Goal: Task Accomplishment & Management: Complete application form

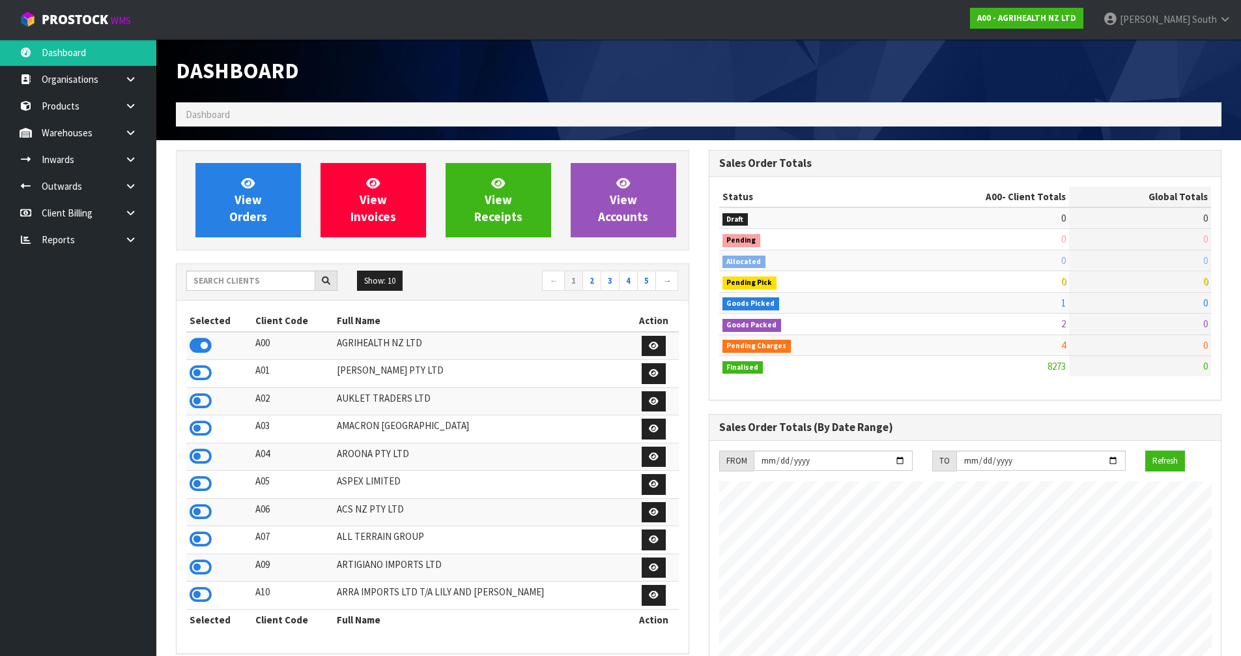
scroll to position [987, 532]
click at [240, 286] on input "text" at bounding box center [250, 280] width 129 height 20
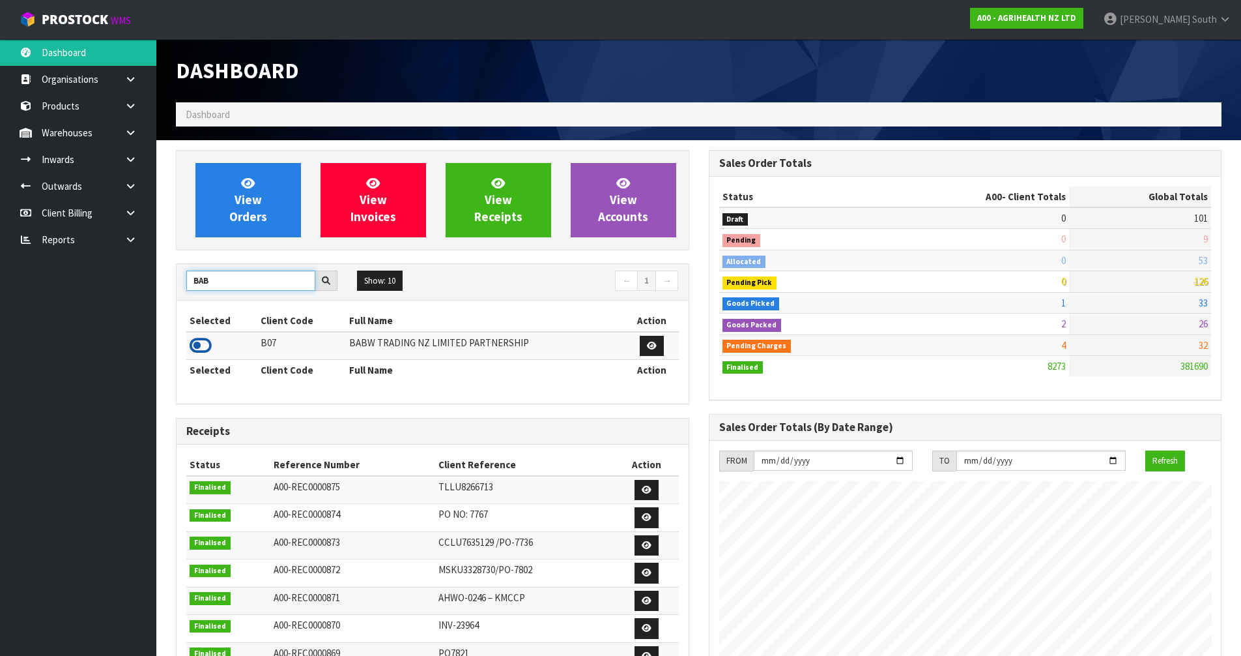
type input "BAB"
click at [199, 347] on icon at bounding box center [201, 346] width 22 height 20
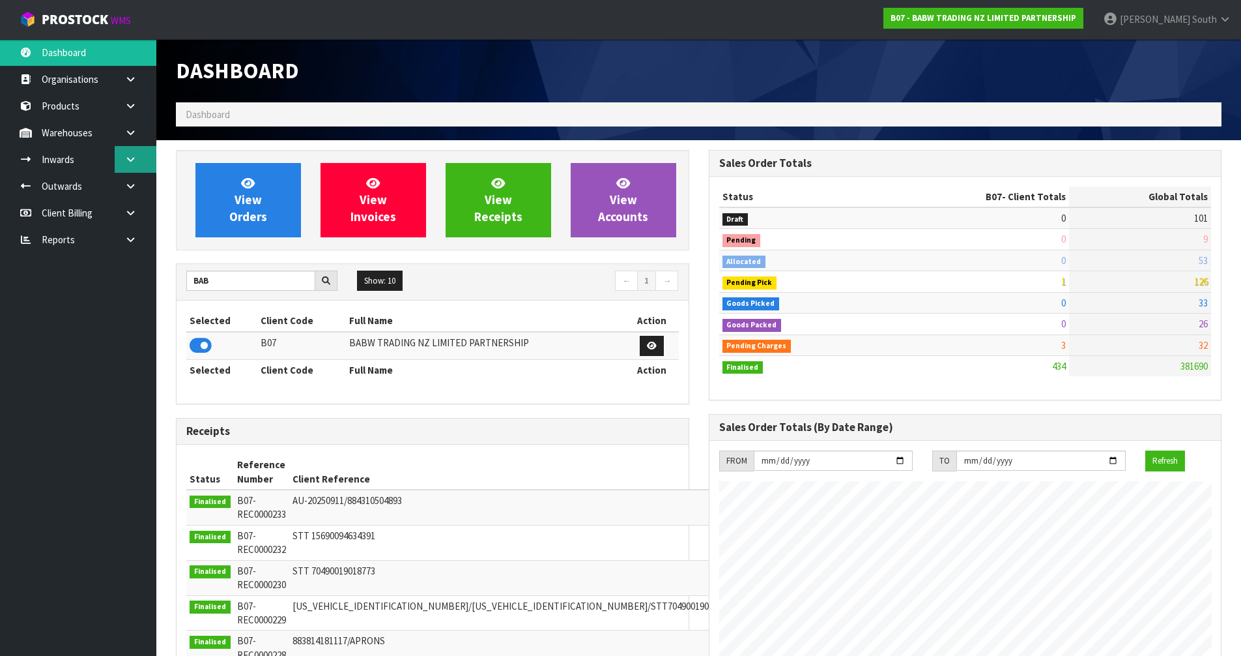
click at [140, 158] on link at bounding box center [136, 159] width 42 height 27
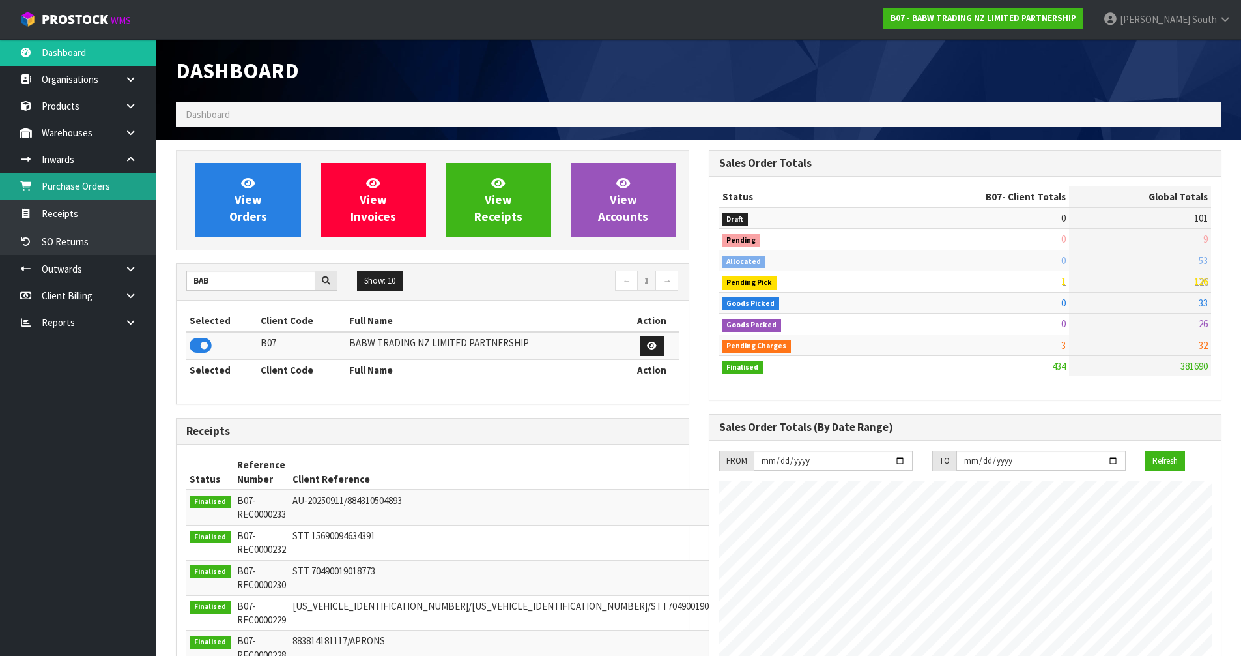
click at [106, 192] on link "Purchase Orders" at bounding box center [78, 186] width 156 height 27
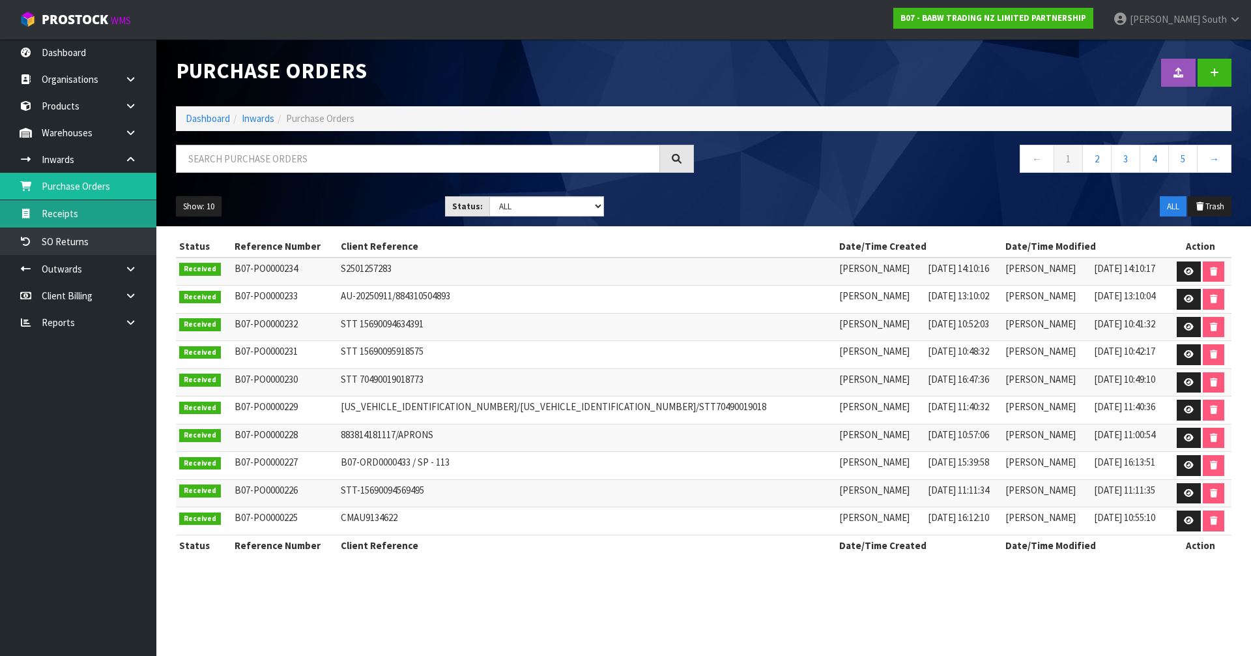
click at [136, 216] on link "Receipts" at bounding box center [78, 213] width 156 height 27
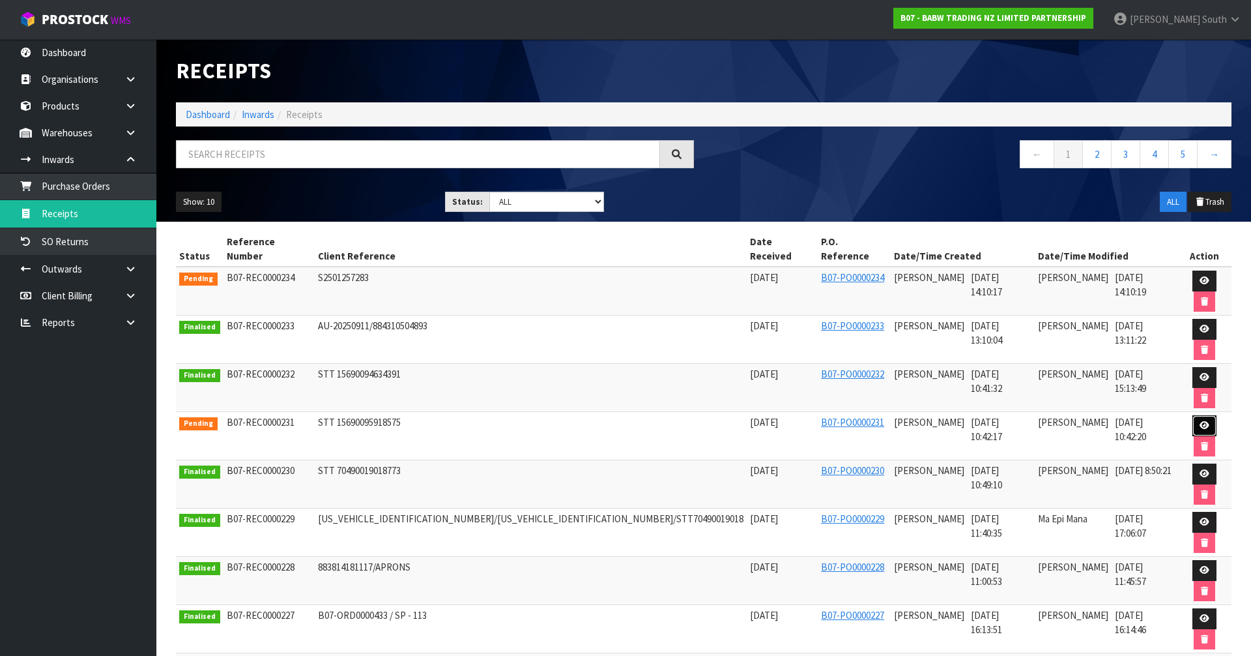
click at [1193, 415] on link at bounding box center [1205, 425] width 24 height 21
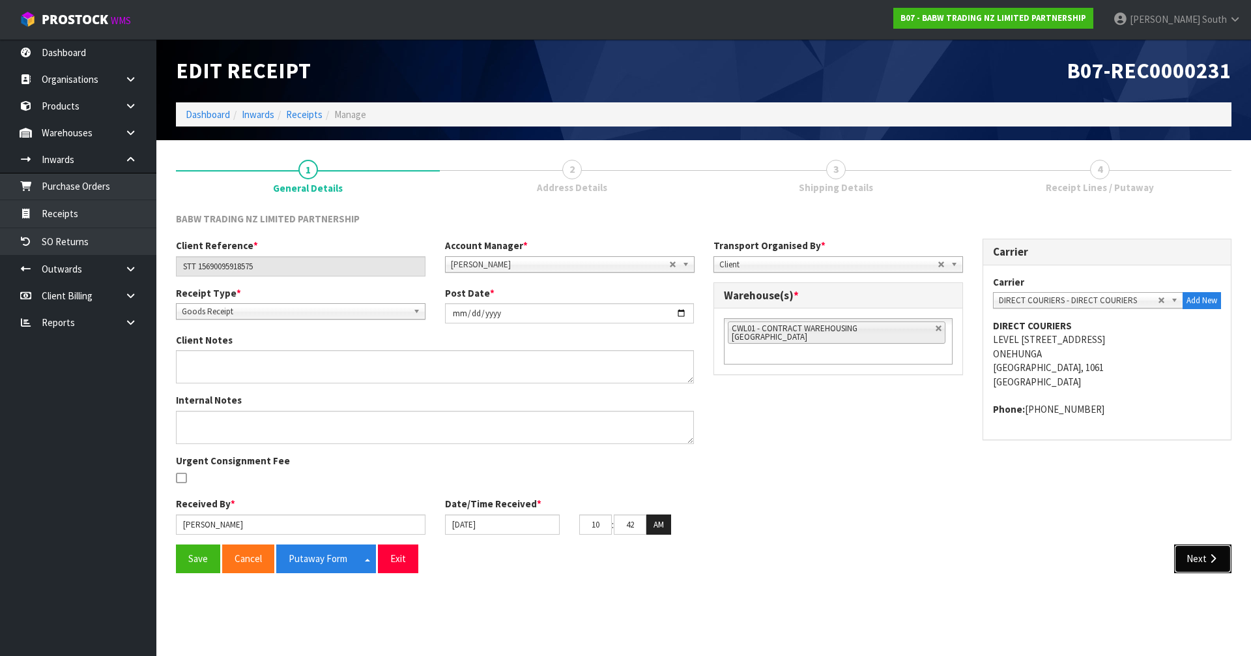
click at [1198, 550] on button "Next" at bounding box center [1202, 558] width 57 height 28
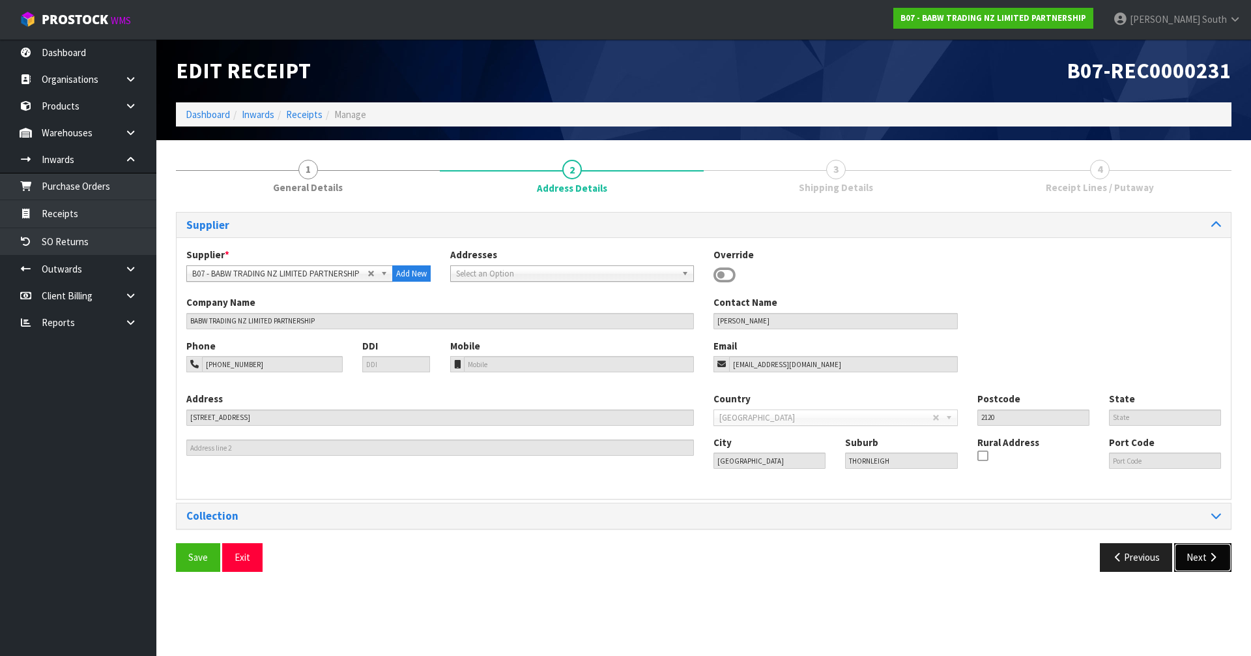
click at [1194, 549] on button "Next" at bounding box center [1202, 557] width 57 height 28
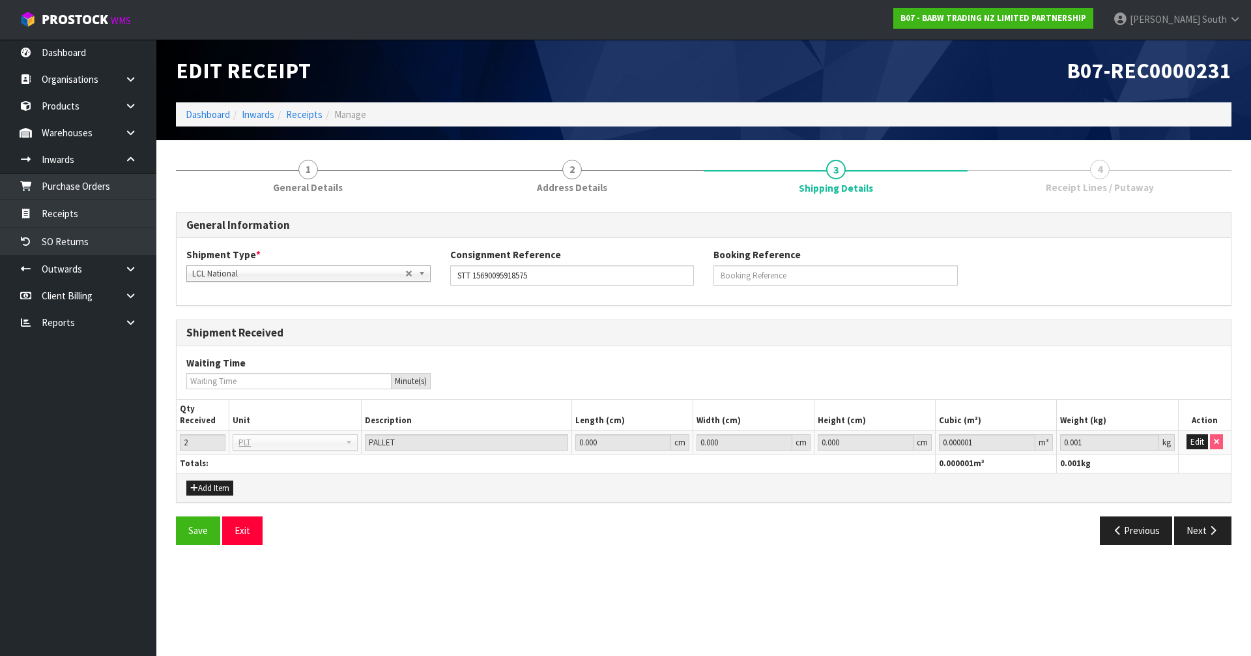
click at [1194, 549] on div "Save Exit Previous Next" at bounding box center [703, 535] width 1075 height 38
click at [1196, 542] on button "Next" at bounding box center [1202, 530] width 57 height 28
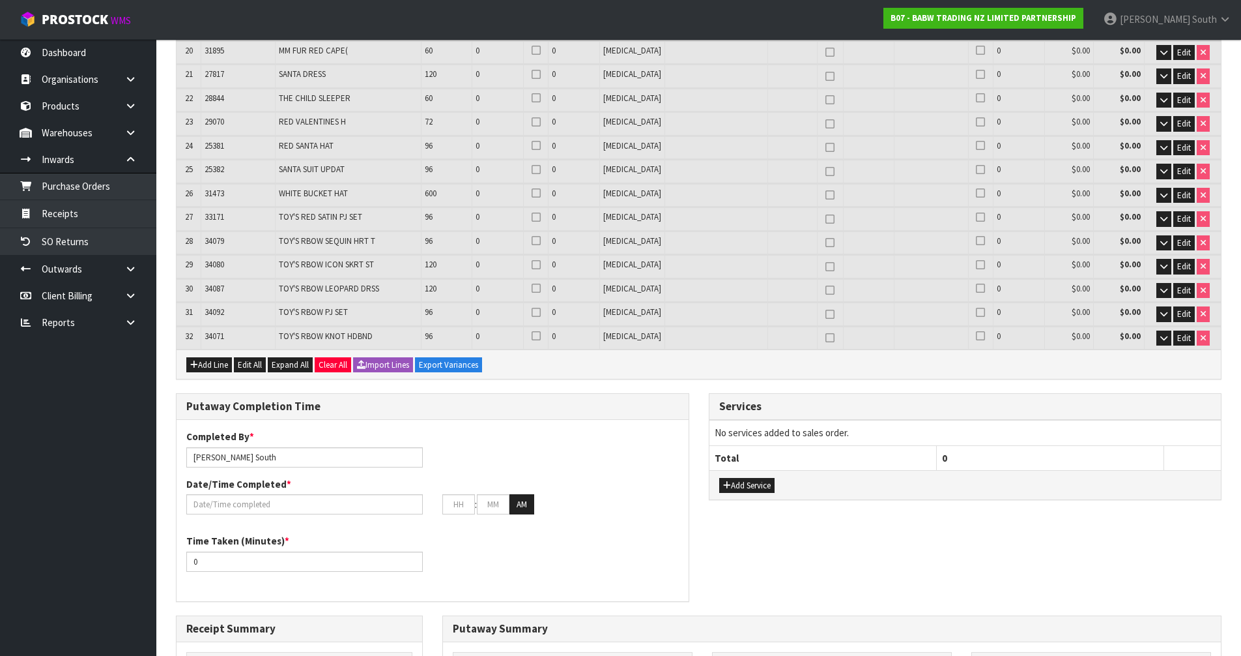
scroll to position [912, 0]
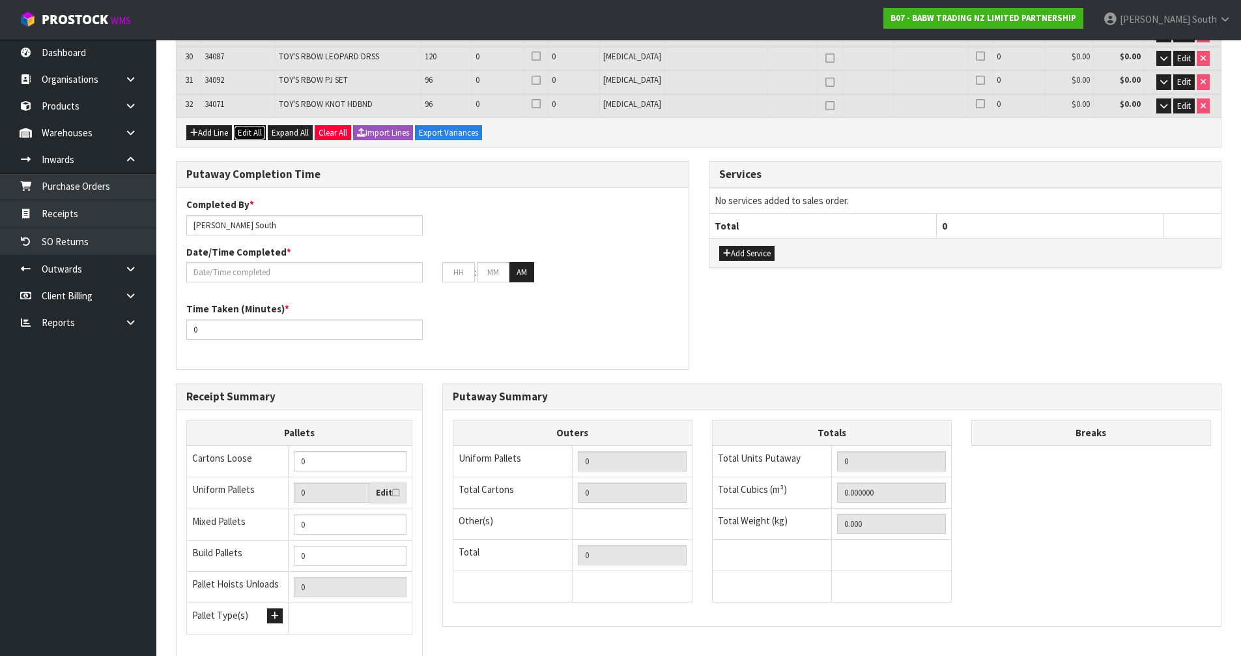
click at [263, 138] on button "Edit All" at bounding box center [250, 133] width 32 height 16
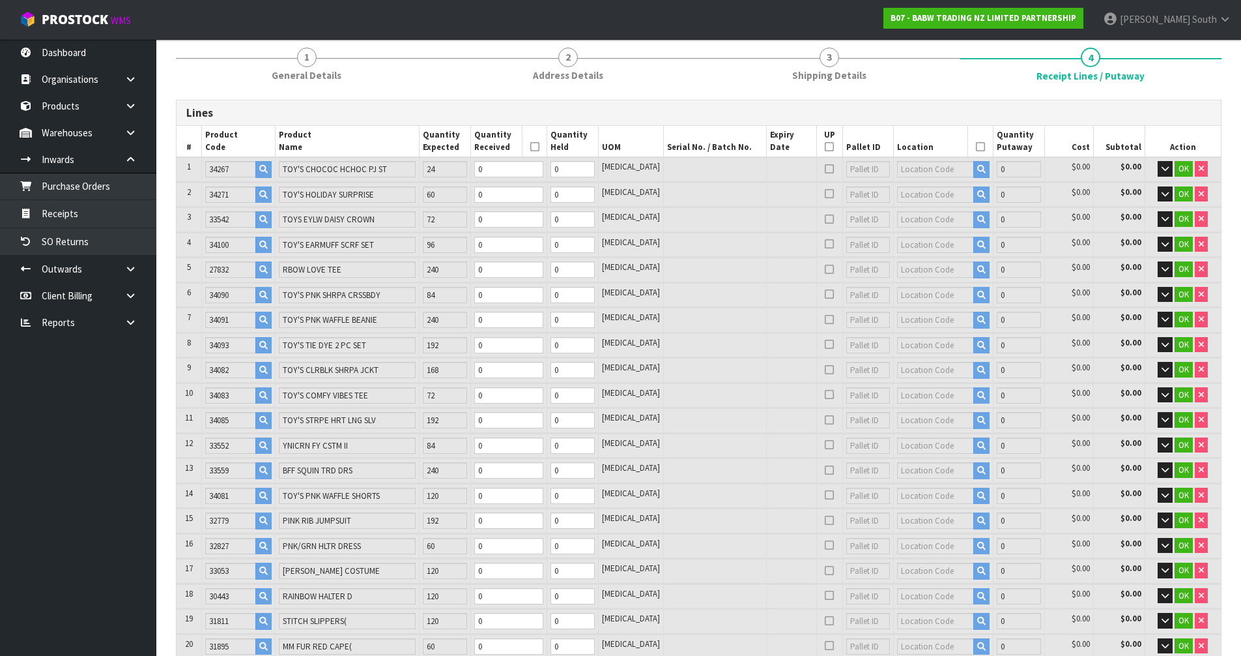
scroll to position [12, 0]
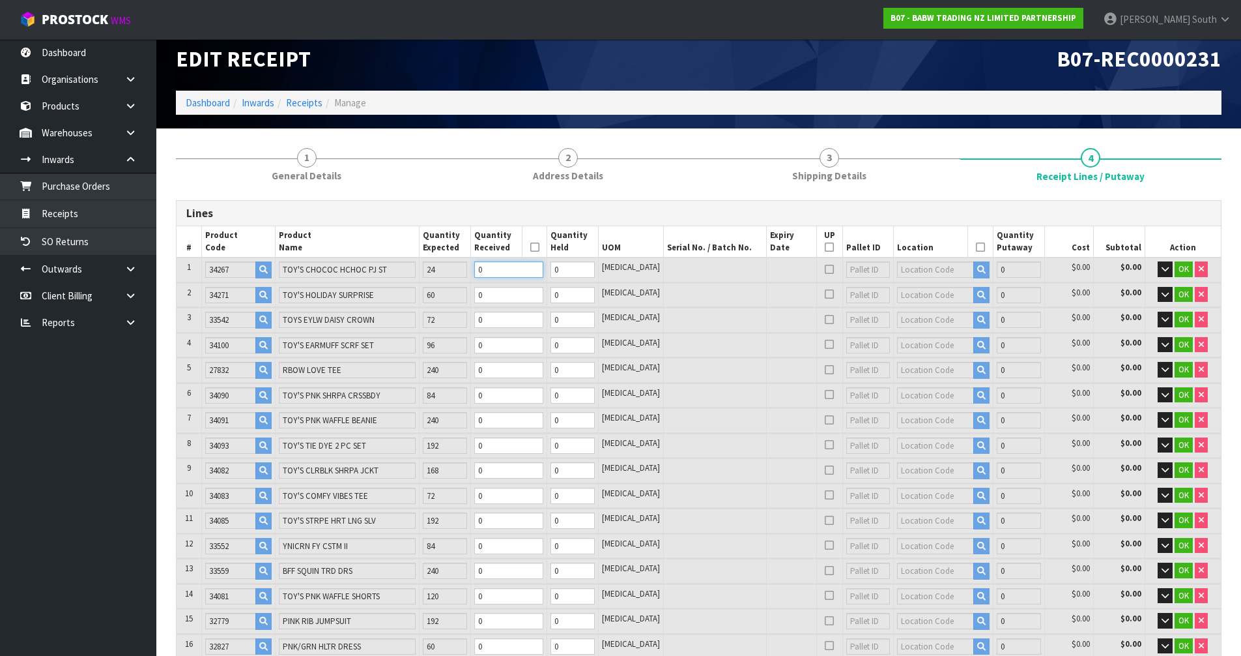
click at [444, 267] on tr "1 34267 TOY'S CHOCOC HCHOC PJ ST 24 0 0 [MEDICAL_DATA] 0 $0.00 $0.00 OK" at bounding box center [699, 269] width 1045 height 24
type input "0"
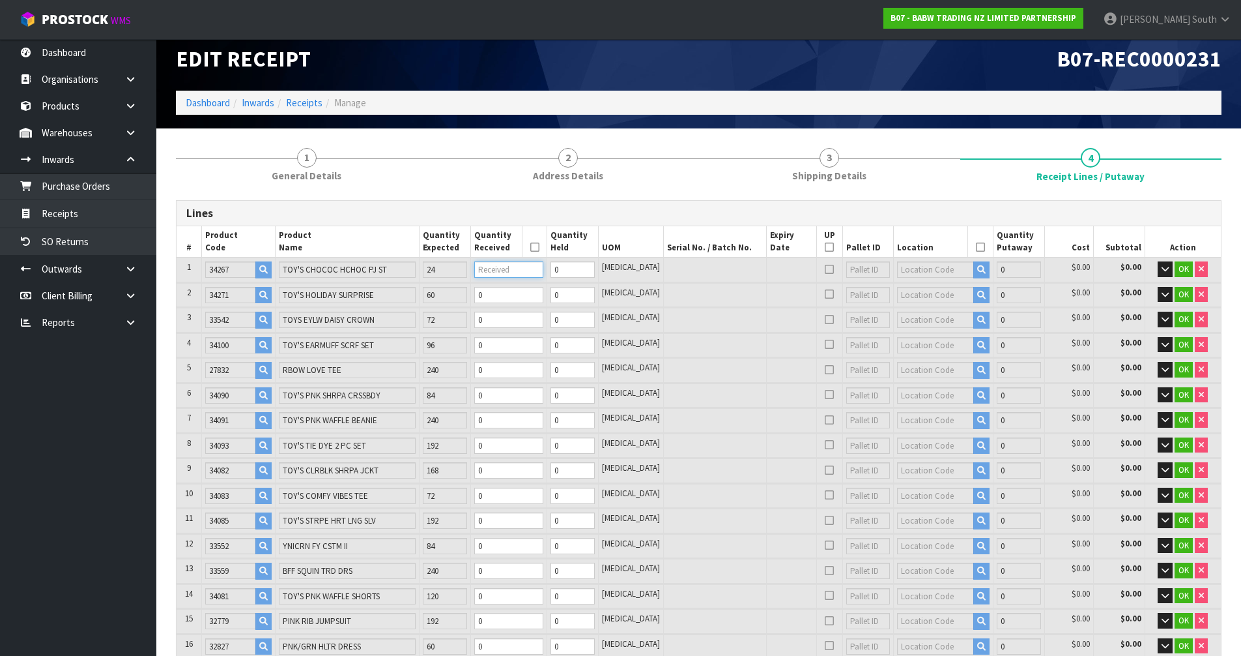
type input "0.001836"
type input "0.134"
type input "2"
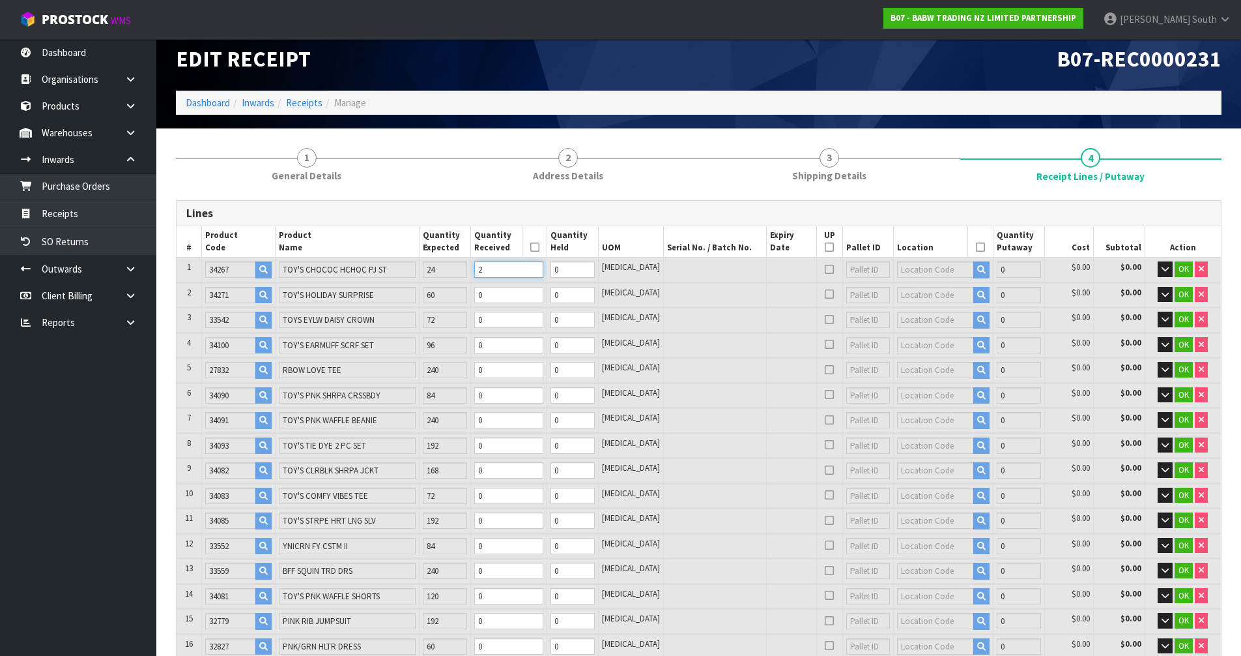
type input "0.02204"
type input "1.6"
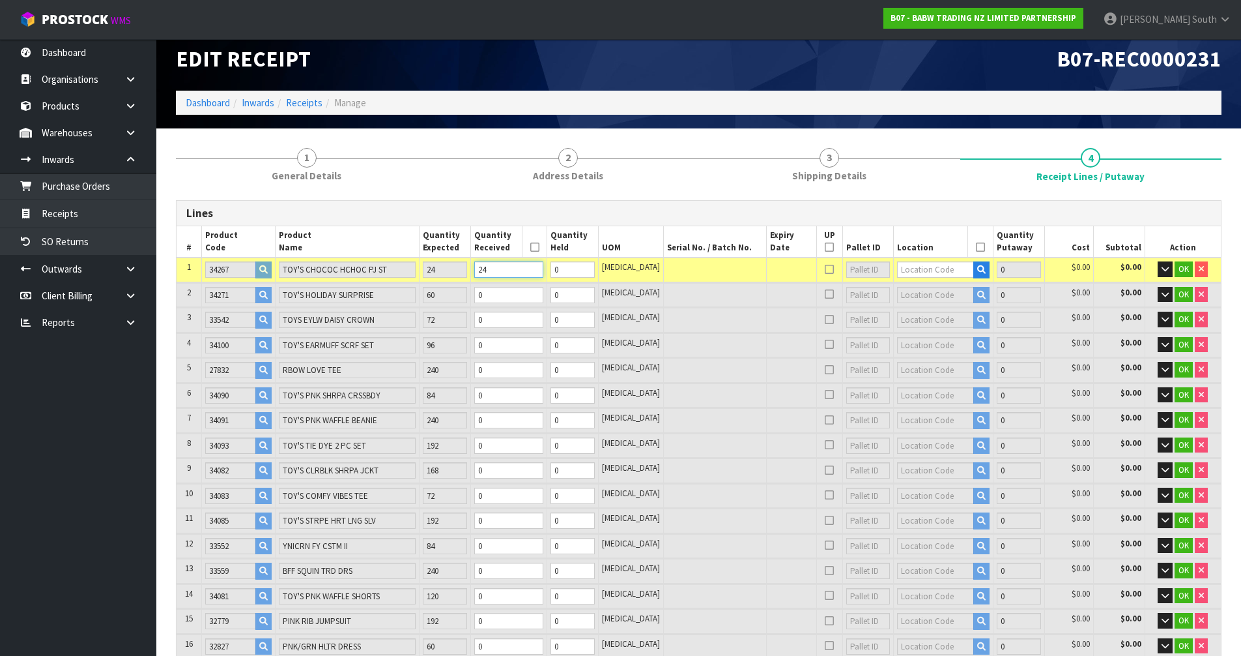
type input "24"
type input "36-28-2"
click at [939, 306] on link "36-28-2 -B" at bounding box center [937, 309] width 103 height 18
type input "24"
type input "36-28-2-B"
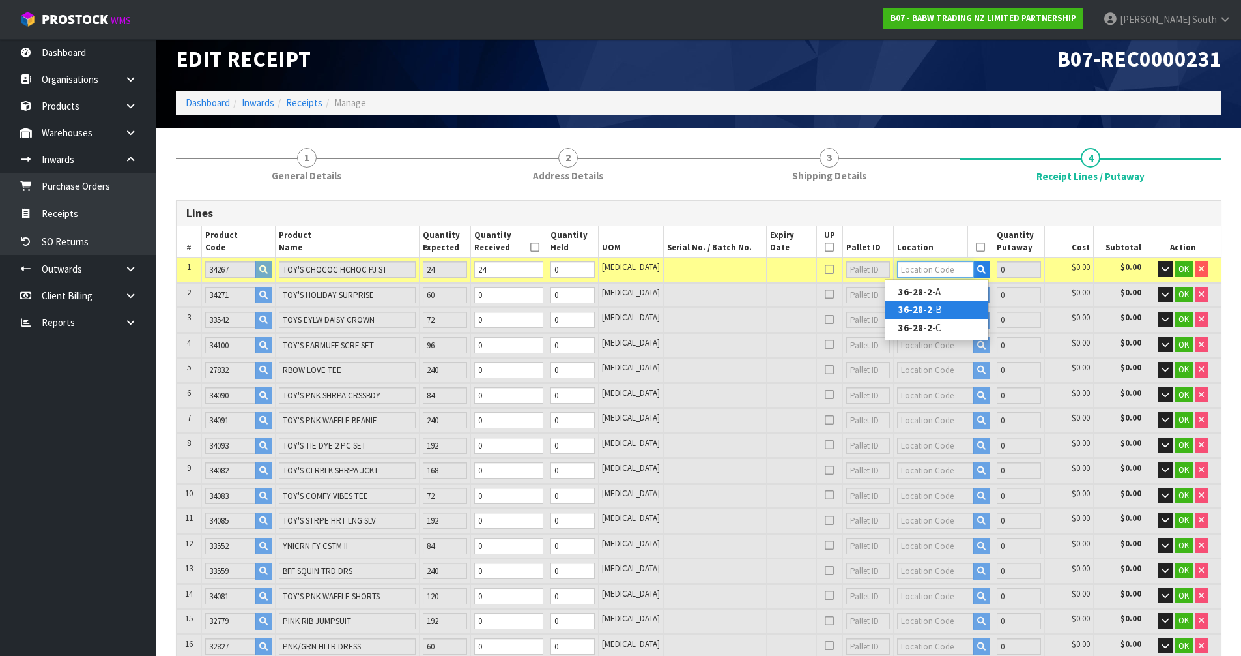
type input "24"
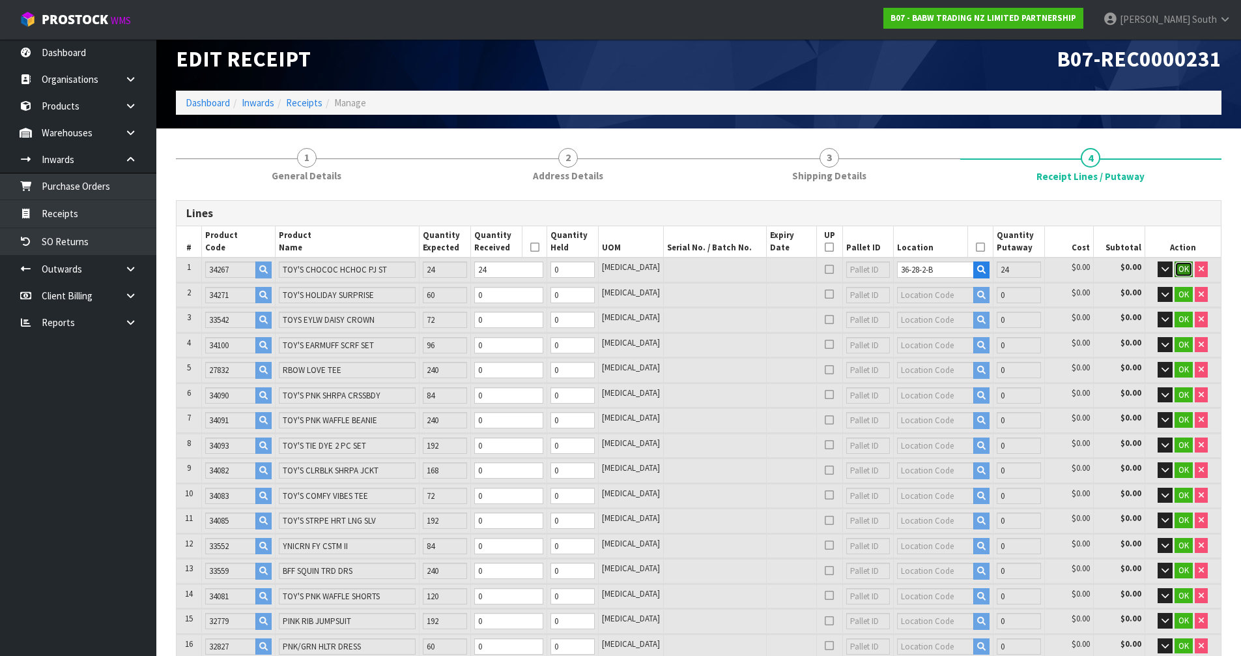
click at [1179, 270] on span "OK" at bounding box center [1184, 268] width 10 height 11
click at [431, 296] on tr "2 34271 TOY'S HOLIDAY SURPRISE 60 0 0 [MEDICAL_DATA] 0 $0.00 $0.00 OK" at bounding box center [699, 294] width 1045 height 24
type input "0"
type input "2"
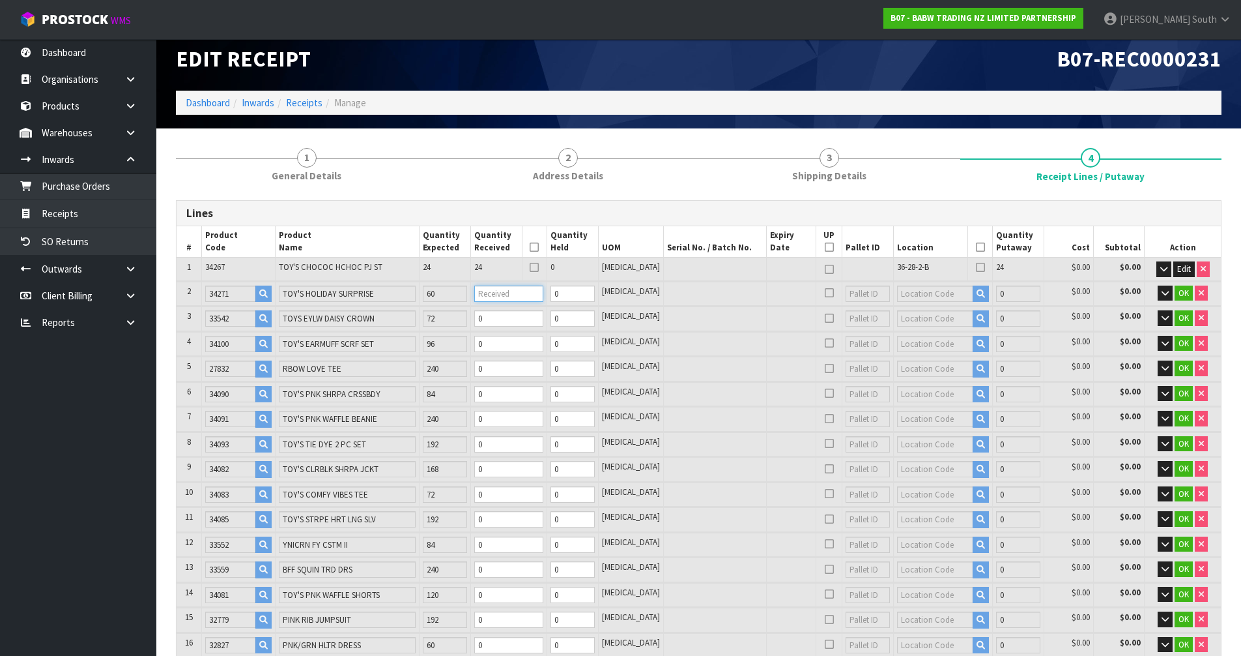
type input "2"
type input "0.026906"
type input "2.08"
type input "6"
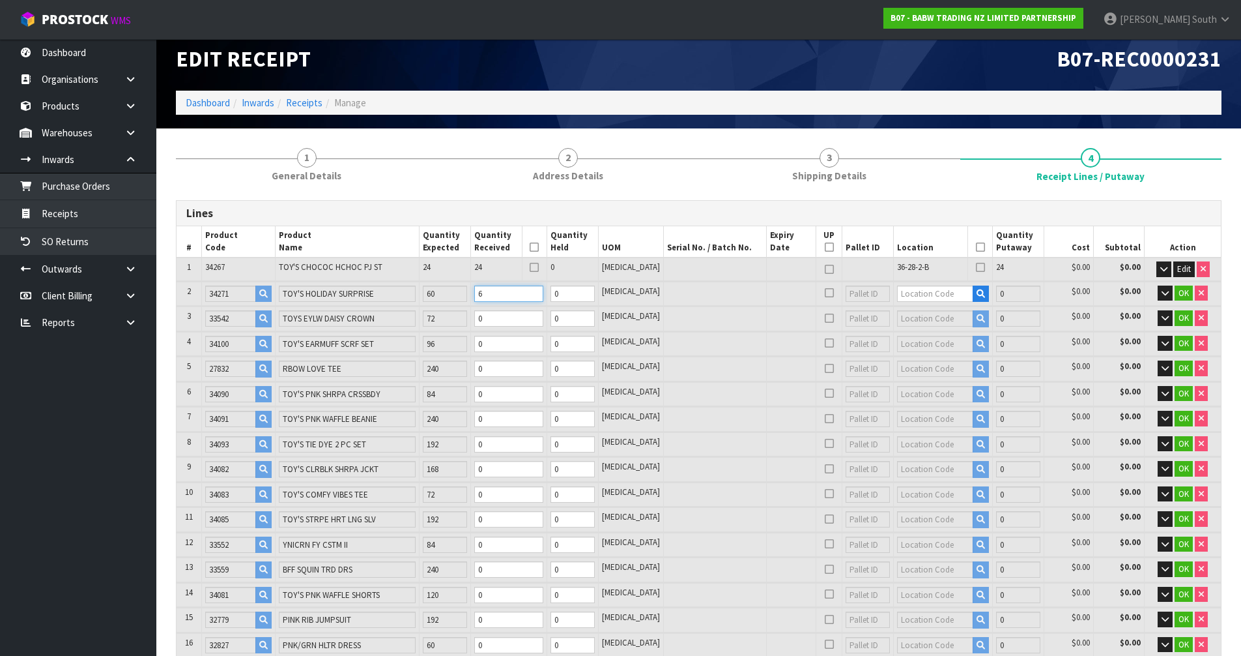
type input "6"
type input "0.070712"
type input "6.4"
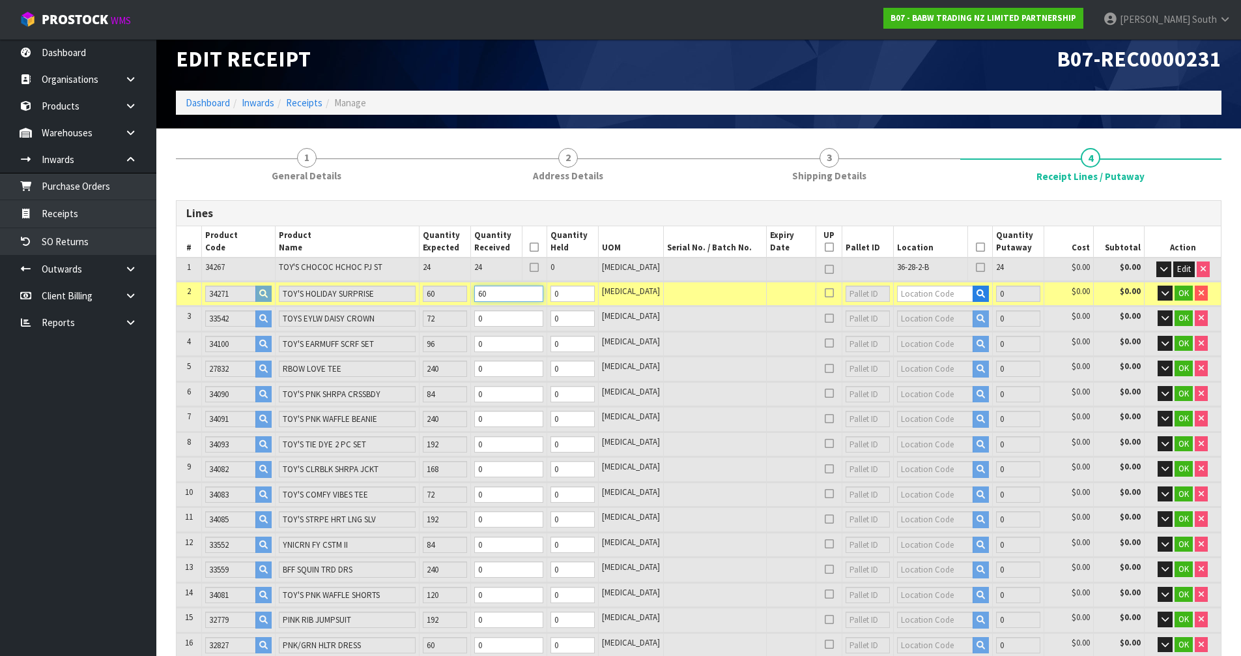
type input "60"
type input "36-14-5"
click at [972, 324] on link "36-14-5 -A" at bounding box center [937, 316] width 103 height 18
type input "84"
type input "36-14-5-A"
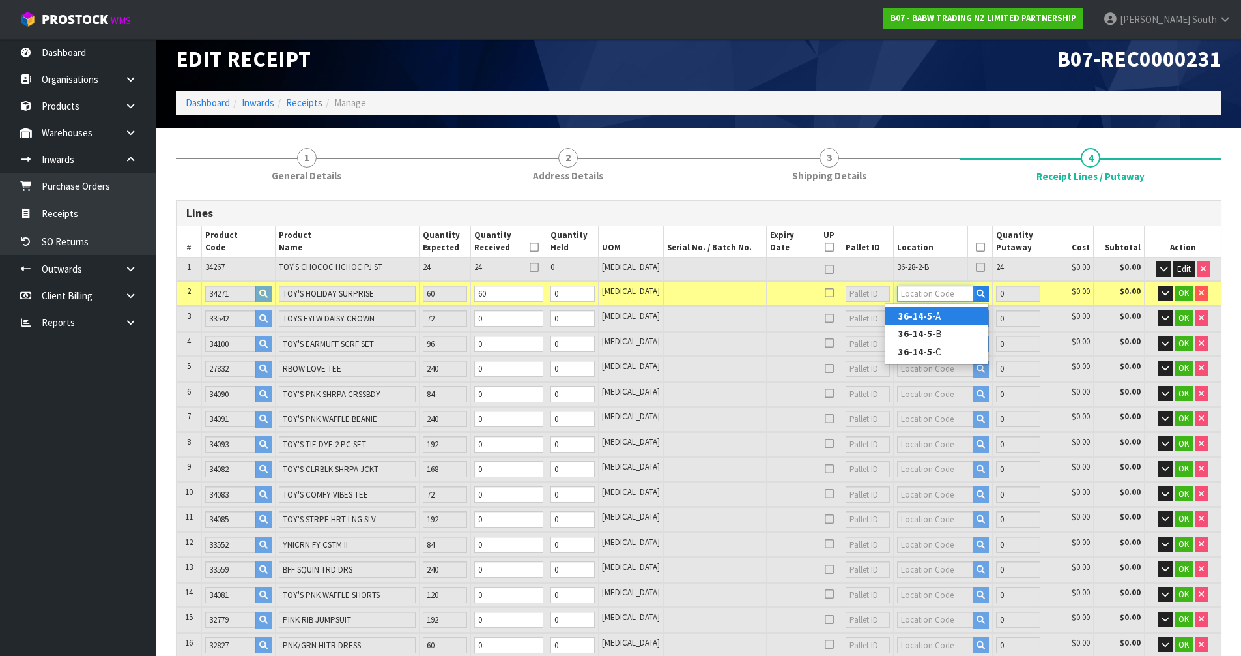
type input "60"
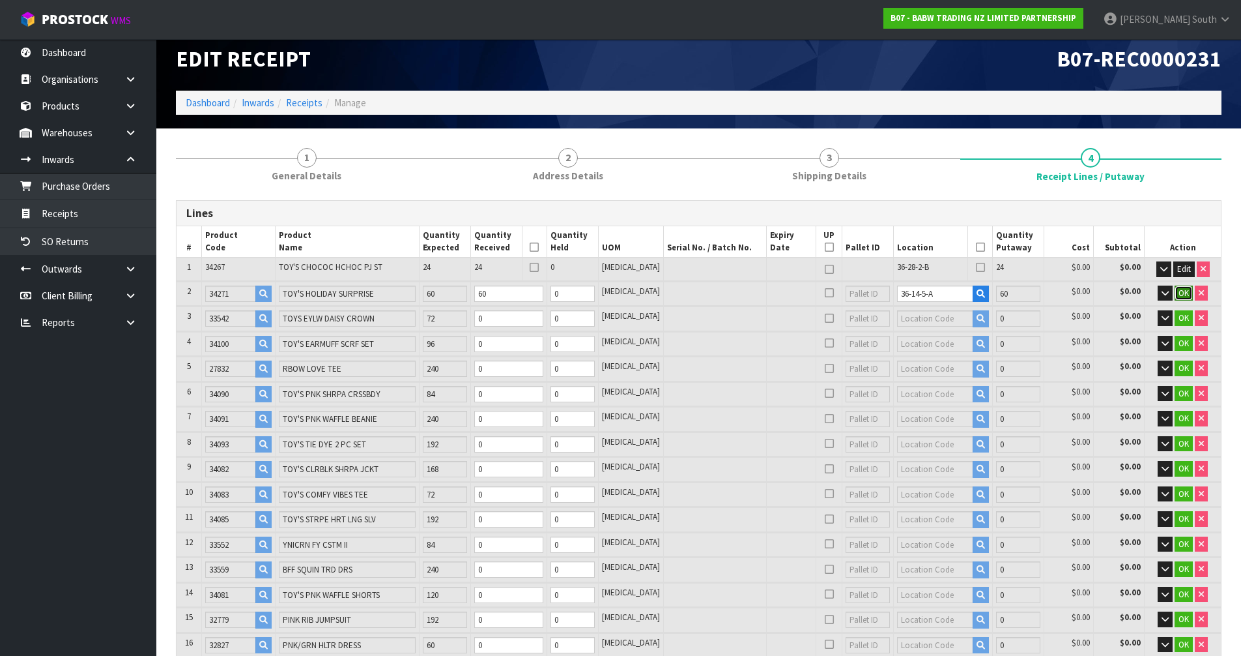
click at [1180, 294] on span "OK" at bounding box center [1184, 292] width 10 height 11
drag, startPoint x: 525, startPoint y: 310, endPoint x: 435, endPoint y: 310, distance: 89.9
click at [435, 310] on tr "3 33542 TOYS EYLW DAISY CROWN 72 0 0 [MEDICAL_DATA] 0 $0.00 $0.00 OK" at bounding box center [699, 317] width 1045 height 24
type input "0.071223"
type input "6.442"
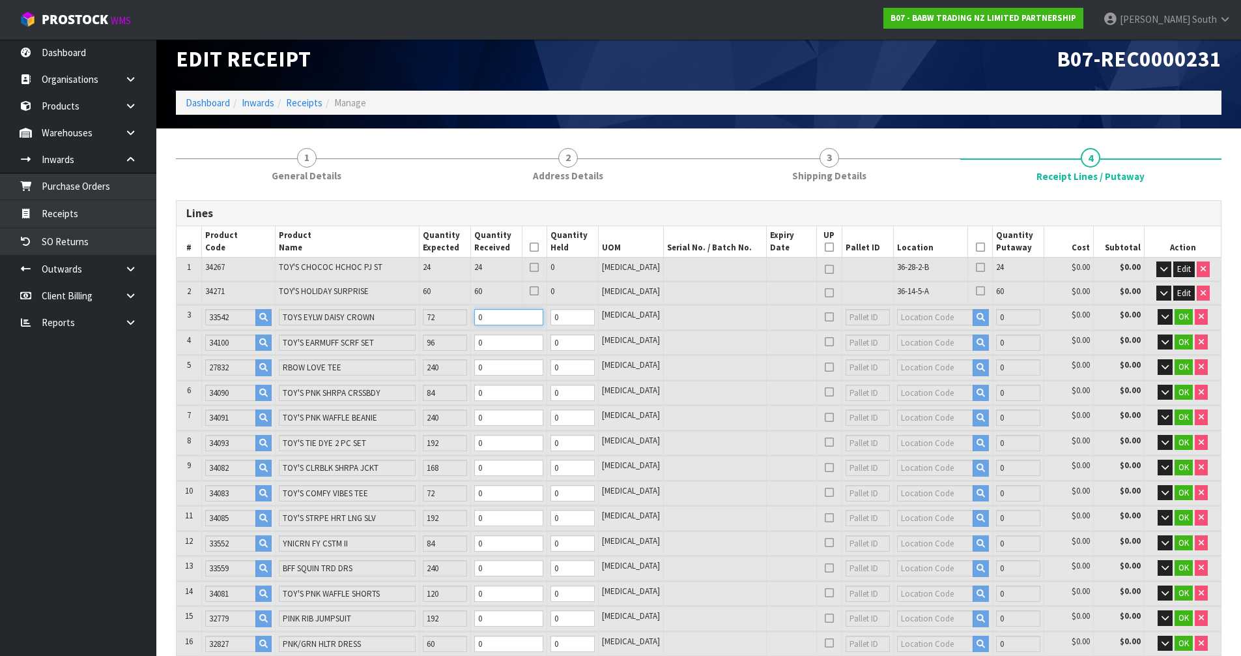
type input "7"
type input "9"
type input "0.075992"
type input "6.82"
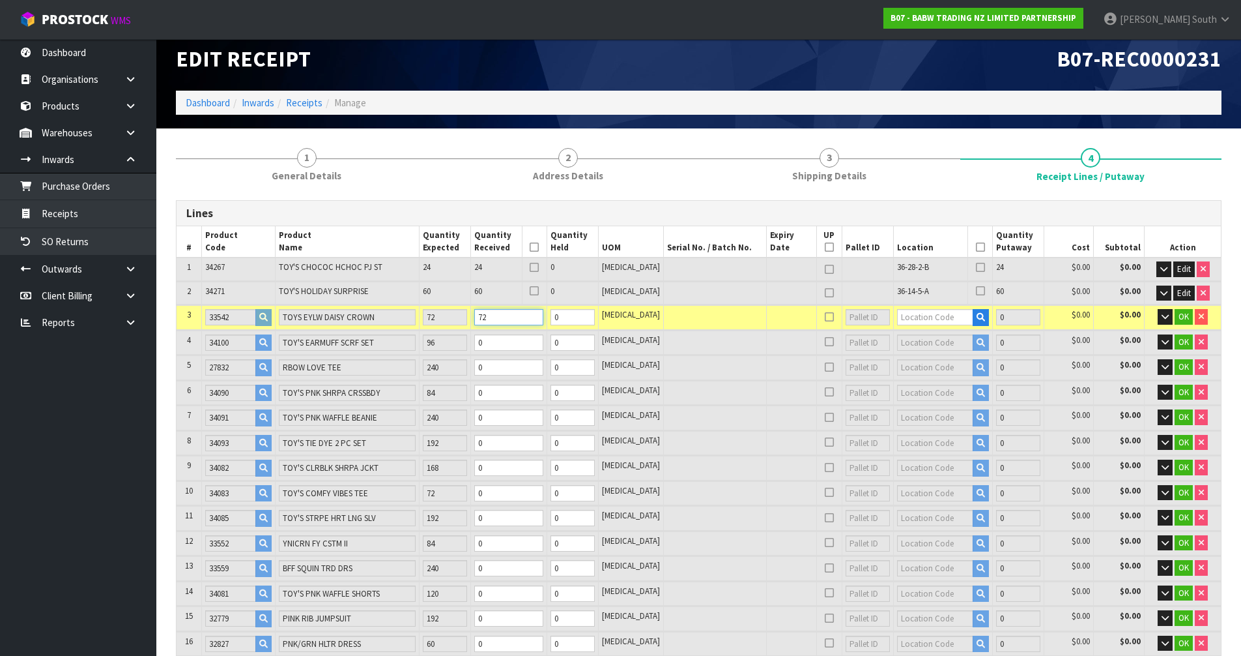
type input "72"
type input "36-08-4"
click at [944, 338] on link "36-08-4 -A" at bounding box center [937, 339] width 103 height 18
type input "156"
type input "36-08-4-A"
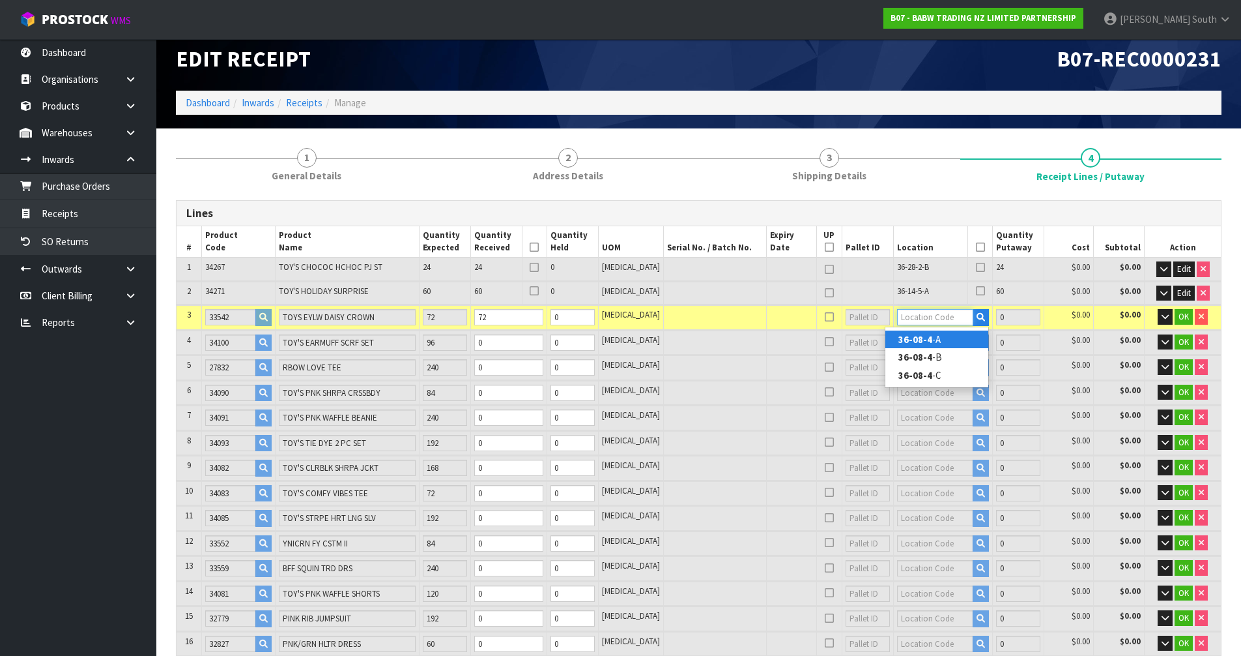
type input "72"
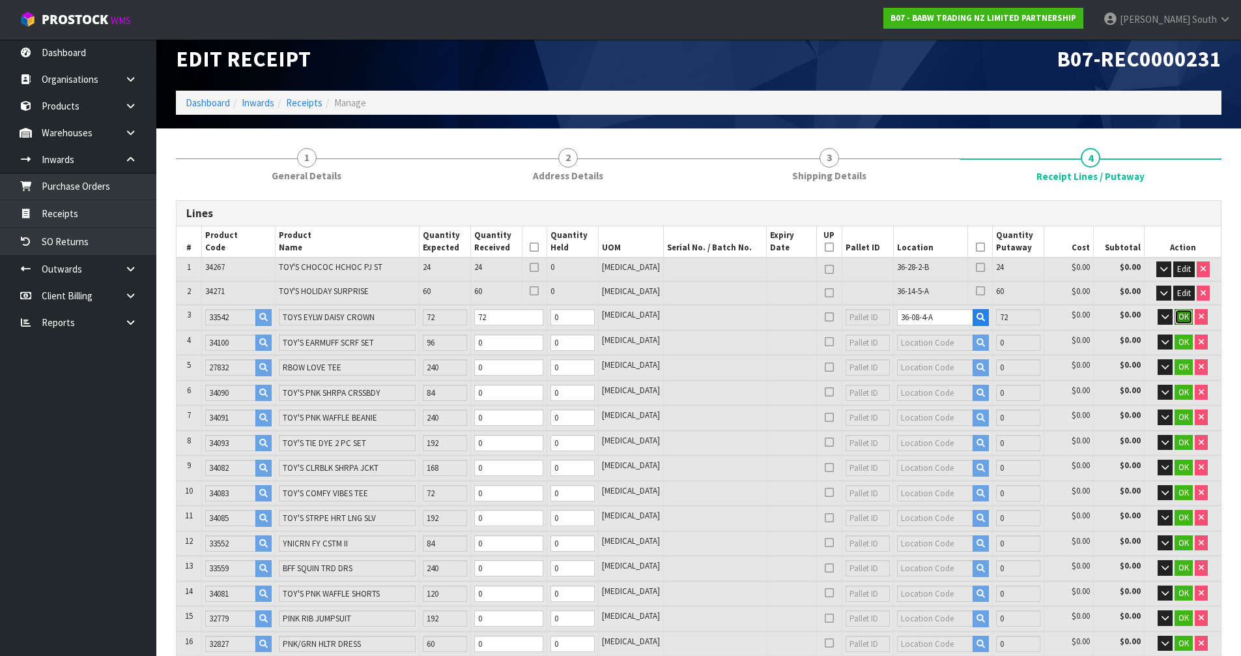
click at [1179, 313] on span "OK" at bounding box center [1184, 316] width 10 height 11
drag, startPoint x: 517, startPoint y: 343, endPoint x: 497, endPoint y: 342, distance: 20.9
click at [497, 342] on input "0" at bounding box center [508, 341] width 69 height 16
type input "0"
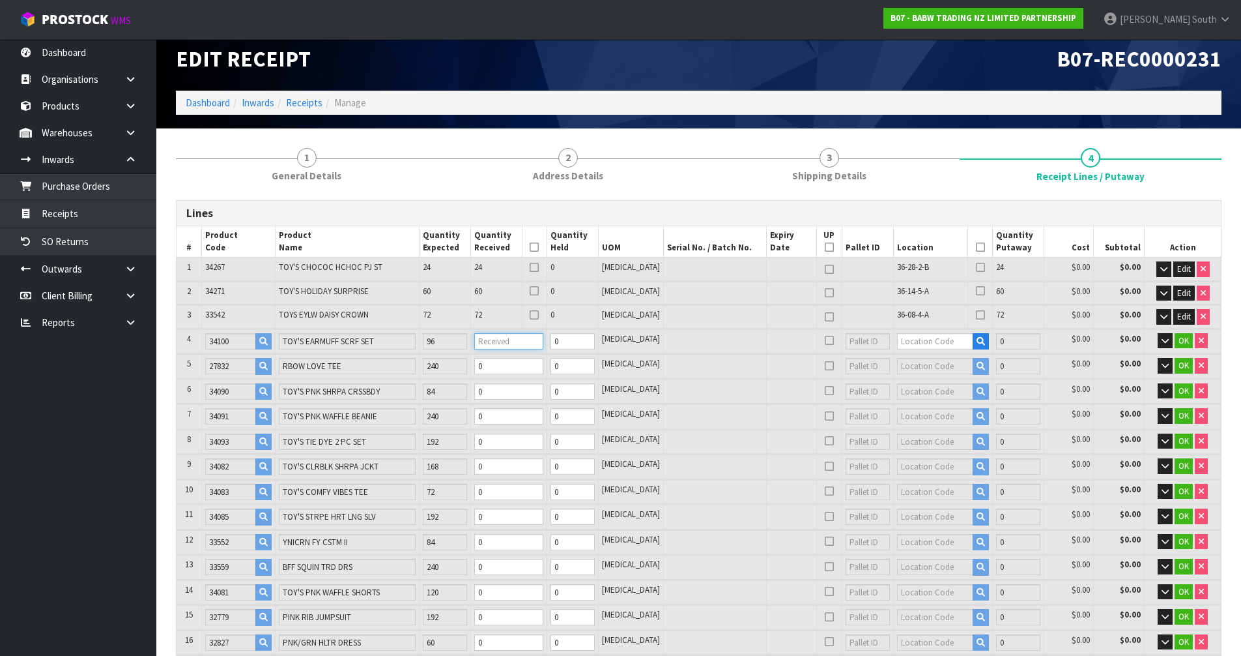
type input "9"
type input "0.080996"
type input "7.342"
type input "9"
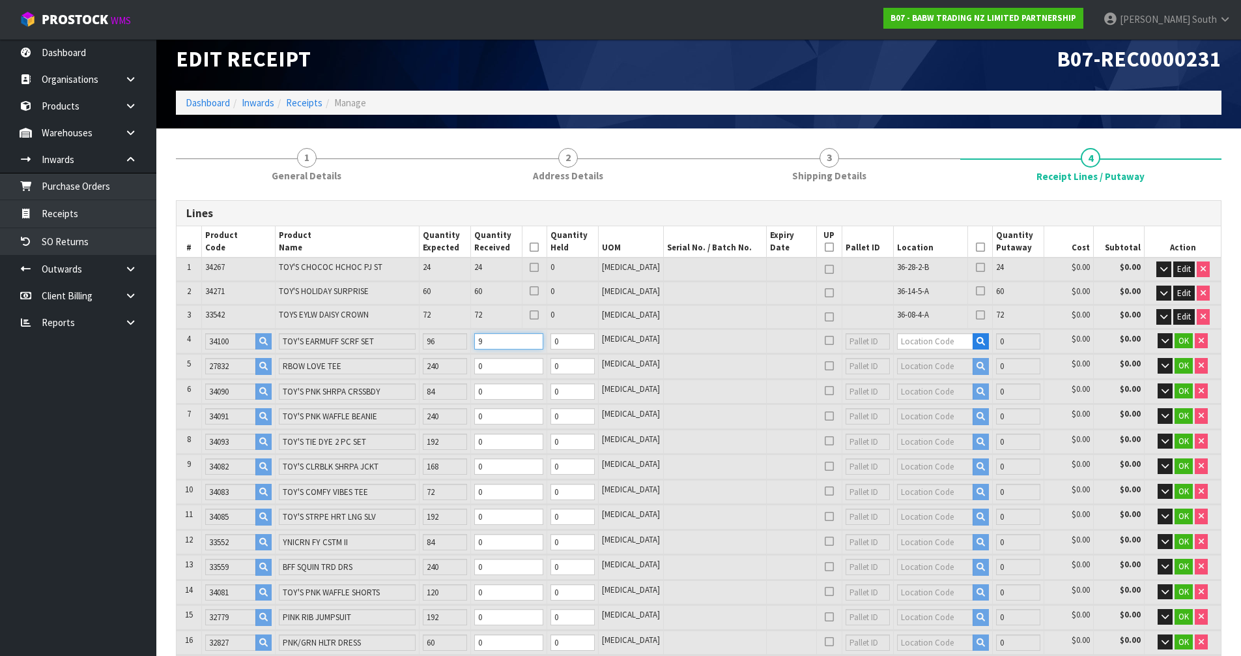
type input "17"
type input "0.129344"
type input "12.42"
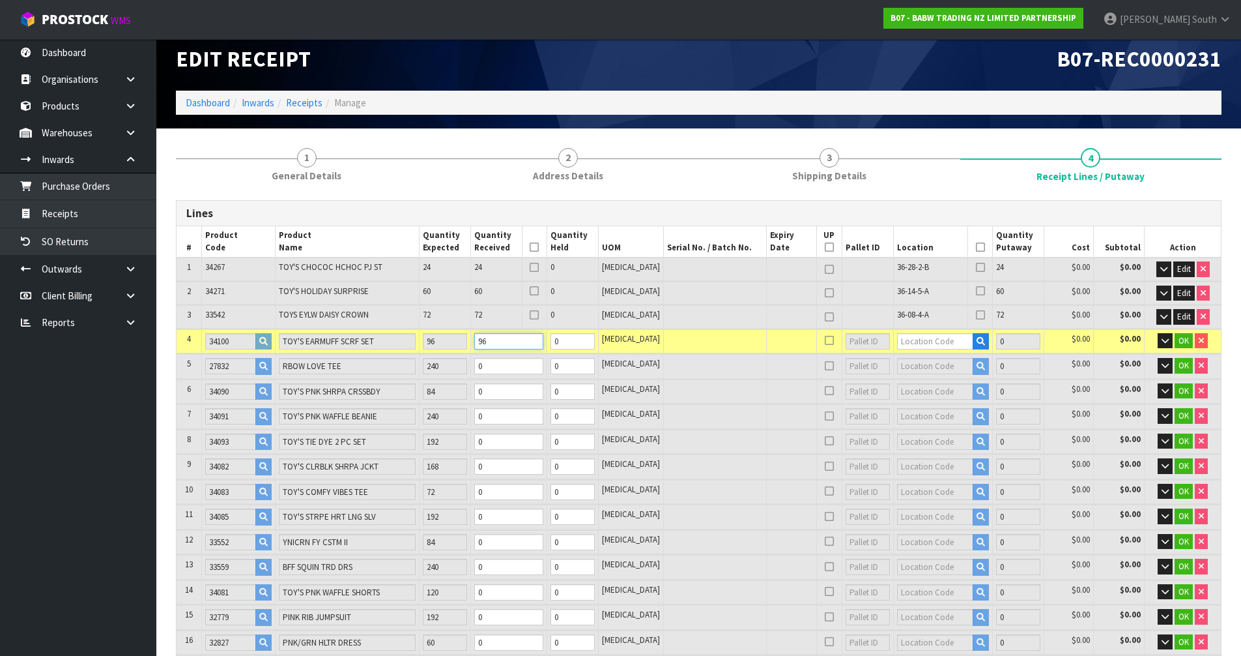
type input "96"
type input "36-26-3"
click at [906, 384] on strong "36-26-3" at bounding box center [916, 381] width 34 height 12
type input "252"
type input "36-26-3-B"
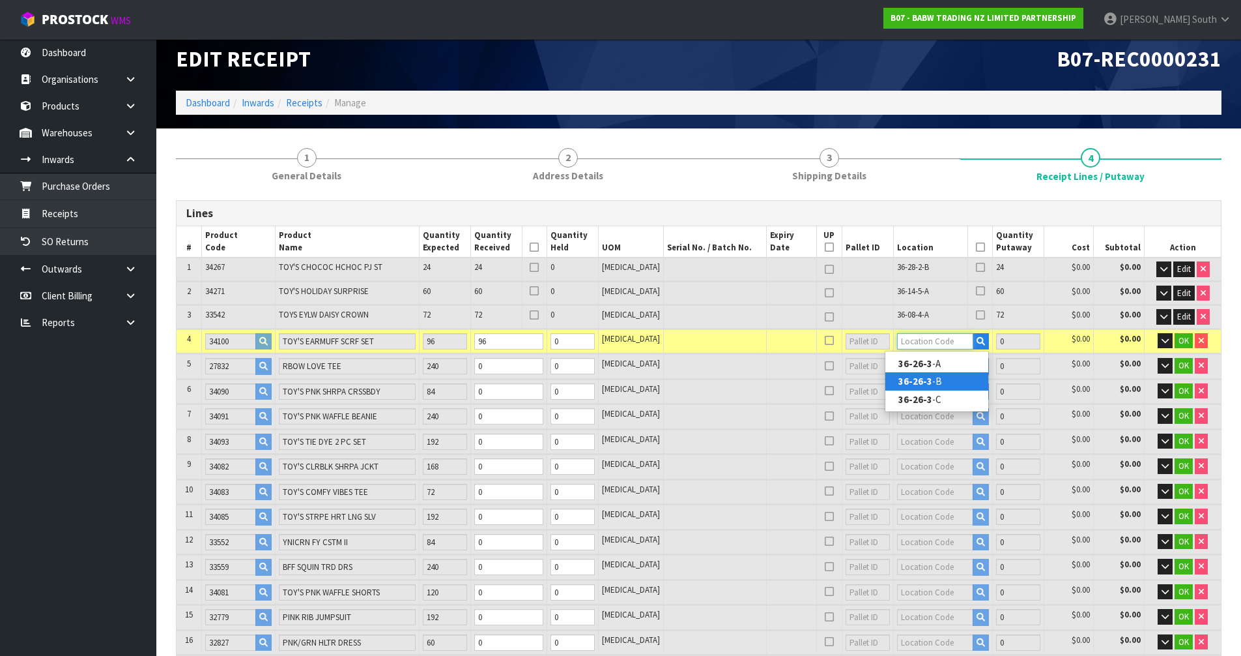
type input "96"
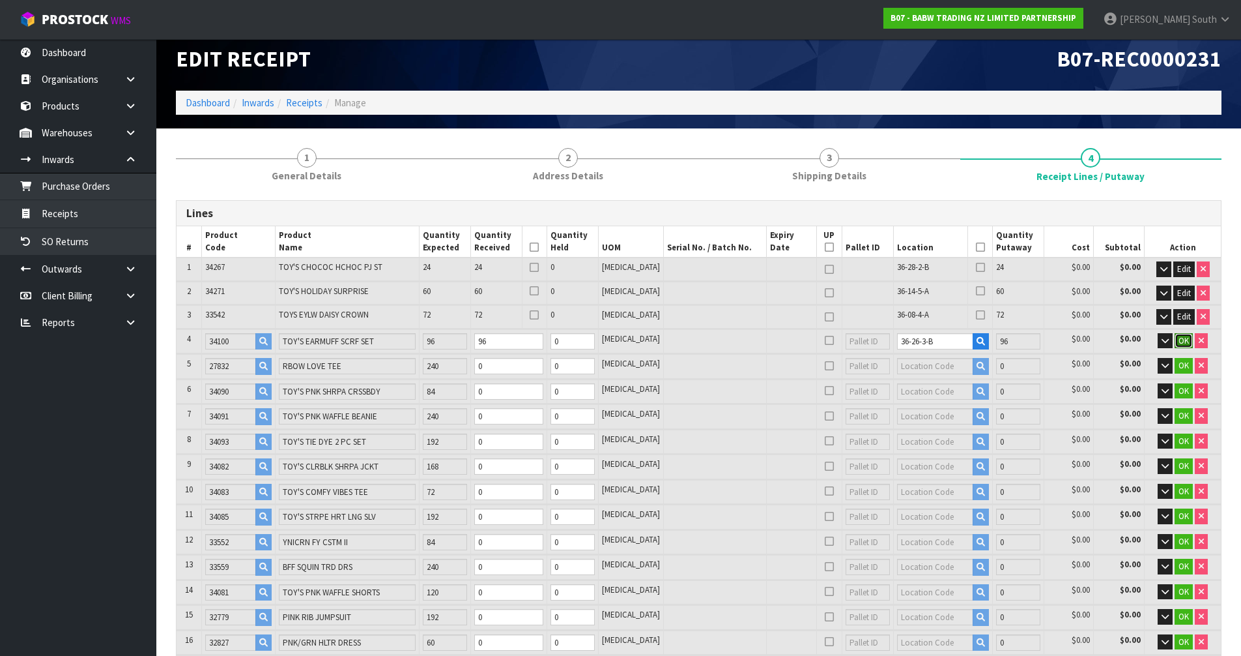
click at [1189, 344] on button "OK" at bounding box center [1184, 341] width 18 height 16
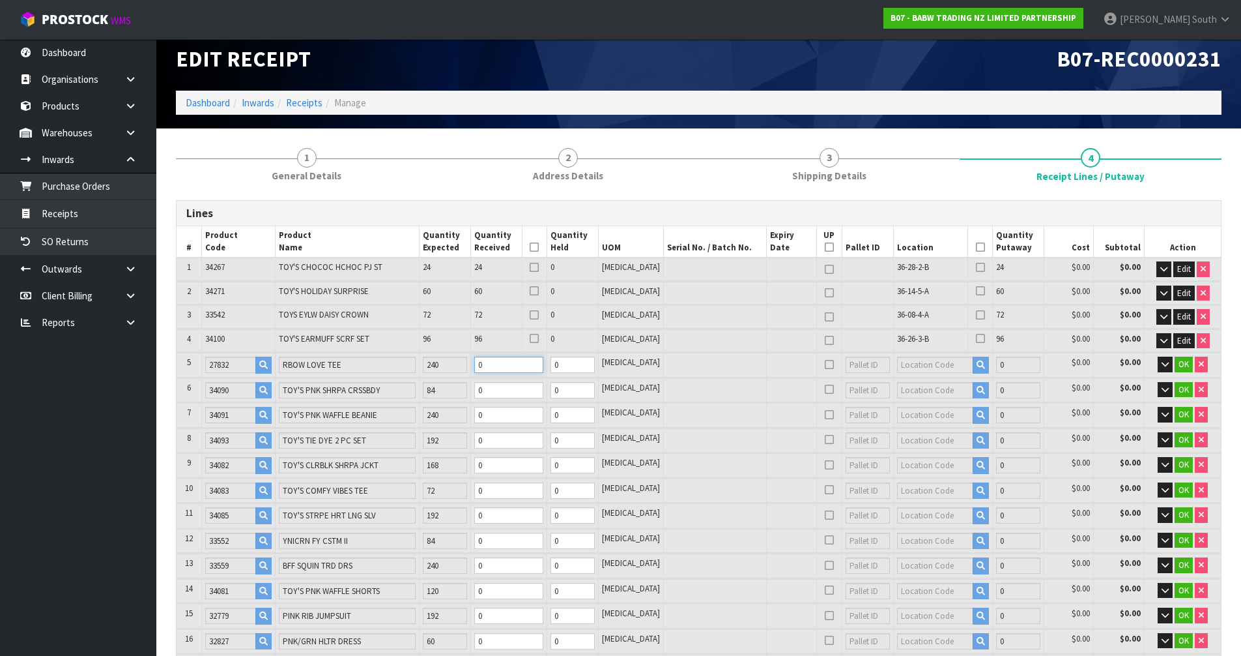
click at [448, 369] on tr "5 27832 RBOW LOVE TEE 240 0 0 [MEDICAL_DATA] 0 $0.00 $0.00 OK" at bounding box center [699, 365] width 1045 height 24
type input "0.129546"
type input "12.468"
type input "2"
type input "18"
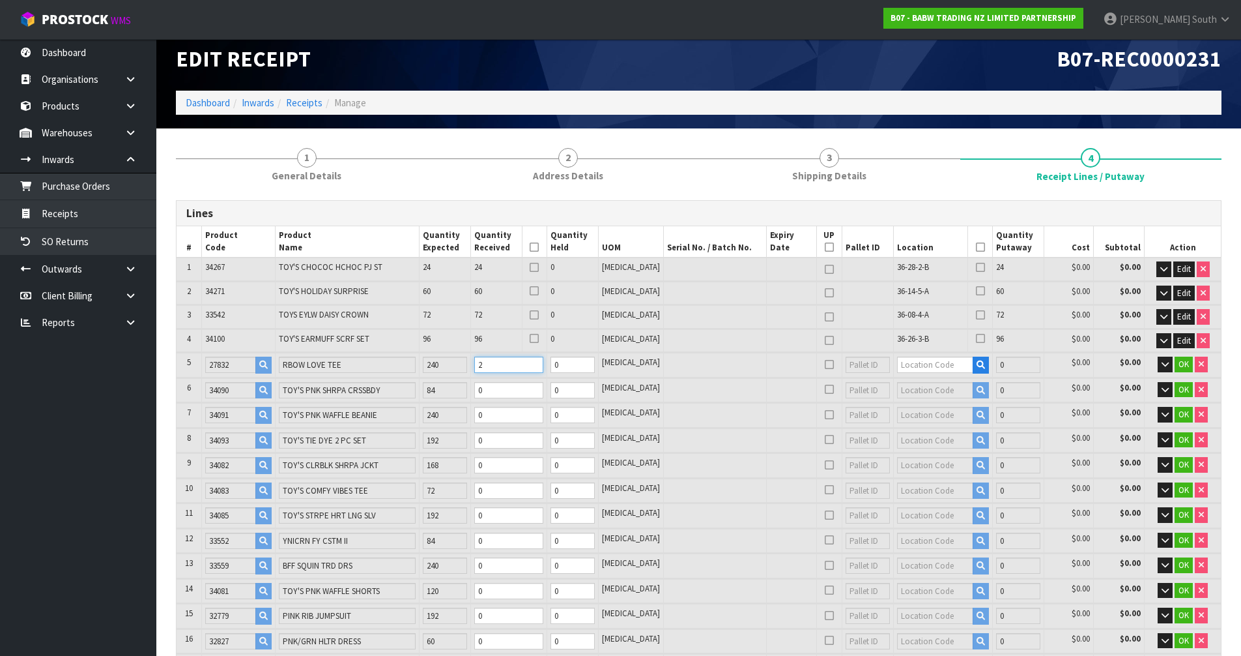
type input "18"
type input "0.131774"
type input "13"
type input "24"
type input "27"
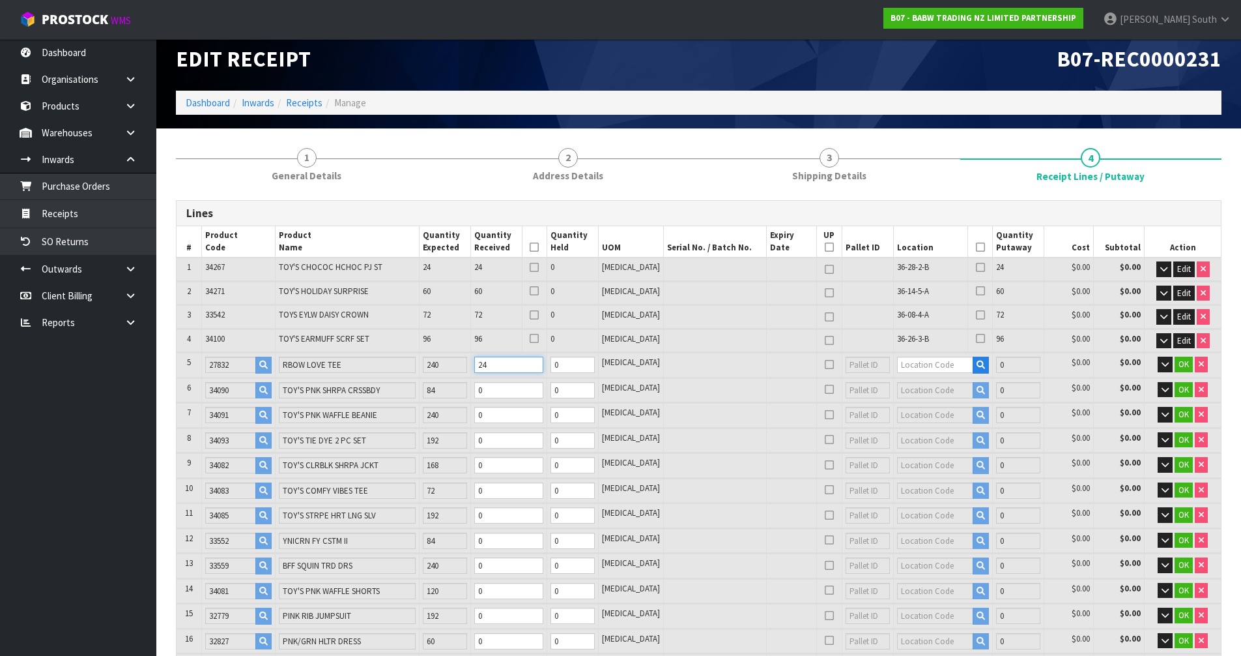
type input "27"
type input "0.153644"
type input "18.22"
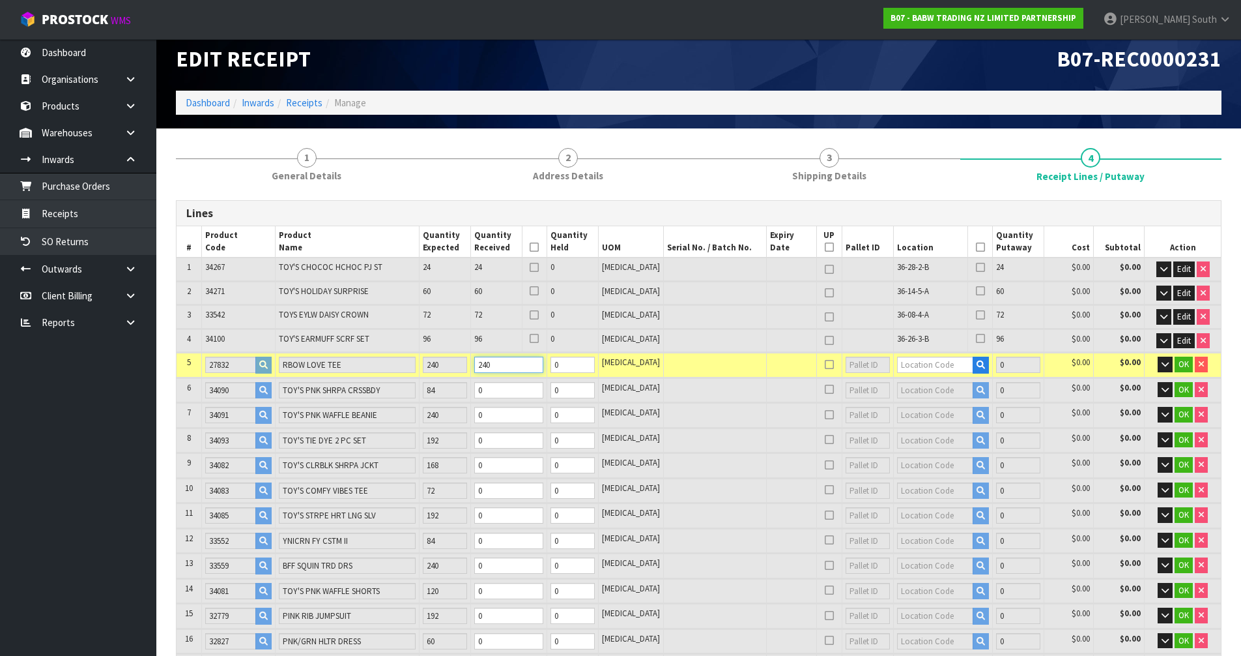
type input "240"
click at [345, 384] on tr "6 34090 TOY'S PNK SHRPA CRSSBDY 84 0 0 [MEDICAL_DATA] 0 $0.00 $0.00 OK" at bounding box center [699, 390] width 1045 height 24
type input "0.154404"
type input "18.288"
type input "4"
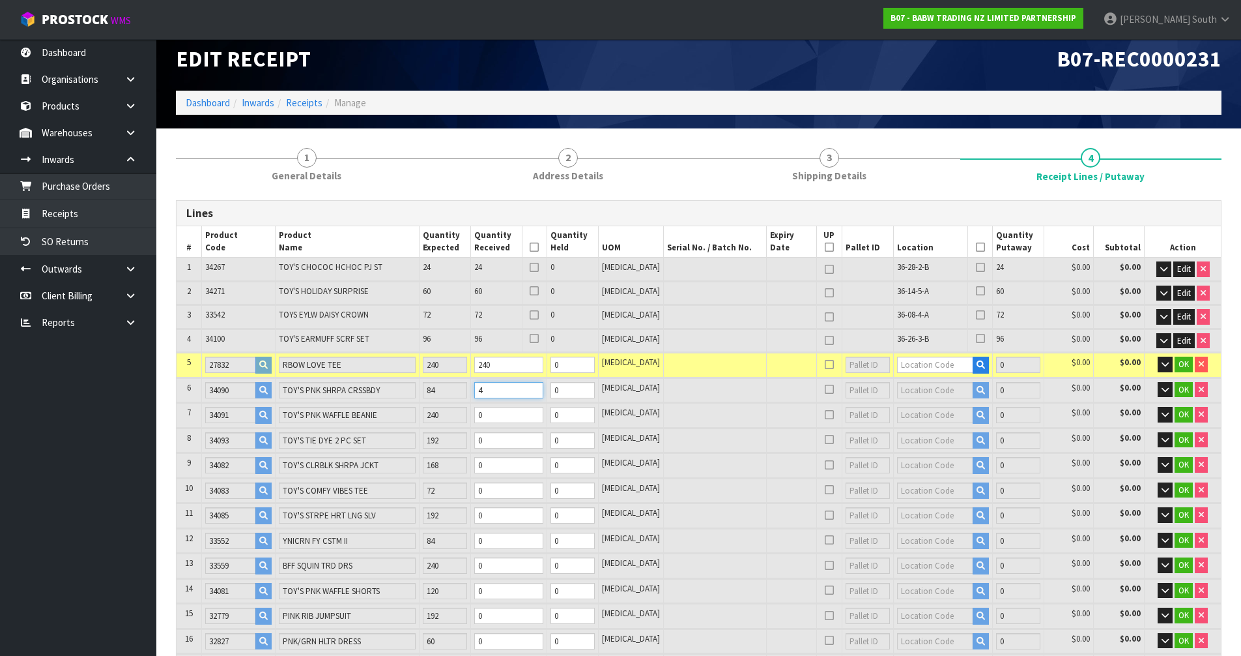
type input "31"
type input "0.162764"
type input "19.02"
type input "48"
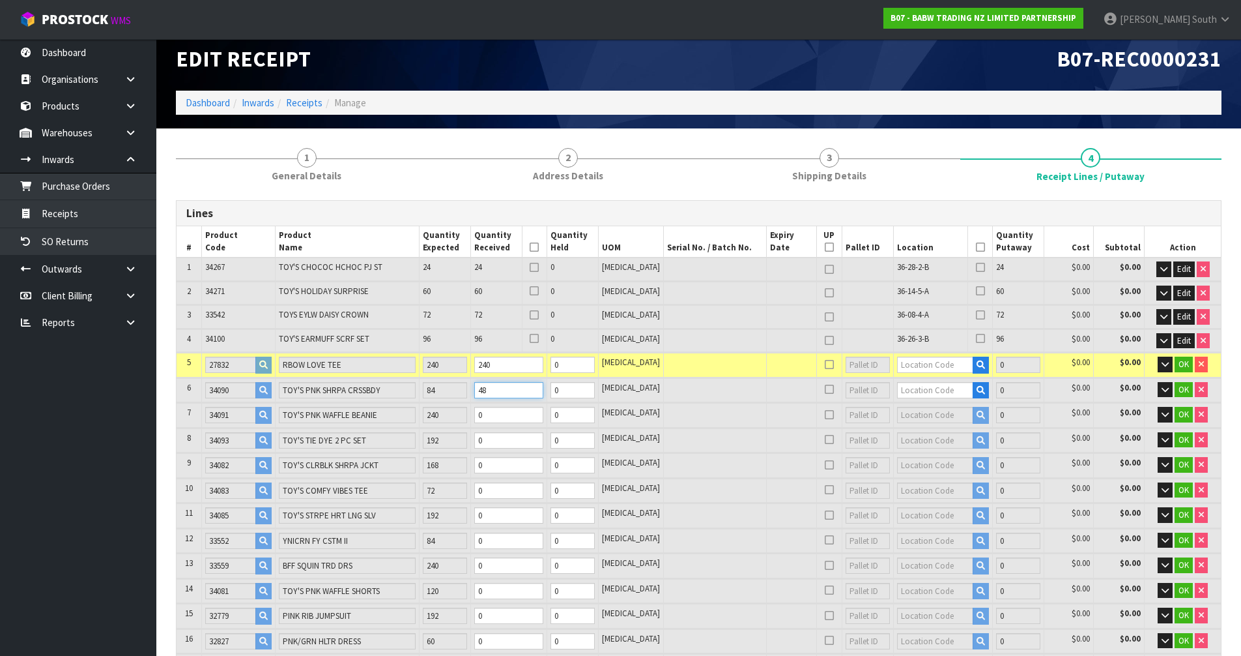
type input "27"
type input "0.154404"
type input "18.288"
type input "4"
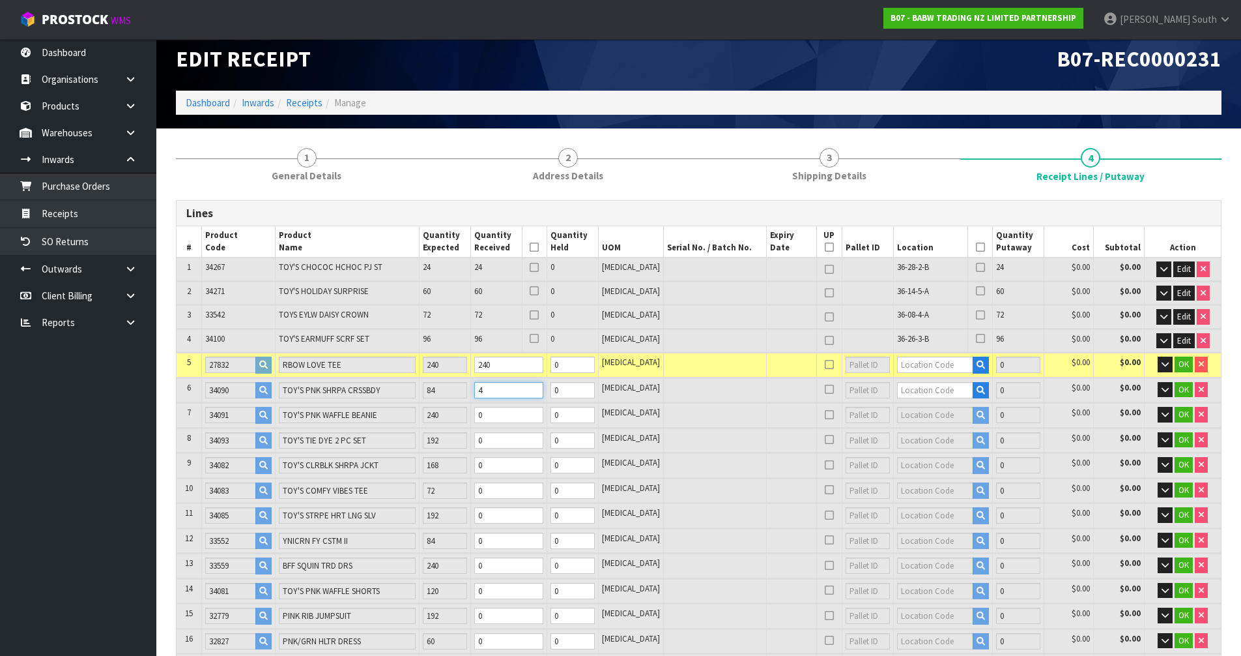
type input "0"
type input "27"
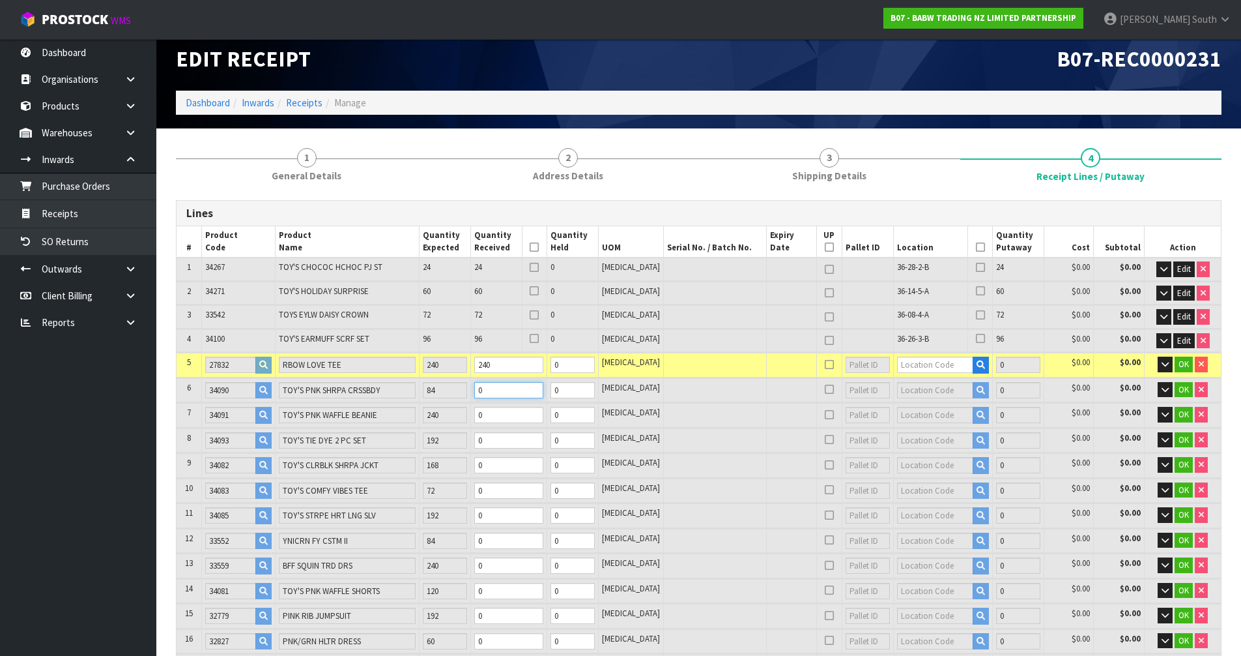
type input "0.155164"
type input "18.356"
type input "8"
type input "34"
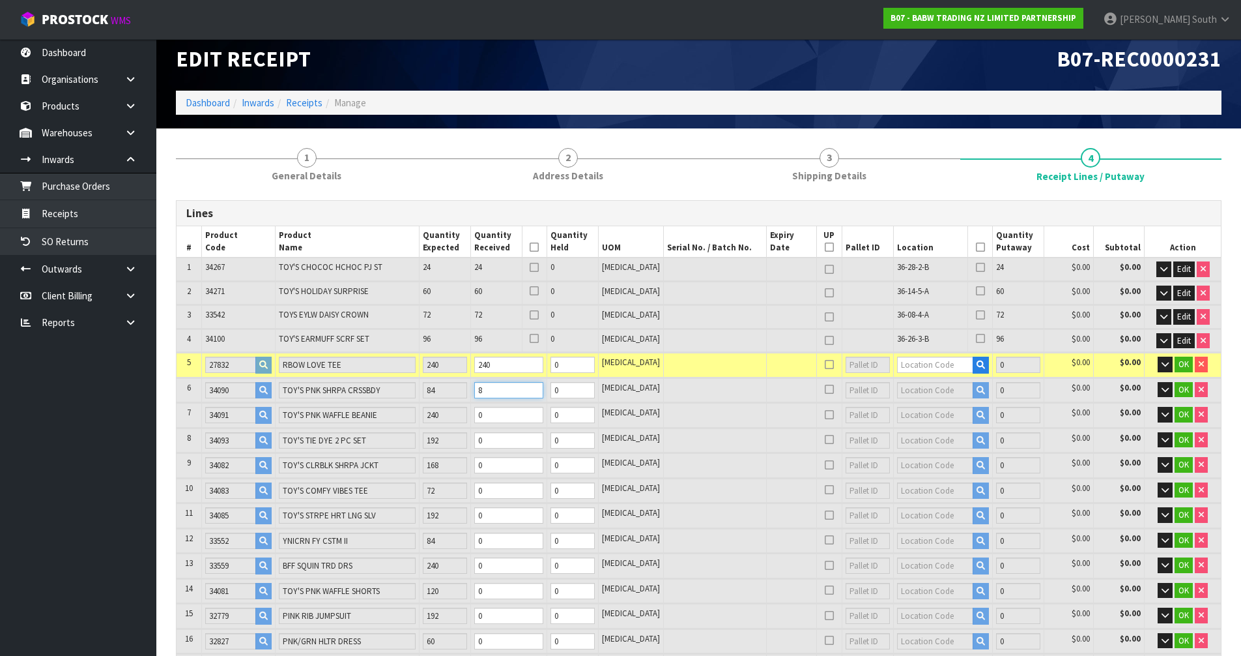
type input "0.169604"
type input "19.62"
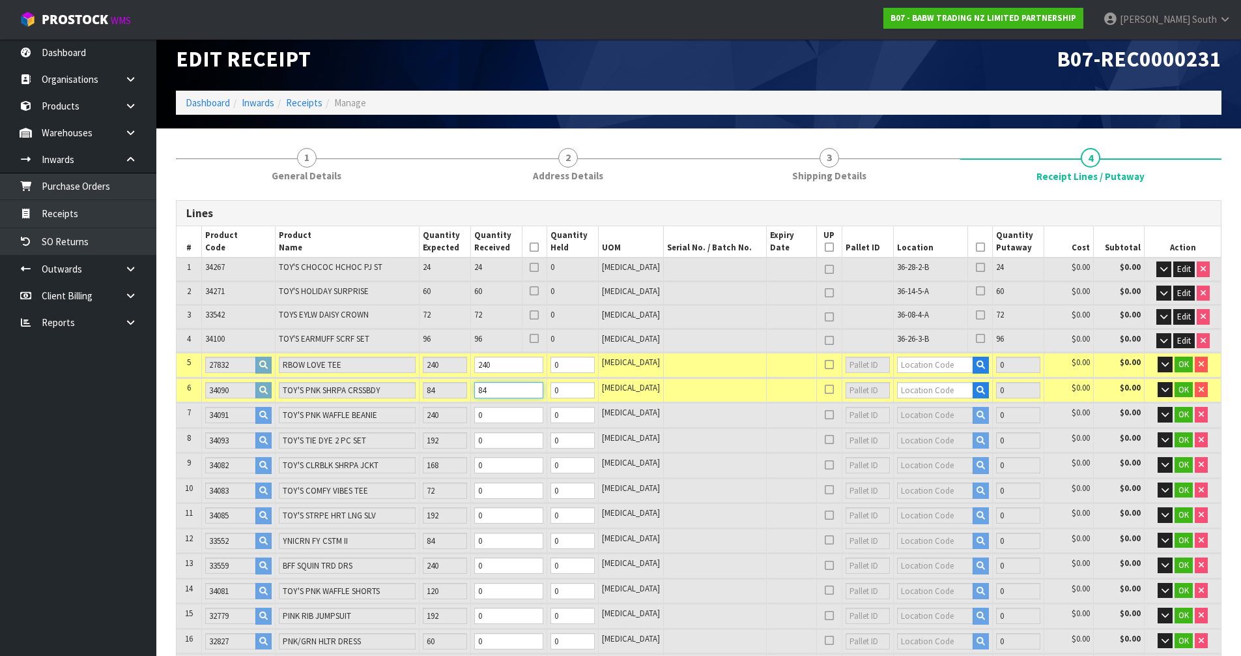
type input "83"
type input "33"
type input "0.169414"
type input "19.607"
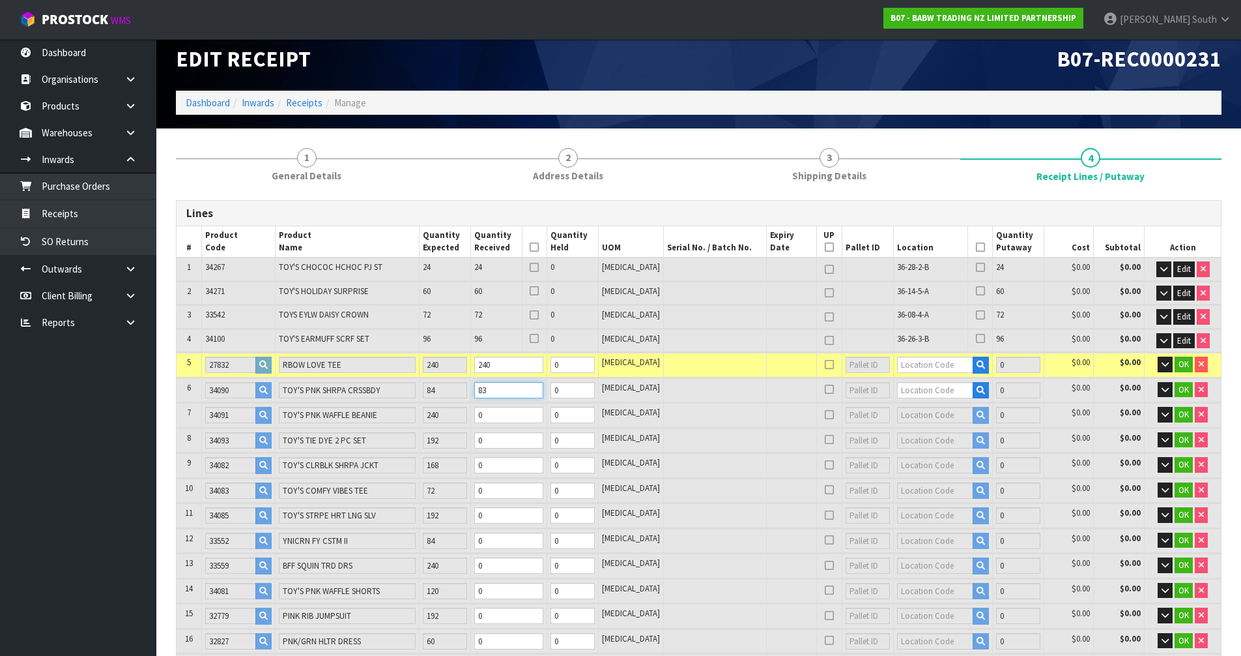
type input "84"
type input "34"
type input "0.169604"
type input "19.62"
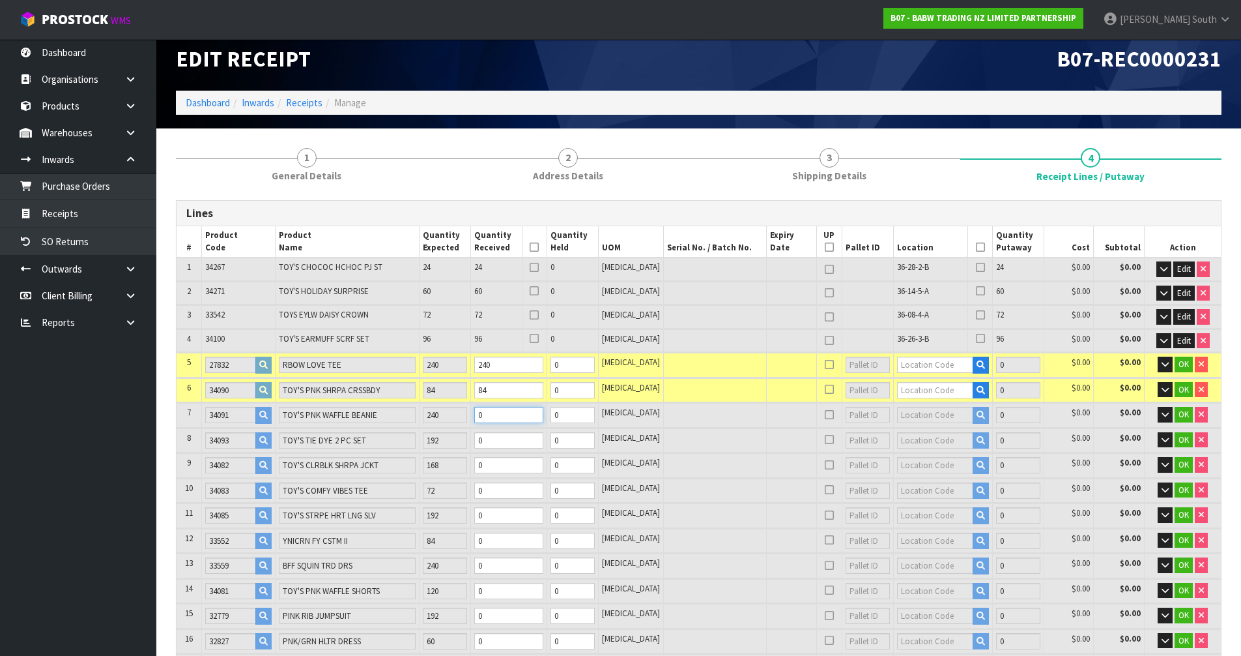
click at [425, 423] on tr "7 34091 TOY'S PNK WAFFLE BEANIE 240 0 0 [MEDICAL_DATA] 0 $0.00 $0.00 OK" at bounding box center [699, 415] width 1045 height 24
type input "0.171972"
type input "19.852"
type input "8"
type input "41"
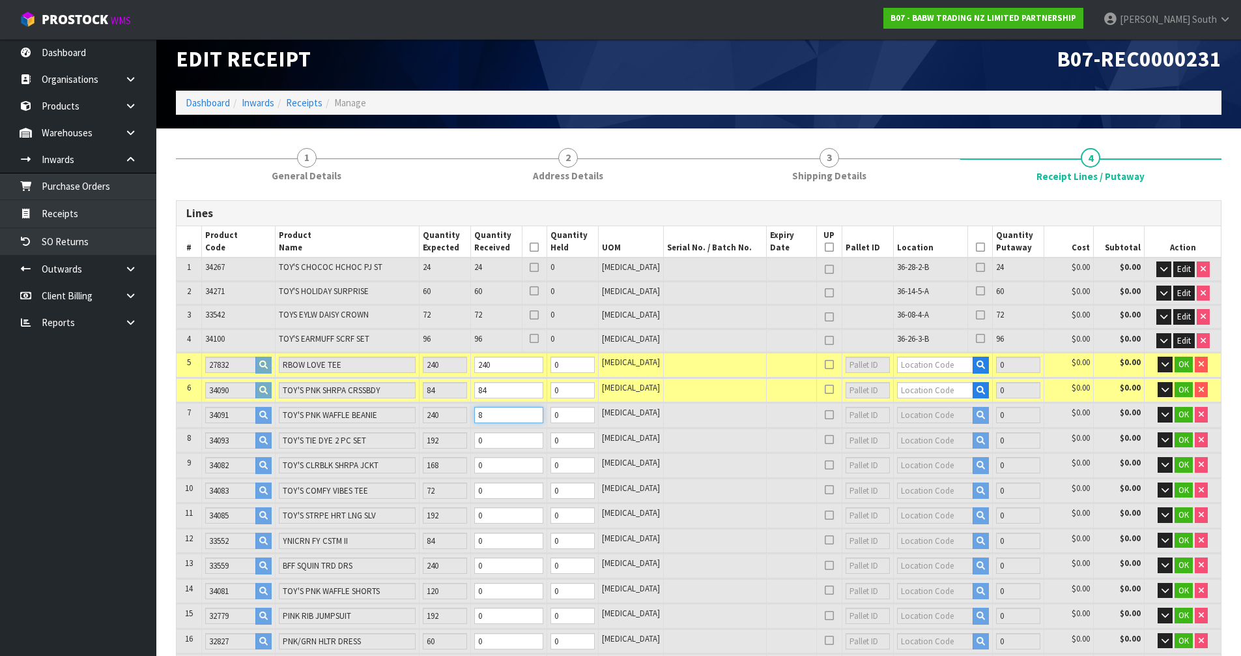
type input "41"
type input "0.194475"
type input "22.07"
type input "84"
drag, startPoint x: 513, startPoint y: 446, endPoint x: 493, endPoint y: 446, distance: 19.6
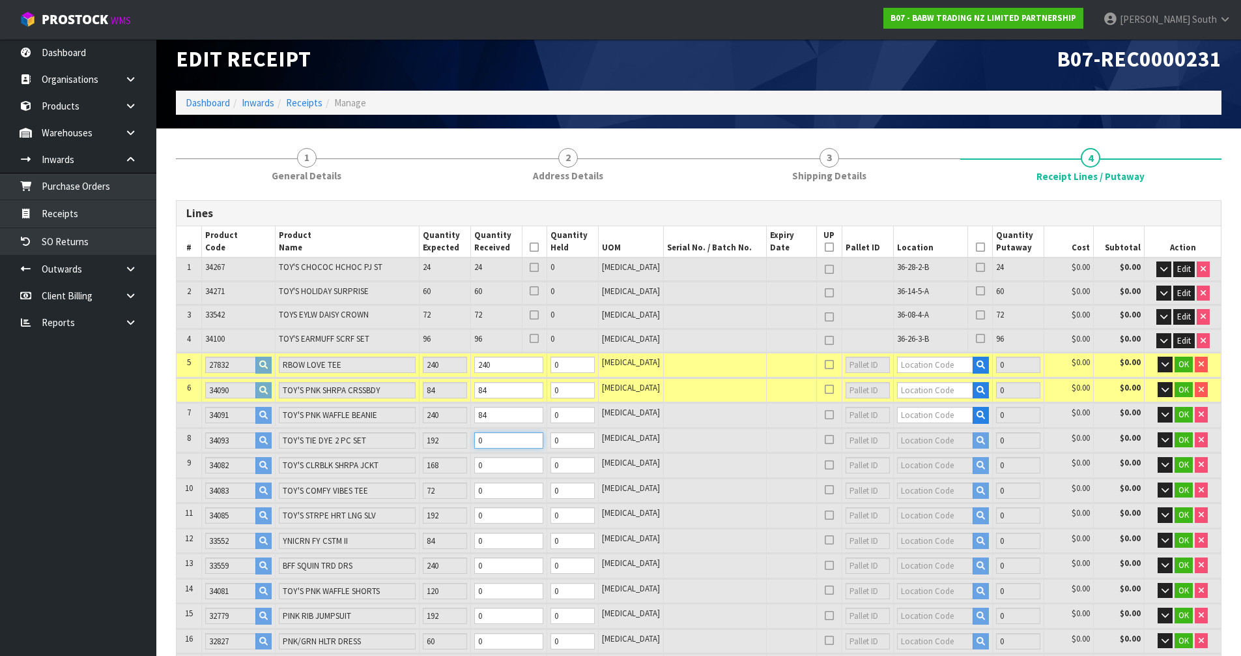
click at [493, 446] on input "0" at bounding box center [508, 440] width 69 height 16
type input "0.195225"
type input "22.141"
type input "1"
type input "42"
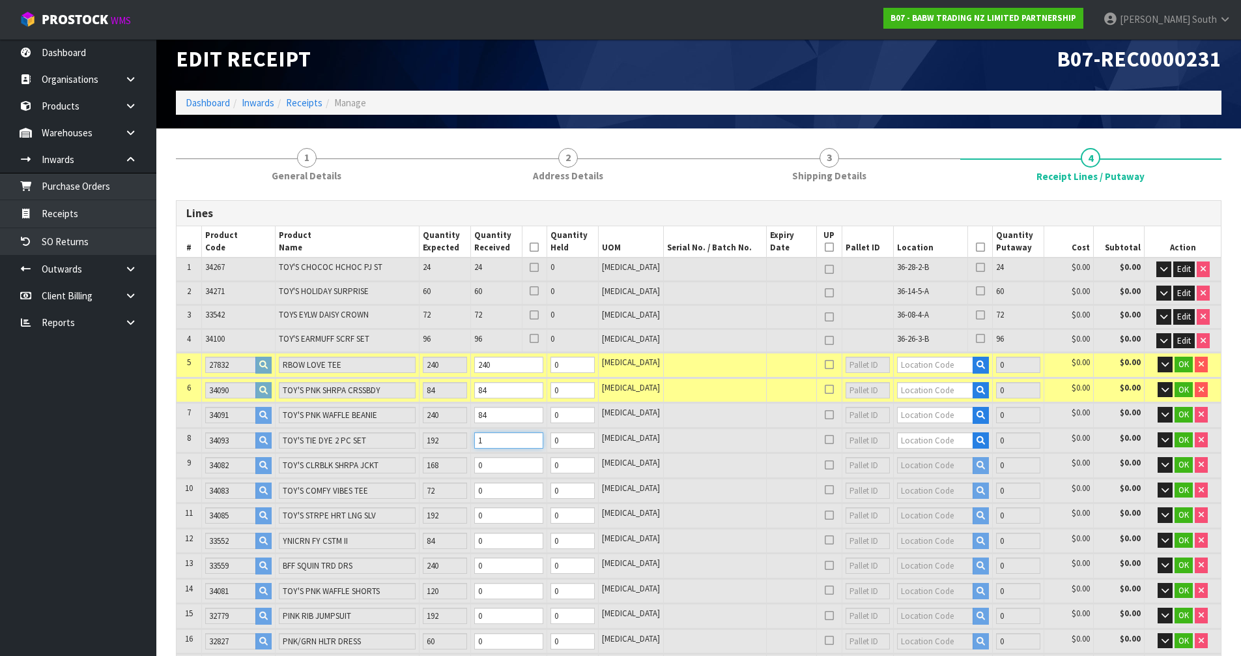
type input "42"
type input "0.208725"
type input "23.417"
type input "19"
type input "57"
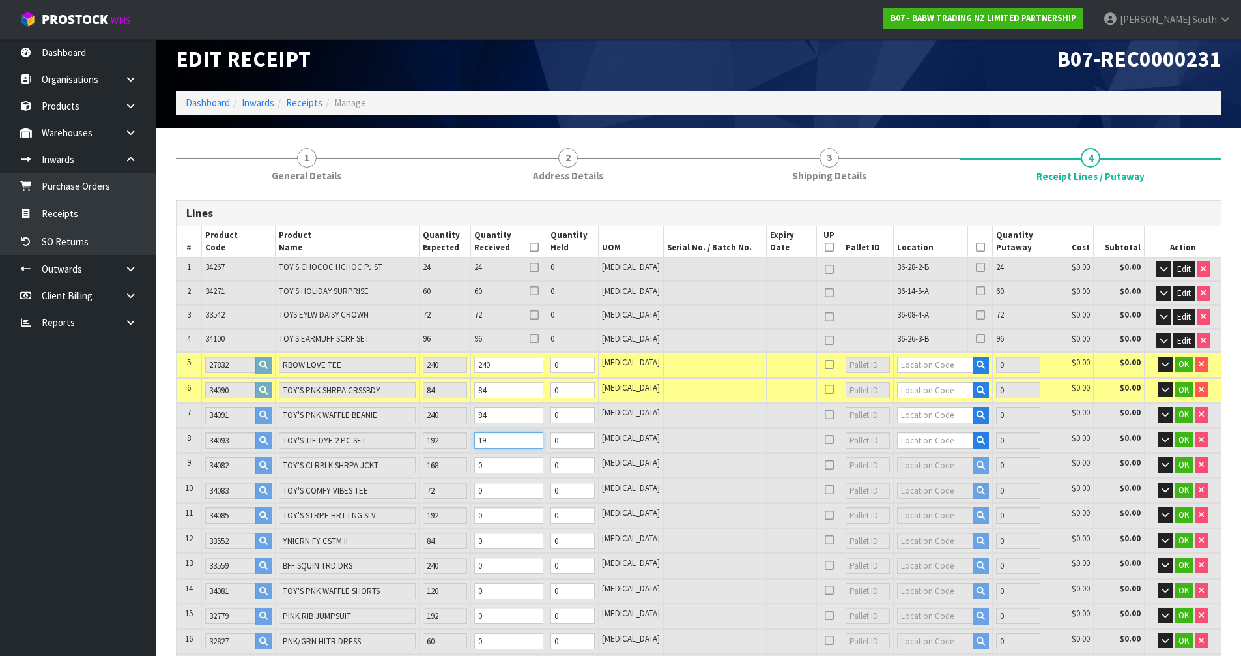
type input "57"
type input "0.338475"
type input "35.67"
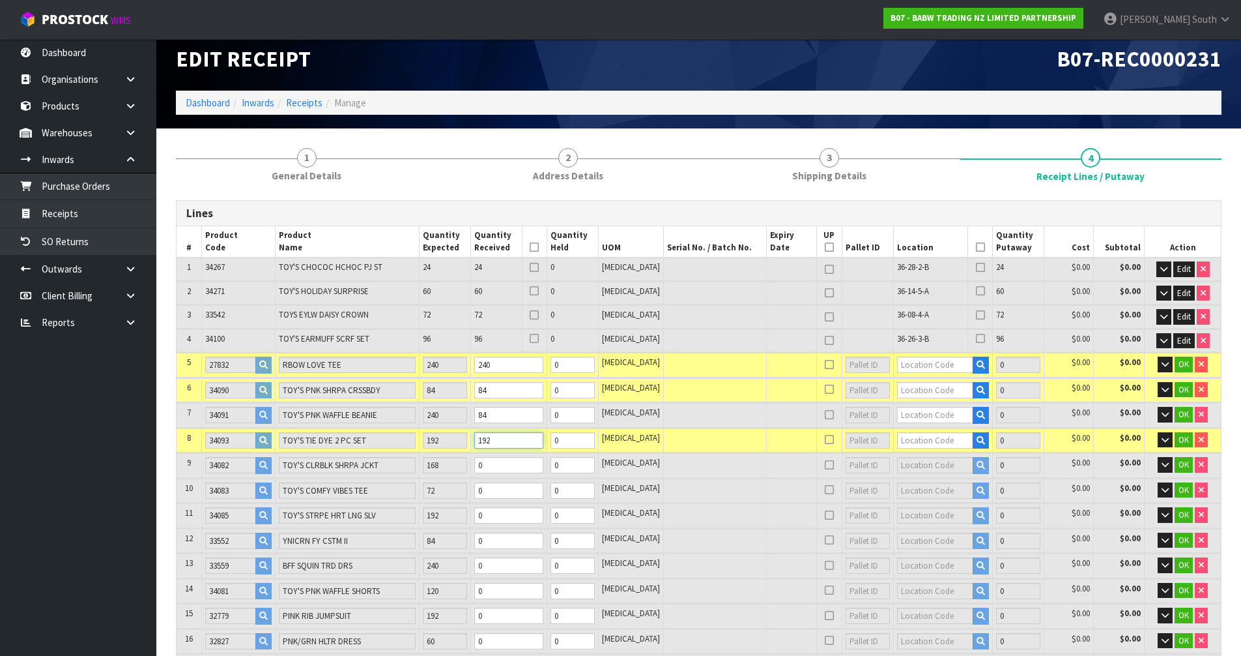
type input "192"
click at [472, 467] on tr "9 34082 TOY'S CLRBLK SHRPA JCKT 168 0 0 [MEDICAL_DATA] 0 $0.00 $0.00 OK" at bounding box center [699, 465] width 1045 height 24
type input "0.339229"
type input "35.733"
type input "1"
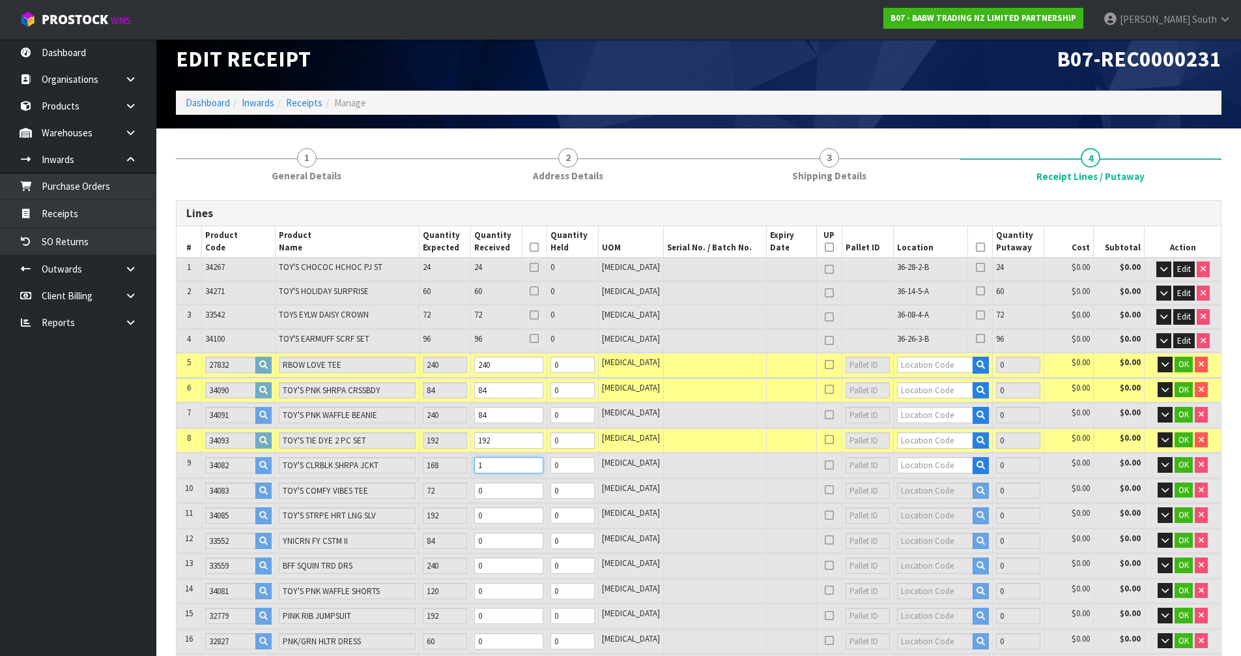
type input "58"
type input "0.350535"
type input "36.672"
type input "16"
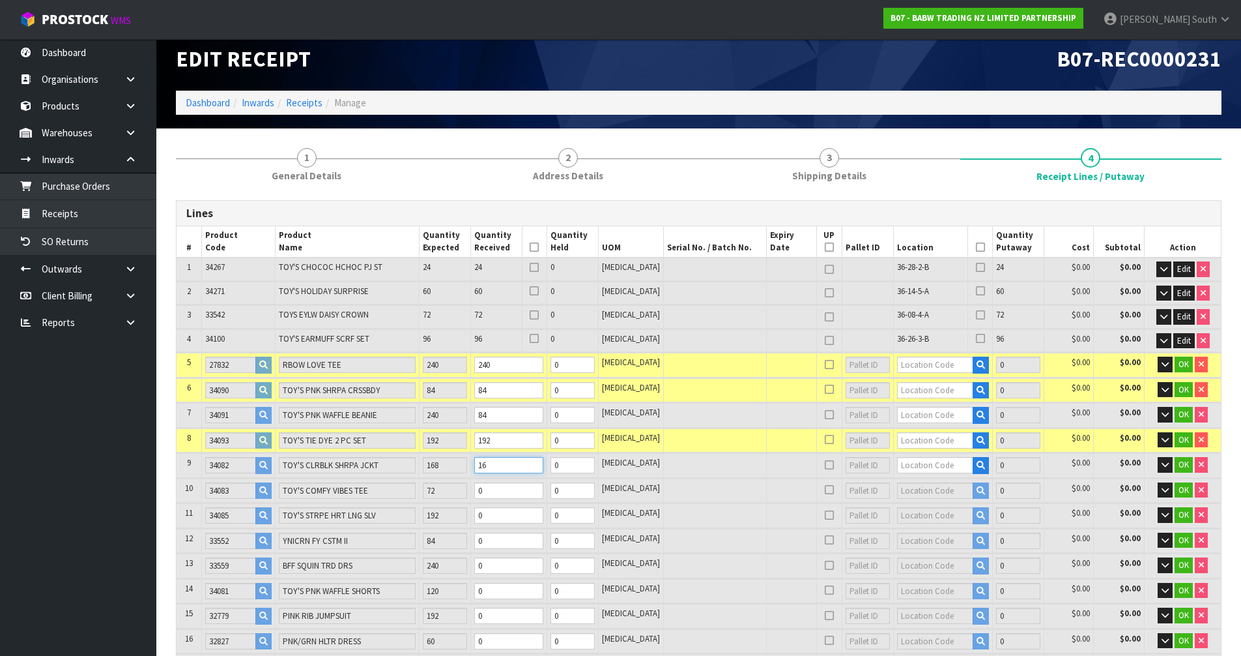
type input "71"
type input "0.465091"
type input "46.17"
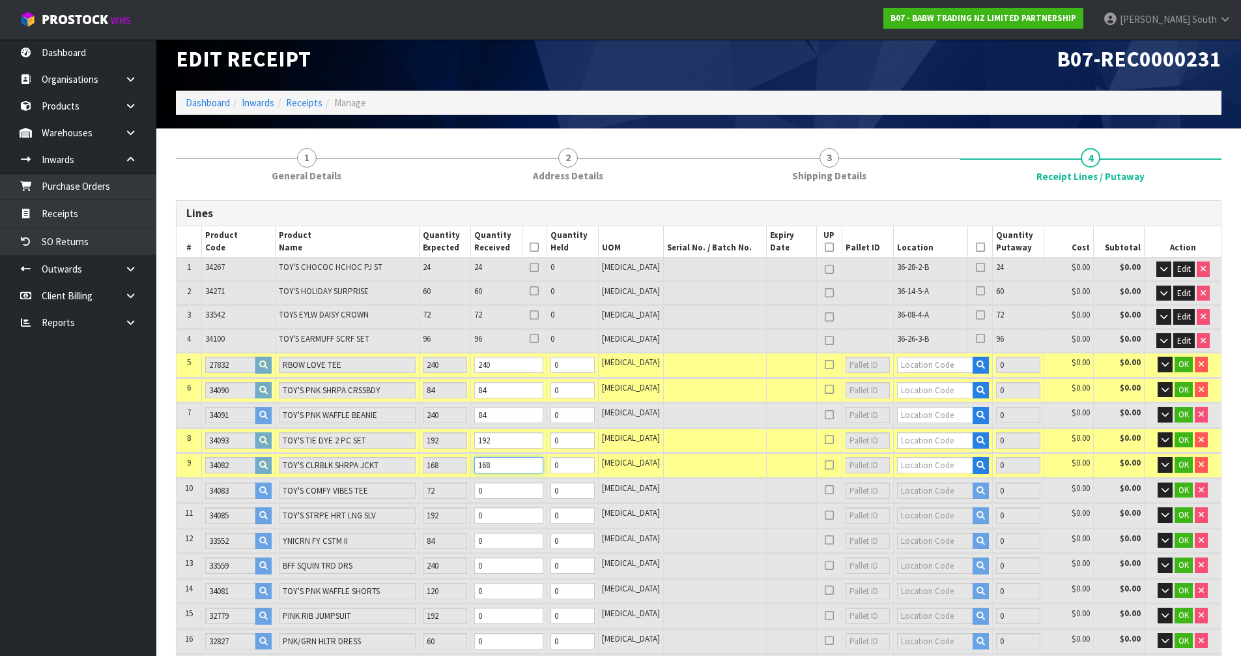
type input "168"
click at [463, 493] on tr "10 34083 TOY'S COMFY VIBES TEE 72 0 0 [MEDICAL_DATA] 0 $0.00 $0.00 OK" at bounding box center [699, 490] width 1045 height 24
type input "0.466897"
type input "46.373"
type input "7"
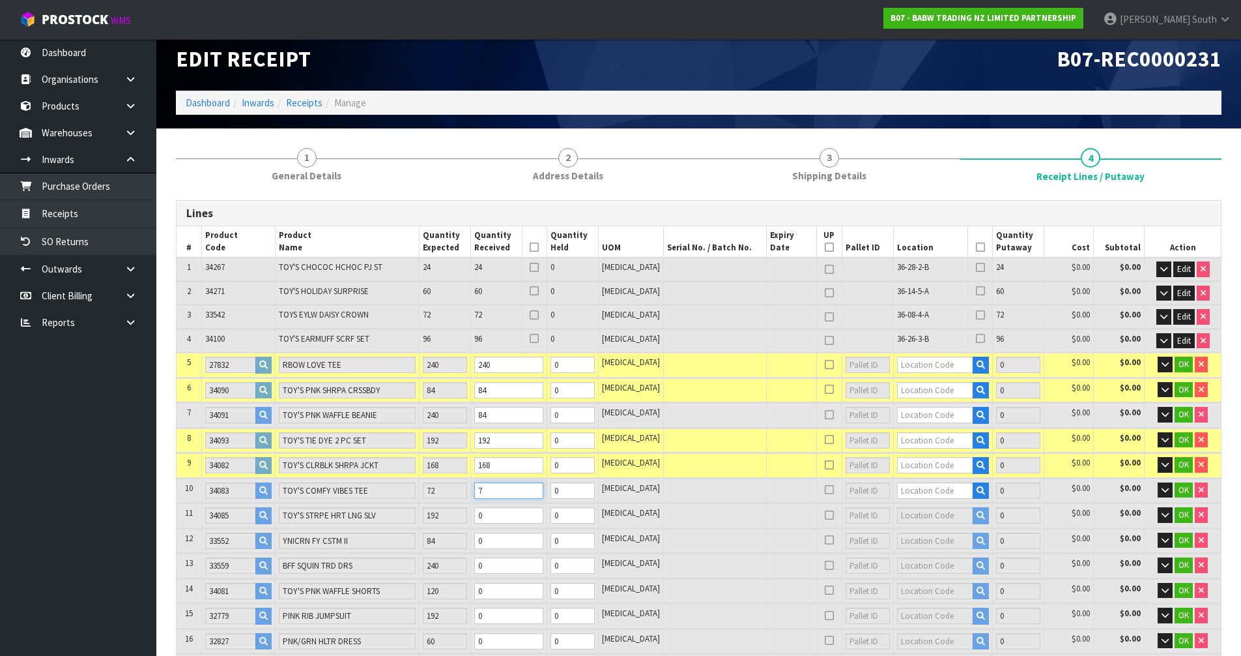
type input "77"
type input "0.483655"
type input "48.27"
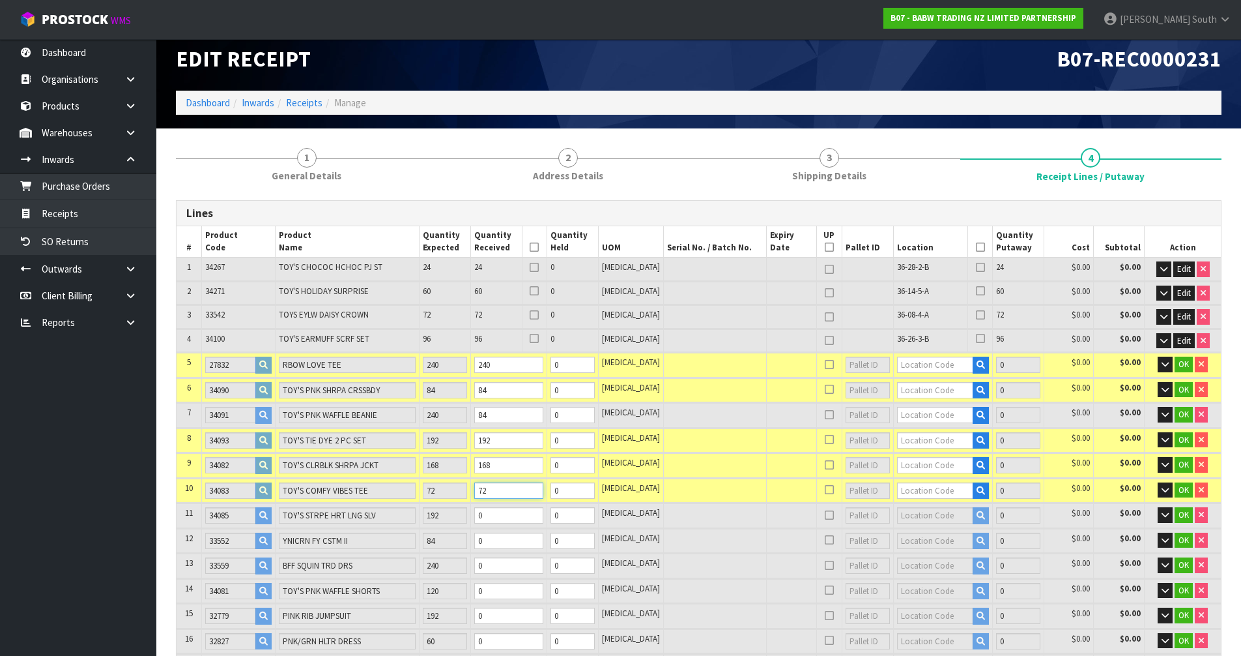
type input "72"
click at [454, 519] on tr "11 34085 TOY'S STRPE HRT LNG SLV 192 0 0 [MEDICAL_DATA] 0 $0.00 $0.00 OK" at bounding box center [699, 515] width 1045 height 24
type input "0.484068"
type input "48.307"
type input "1"
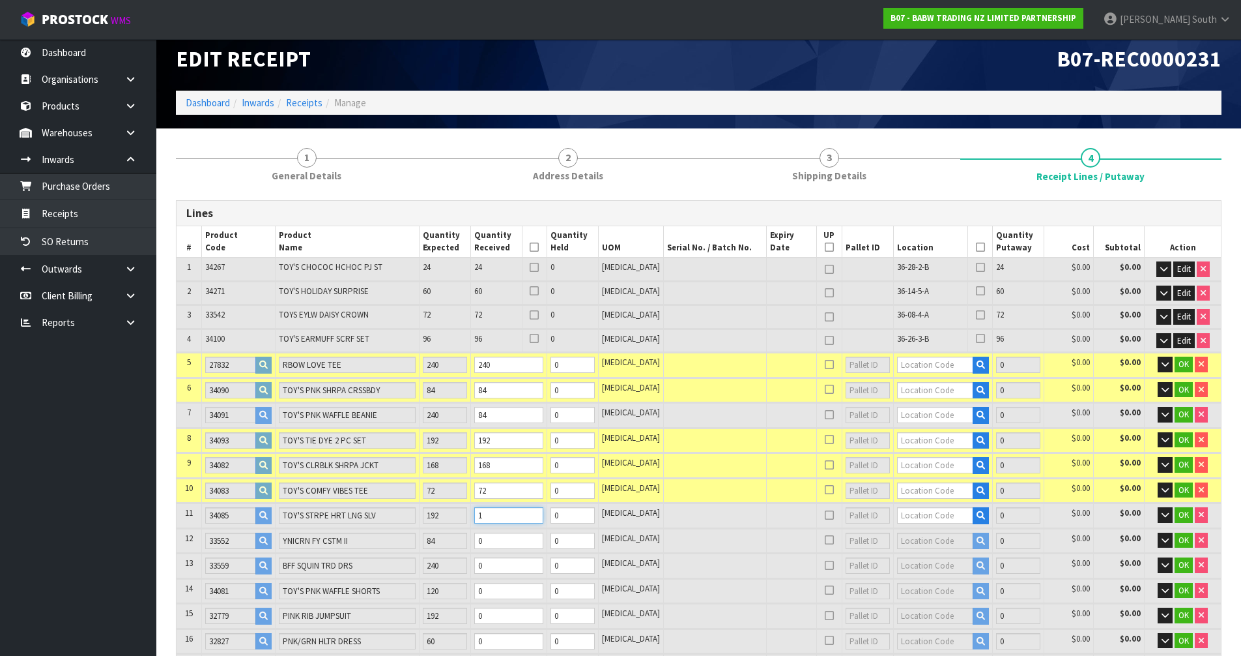
type input "78"
type input "0.491496"
type input "48.979"
type input "19"
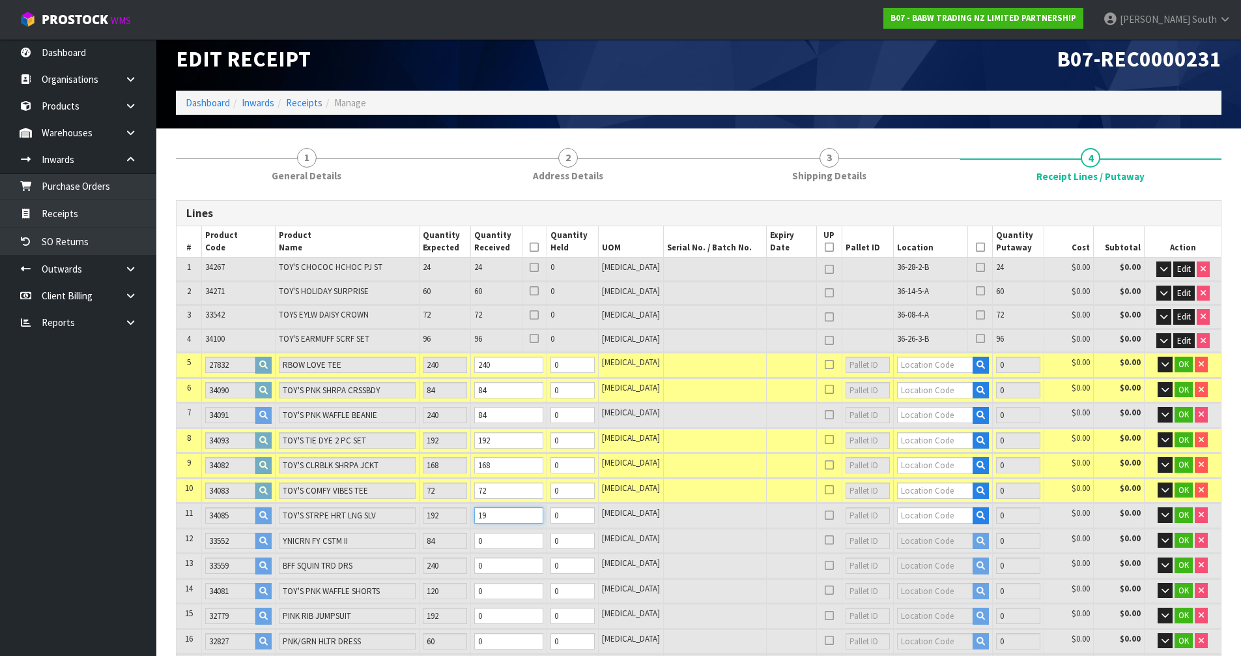
type input "93"
type input "0.562855"
type input "55.47"
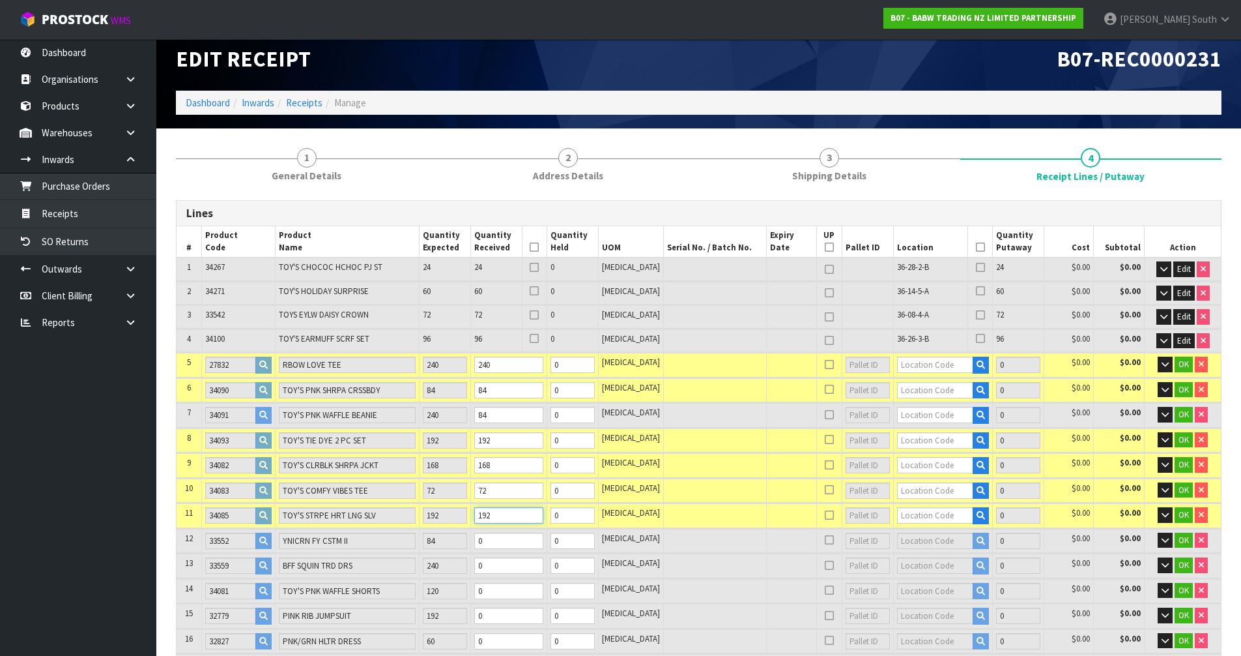
type input "192"
click at [485, 542] on tr "12 33552 YNICRN FY CSTM II 84 0 0 [MEDICAL_DATA] 0 $0.00 $0.00 OK" at bounding box center [699, 541] width 1045 height 24
type input "0.570047"
type input "55.966"
type input "8"
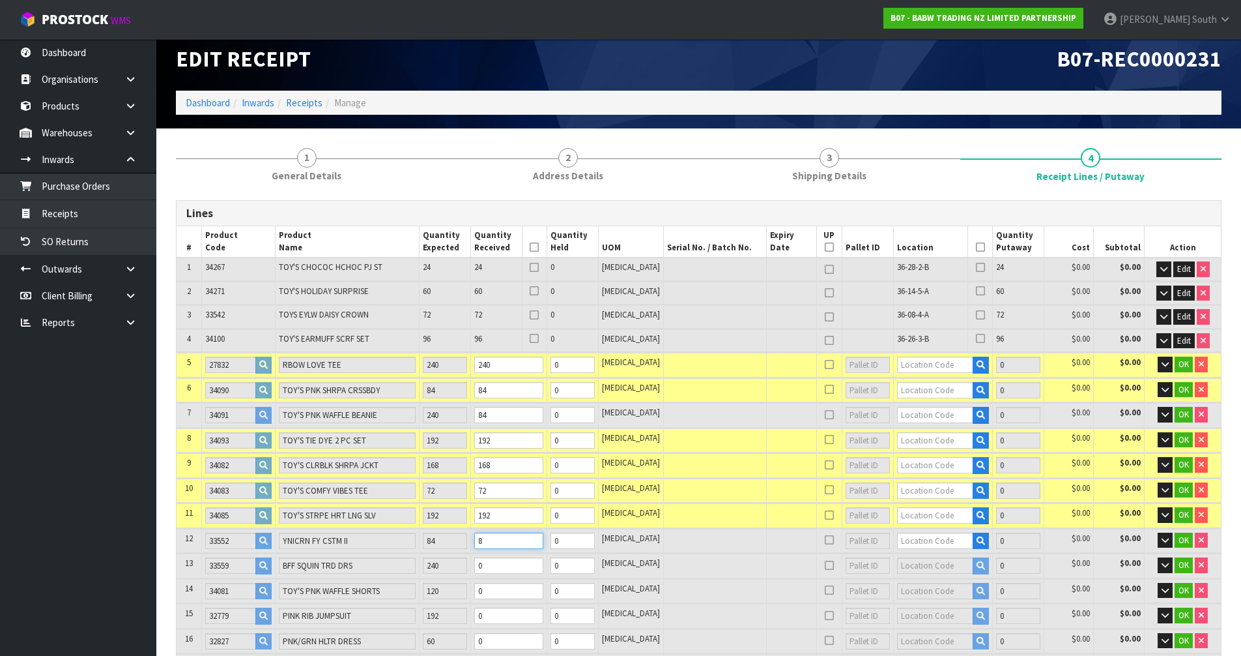
type input "100"
type input "0.638371"
type input "60.65"
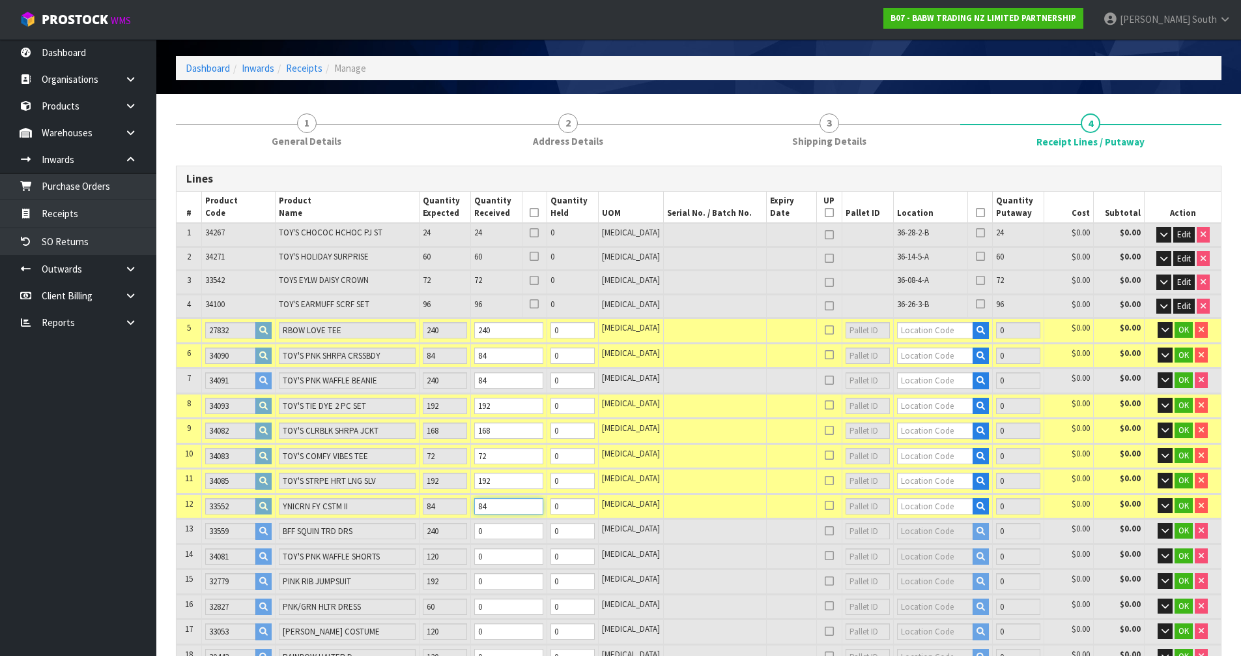
scroll to position [77, 0]
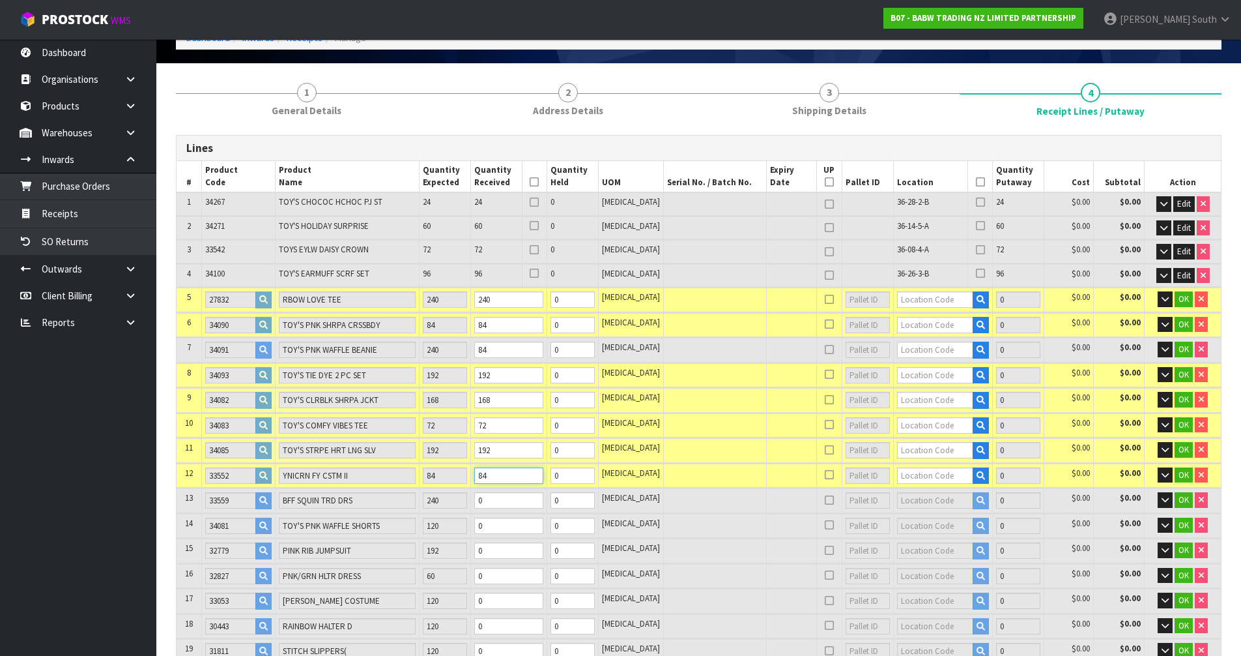
type input "84"
click at [447, 499] on tr "13 33559 BFF SQUIN TRD DRS 240 0 0 [MEDICAL_DATA] 0 $0.00 $0.00 OK" at bounding box center [699, 500] width 1045 height 24
type input "0.639713"
type input "60.734"
type input "2"
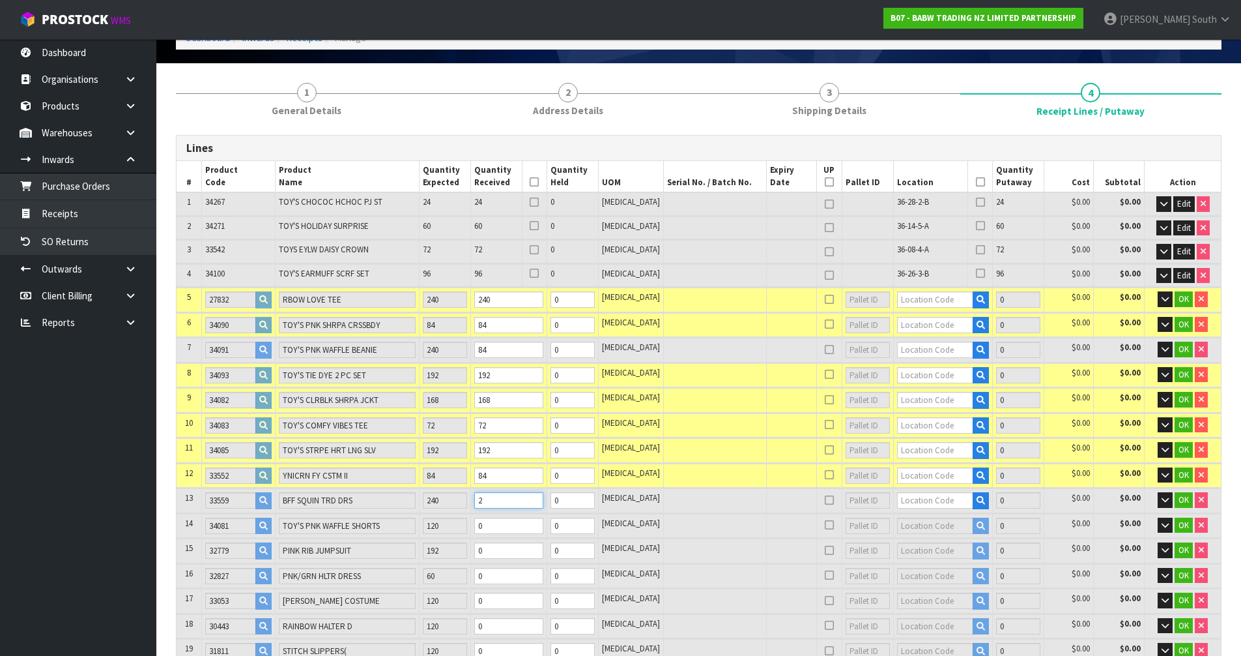
type input "102"
type input "0.654471"
type input "61.75"
type input "24"
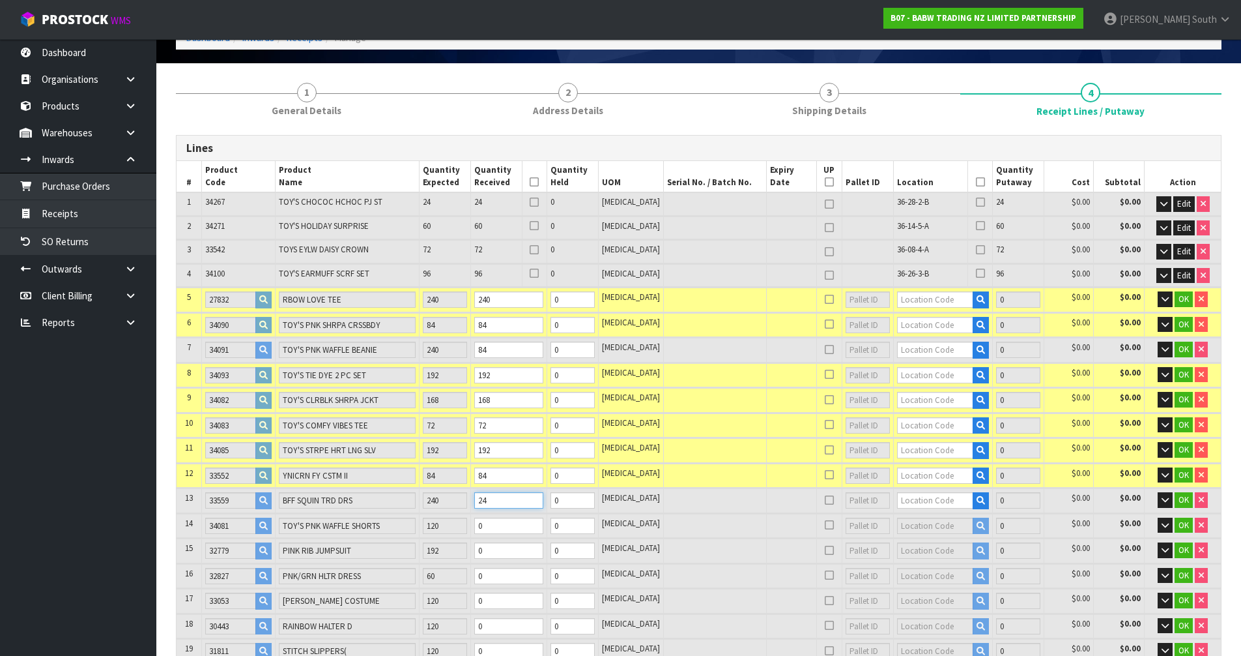
type input "120"
type input "0.799371"
type input "71.65"
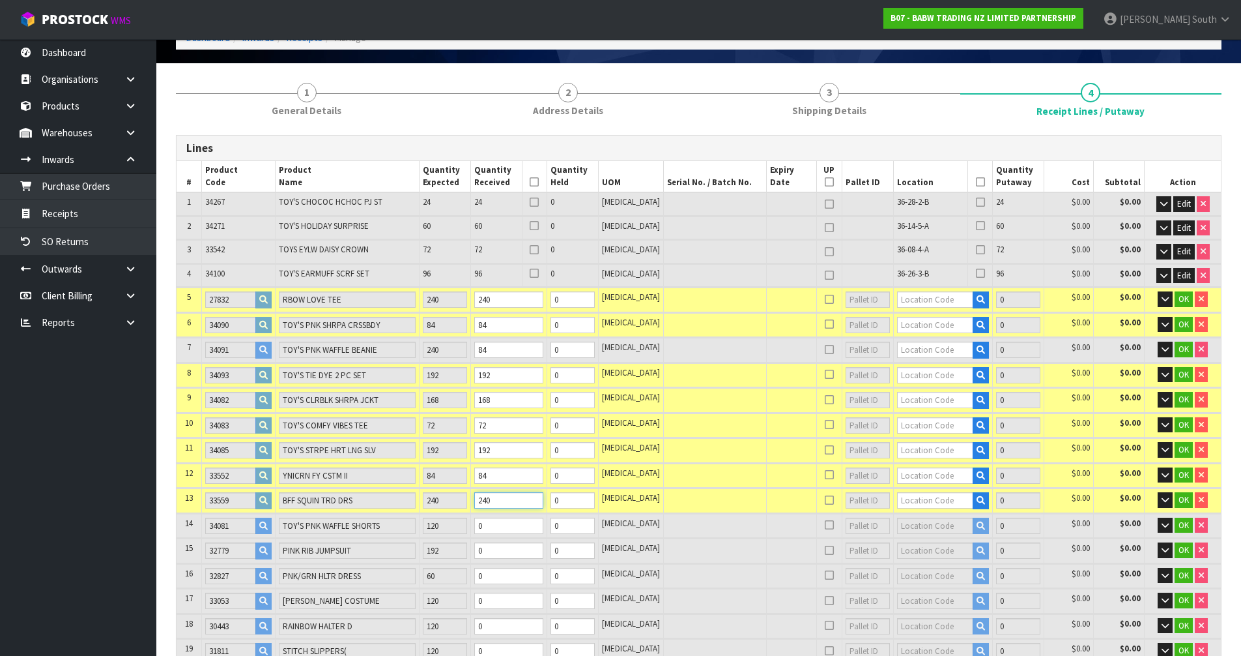
type input "240"
click at [433, 523] on tr "14 34081 TOY'S PNK WAFFLE SHORTS 120 0 0 [MEDICAL_DATA] 0 $0.00 $0.00 OK" at bounding box center [699, 526] width 1045 height 24
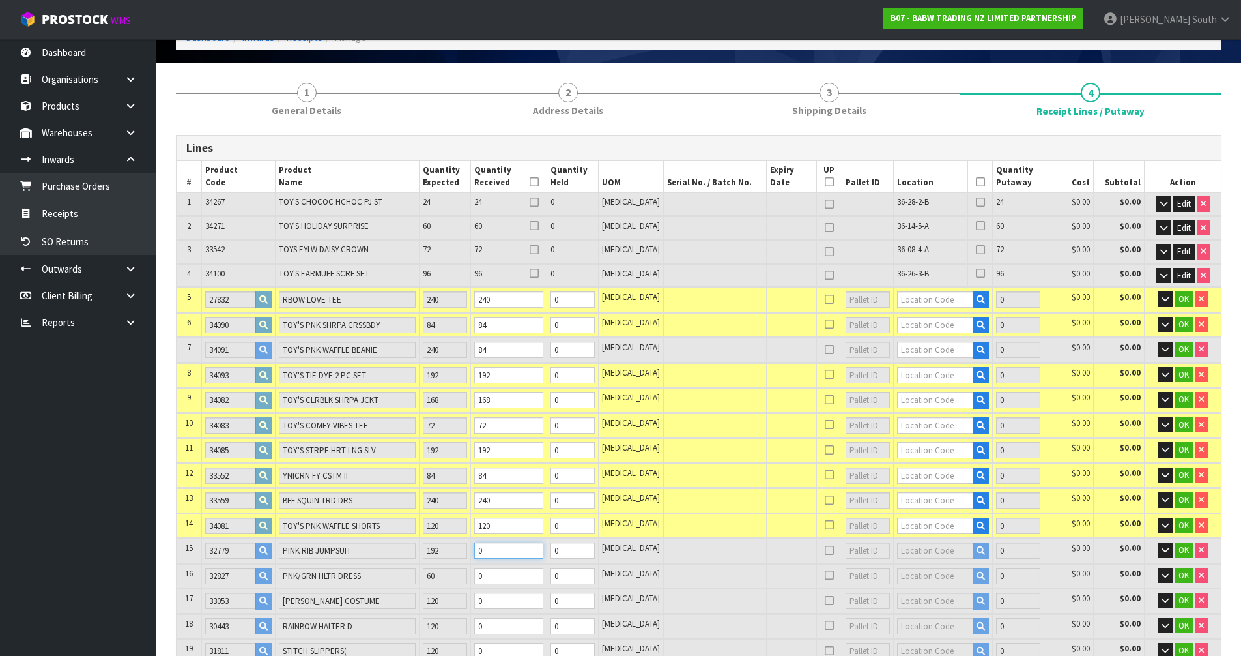
click at [408, 546] on tr "15 32779 PINK RIB JUMPSUIT 192 0 0 [MEDICAL_DATA] 0 $0.00 $0.00 OK" at bounding box center [699, 550] width 1045 height 24
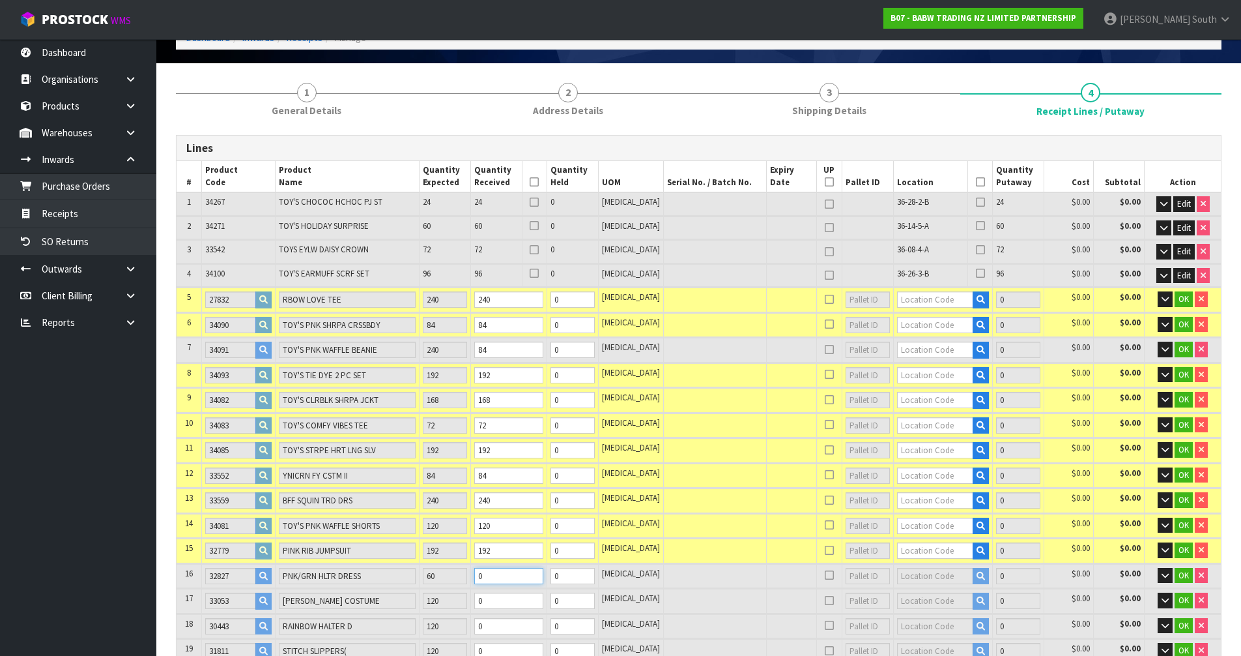
drag, startPoint x: 524, startPoint y: 579, endPoint x: 434, endPoint y: 565, distance: 91.1
click at [434, 565] on tr "16 32827 PNK/GRN HLTR DRESS 60 0 0 [MEDICAL_DATA] 0 $0.00 $0.00 OK" at bounding box center [699, 576] width 1045 height 24
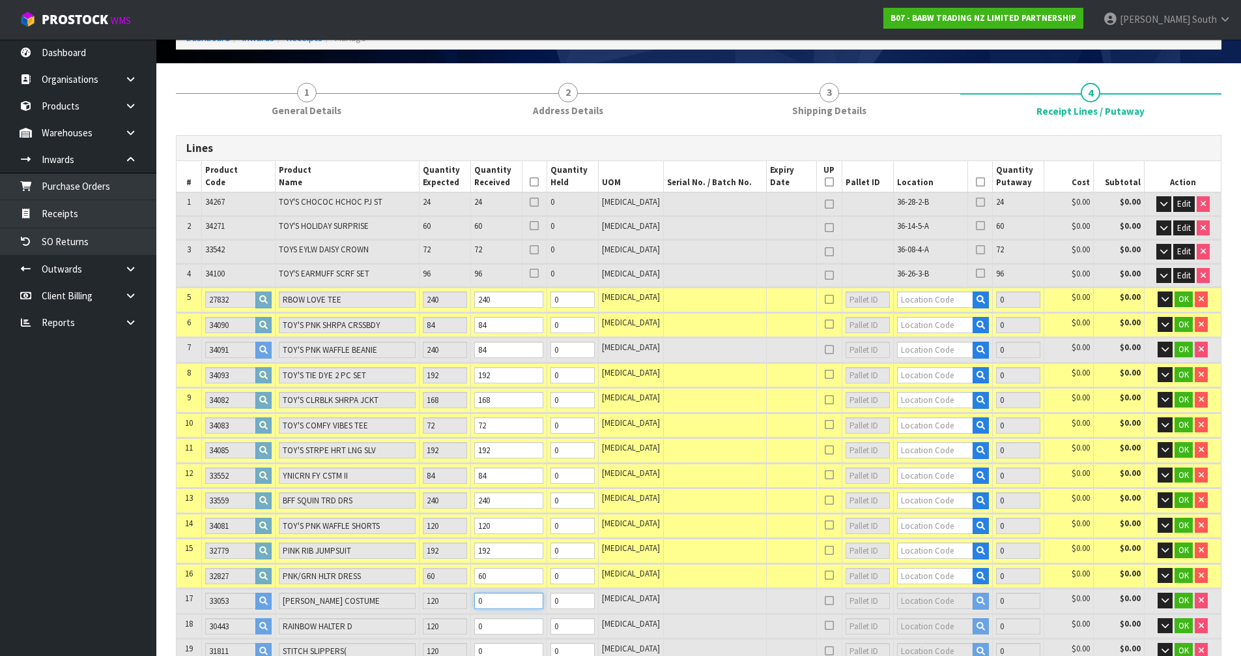
click at [461, 592] on tr "17 33053 [PERSON_NAME] COSTUME 120 0 0 [MEDICAL_DATA] 0 $0.00 $0.00 OK" at bounding box center [699, 600] width 1045 height 24
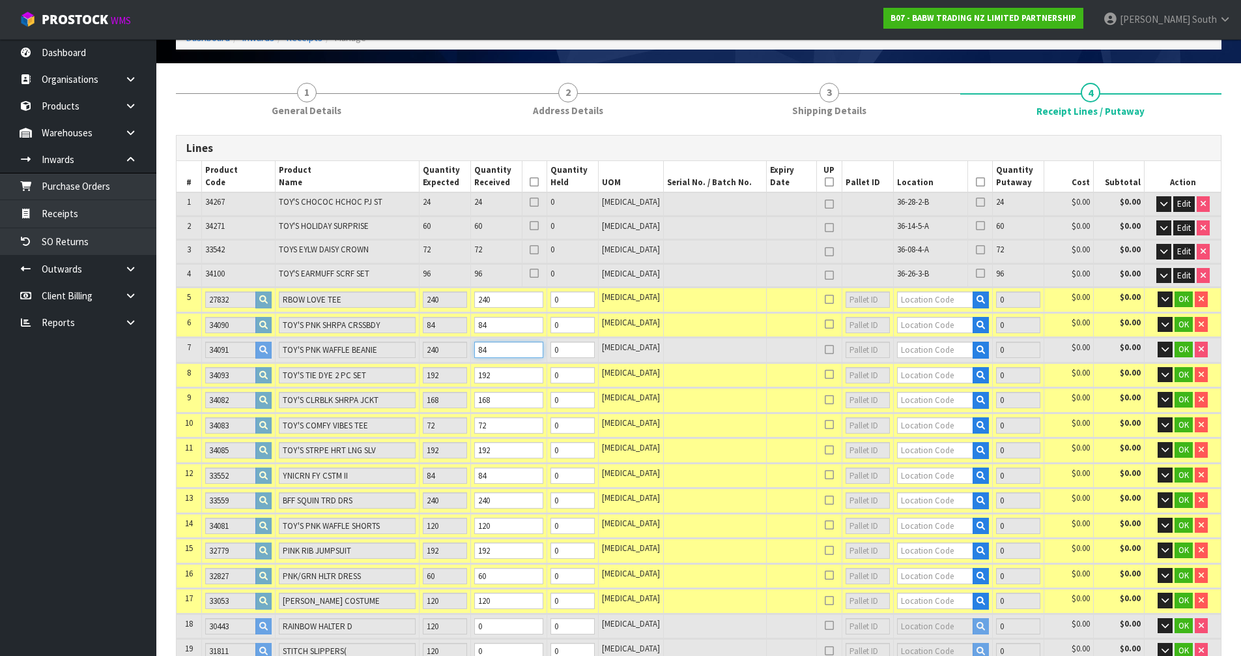
click at [465, 349] on tr "7 34091 TOY'S PNK WAFFLE BEANIE 240 84 0 [MEDICAL_DATA] 0 $0.00 $0.00 OK" at bounding box center [699, 350] width 1045 height 24
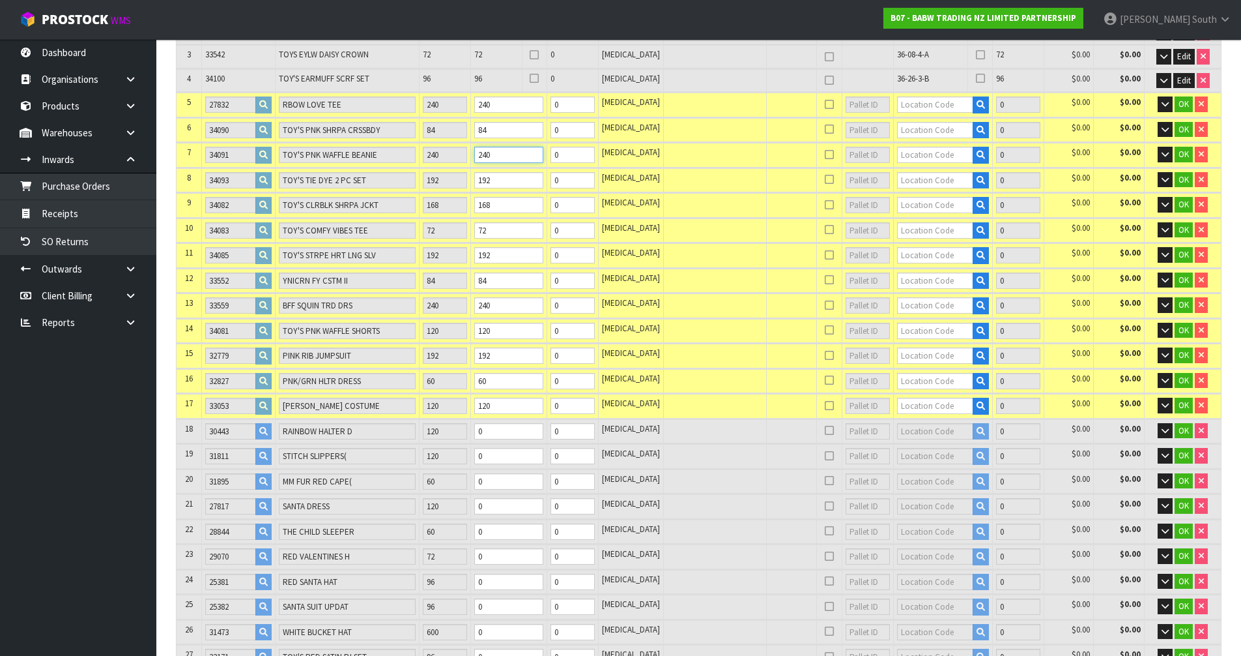
scroll to position [272, 0]
click at [481, 430] on tr "18 30443 RAINBOW HALTER D 120 0 0 [MEDICAL_DATA] 0 $0.00 $0.00 OK" at bounding box center [699, 430] width 1045 height 24
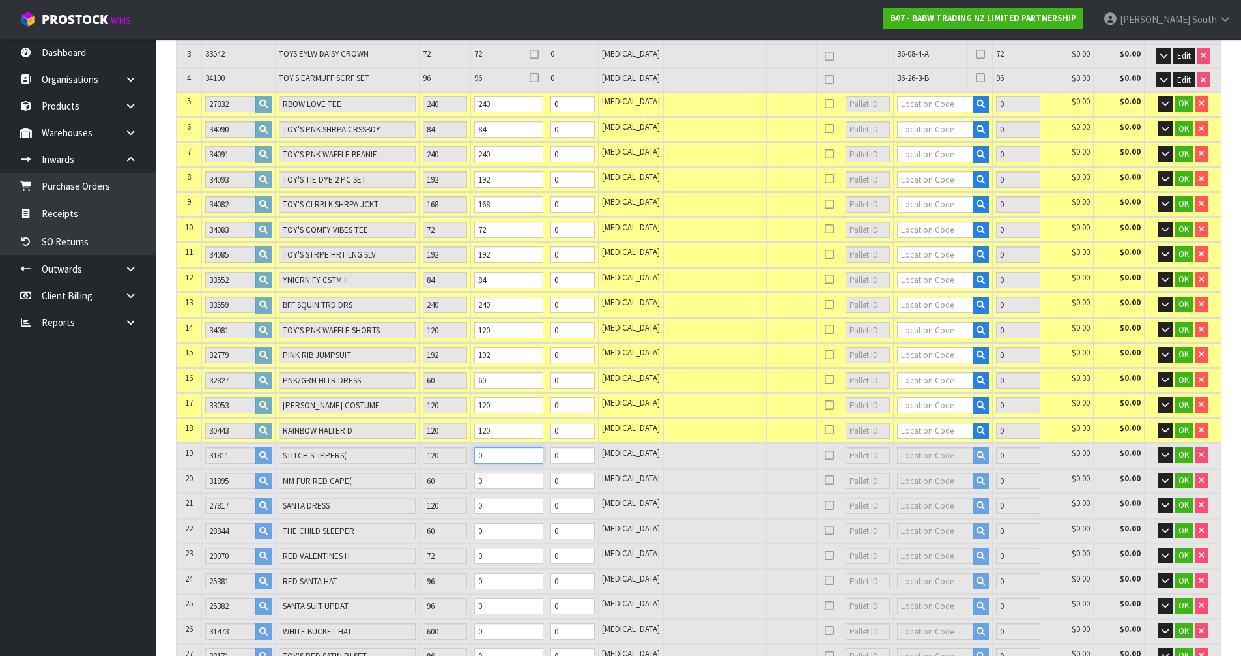
click at [473, 457] on tr "19 31811 STITCH SLIPPERS( 120 0 0 [MEDICAL_DATA] 0 $0.00 $0.00 OK" at bounding box center [699, 455] width 1045 height 24
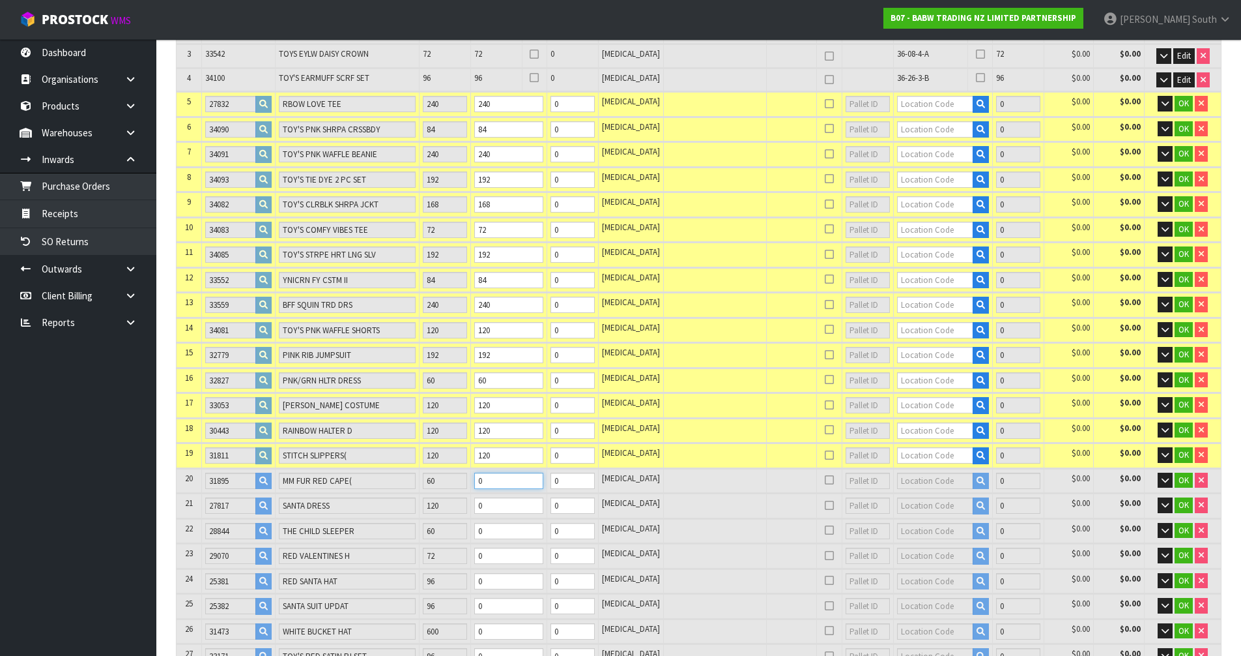
click at [452, 482] on tr "20 31895 MM FUR RED CAPE( 60 0 0 [MEDICAL_DATA] 0 $0.00 $0.00 OK" at bounding box center [699, 481] width 1045 height 24
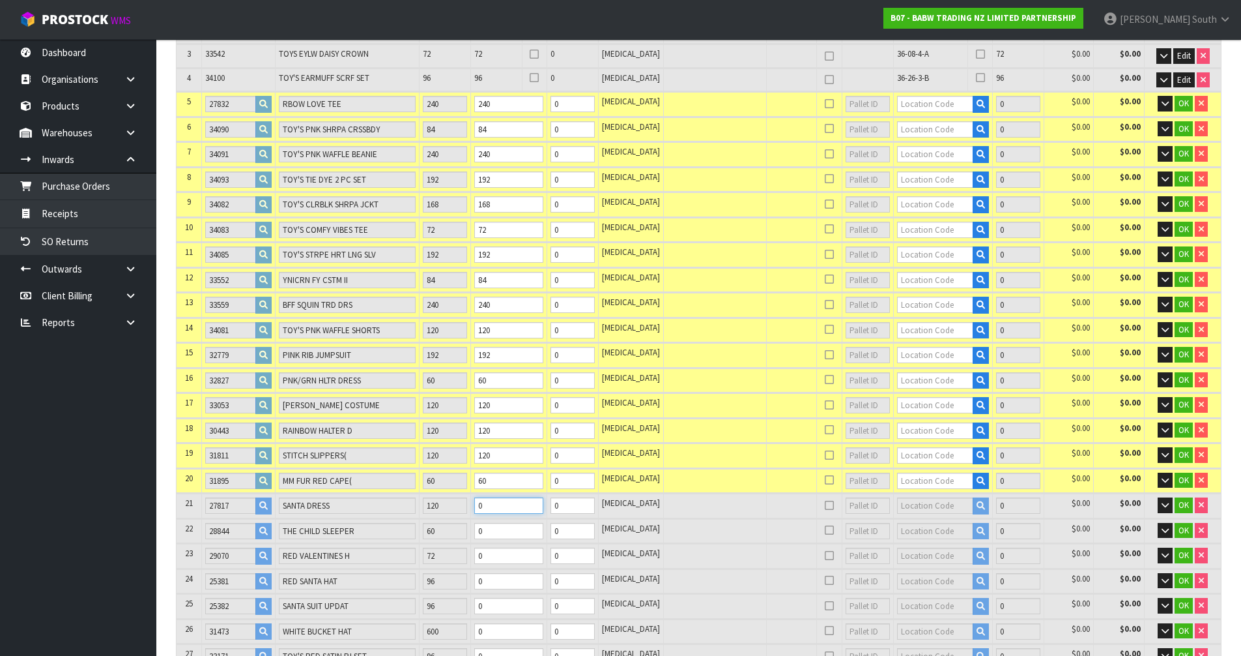
drag, startPoint x: 532, startPoint y: 507, endPoint x: 457, endPoint y: 491, distance: 76.7
click at [457, 491] on table "# Product Code Product Name Quantity Expected Quantity Received Quantity Held U…" at bounding box center [699, 379] width 1045 height 828
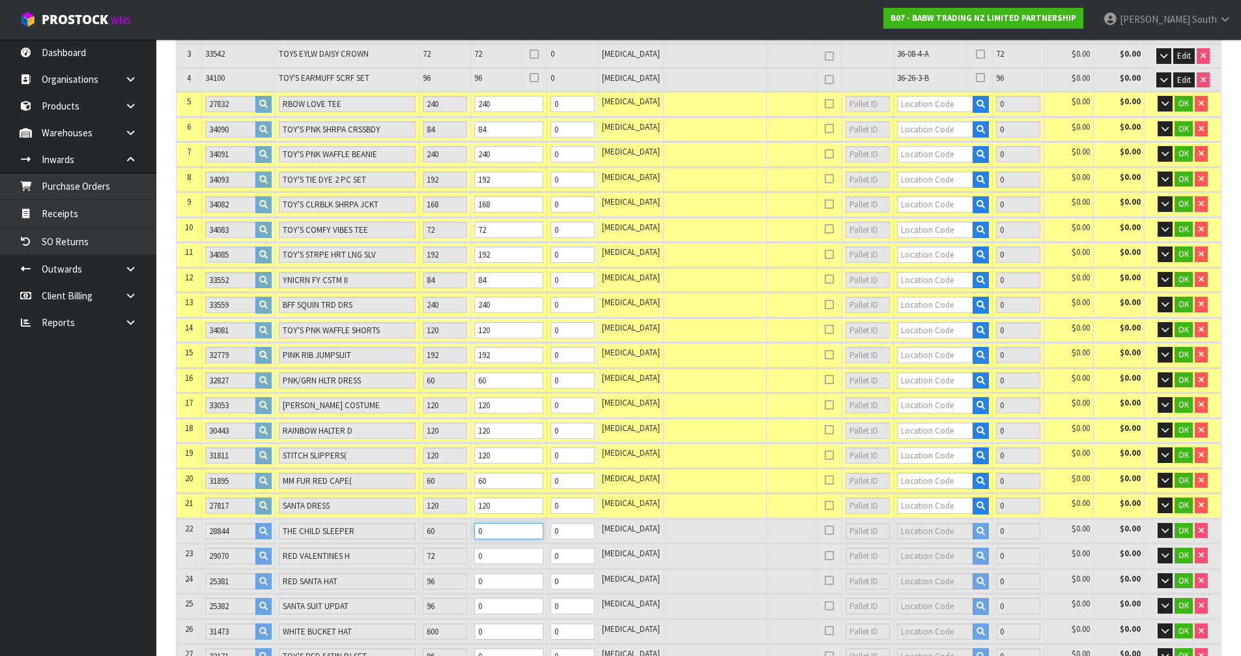
click at [469, 530] on tr "22 28844 THE CHILD SLEEPER 60 0 0 [MEDICAL_DATA] 0 $0.00 $0.00 OK" at bounding box center [699, 531] width 1045 height 24
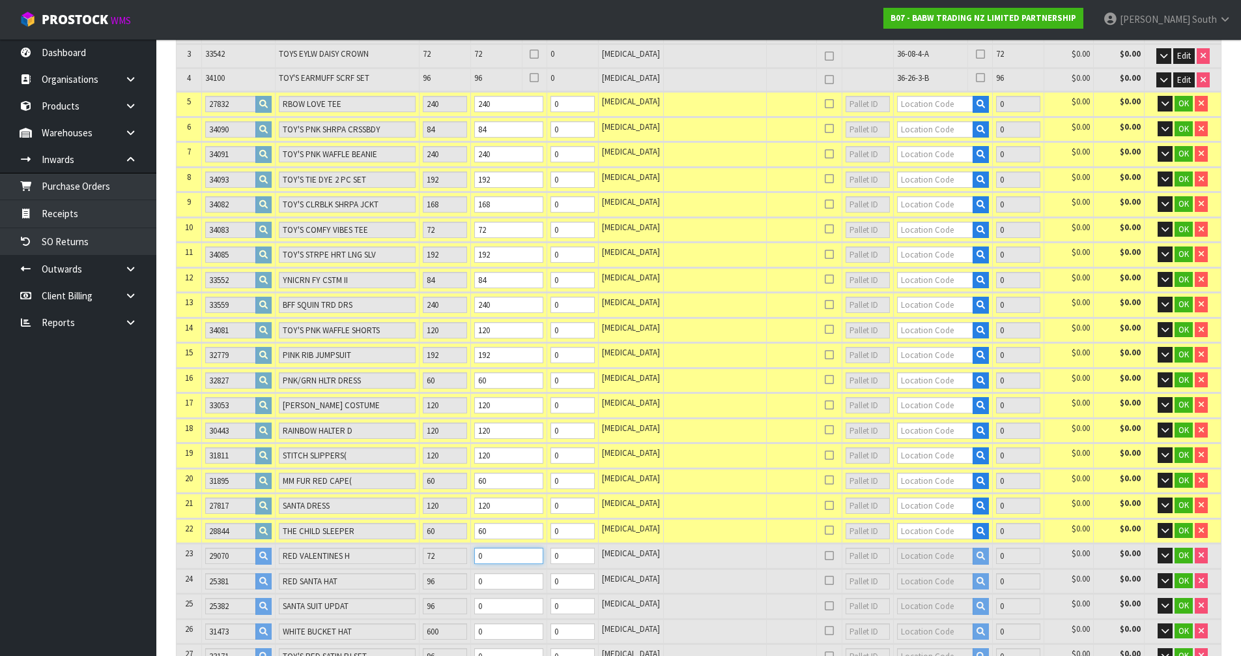
drag, startPoint x: 527, startPoint y: 556, endPoint x: 427, endPoint y: 545, distance: 100.3
click at [427, 545] on tr "23 29070 RED VALENTINES H 72 0 0 [MEDICAL_DATA] 0 $0.00 $0.00 OK" at bounding box center [699, 556] width 1045 height 24
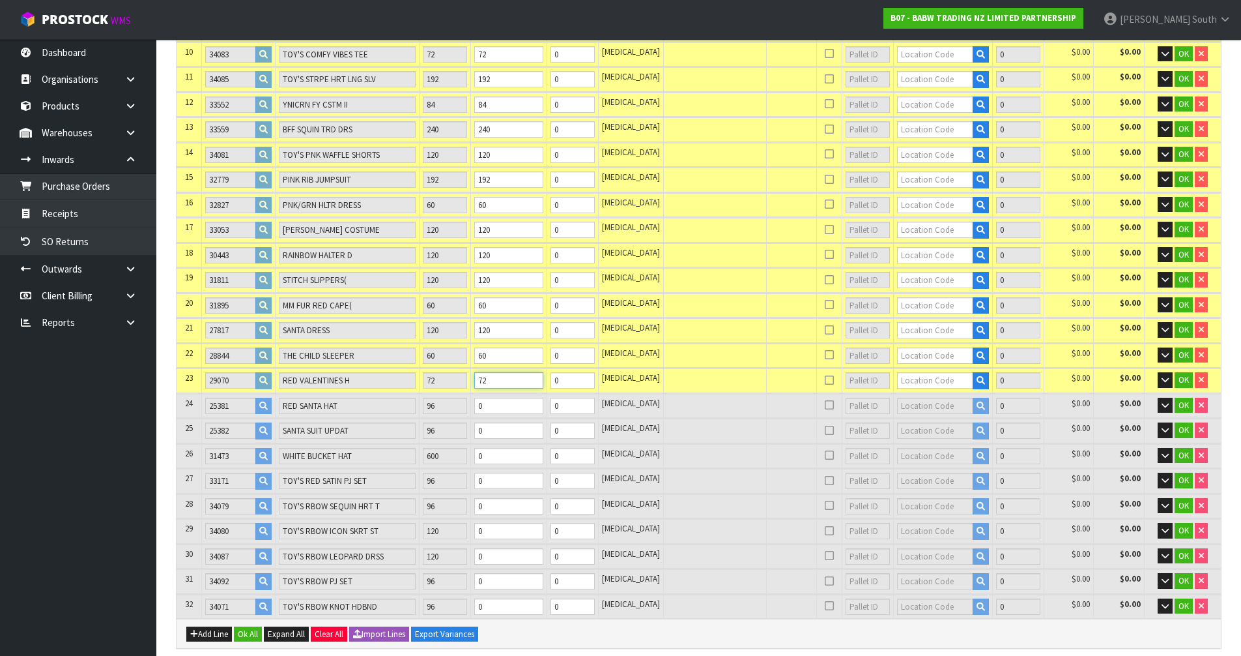
scroll to position [468, 0]
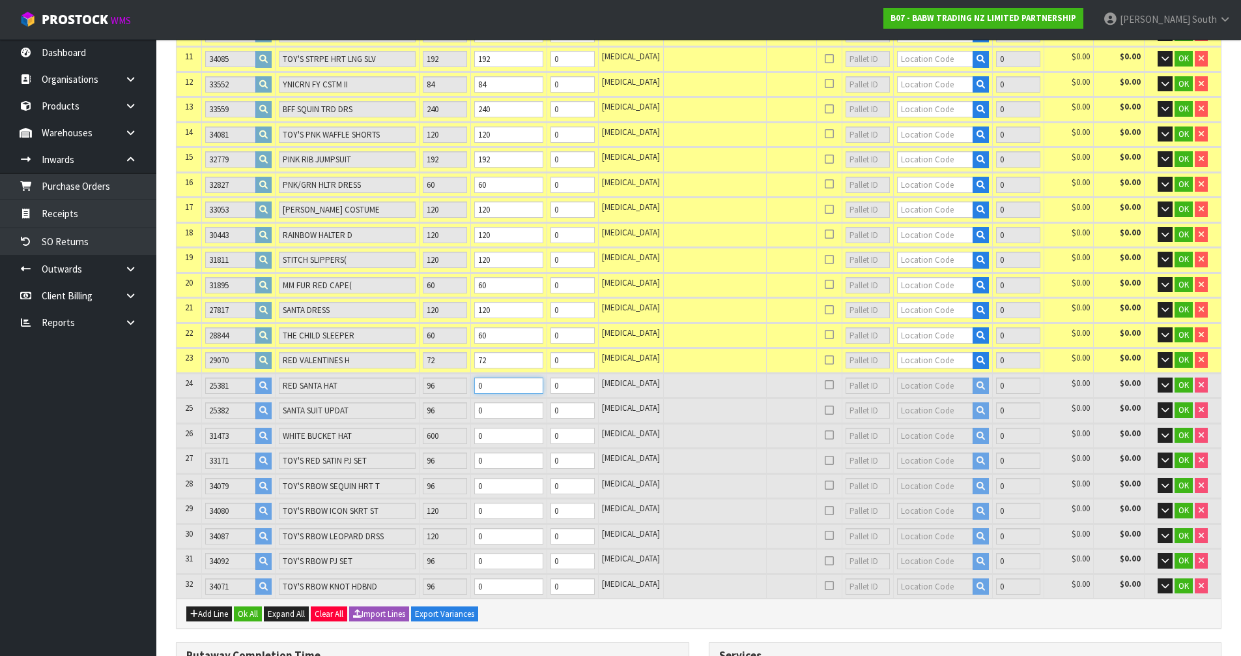
drag, startPoint x: 538, startPoint y: 392, endPoint x: 500, endPoint y: 387, distance: 38.2
click at [500, 387] on input "0" at bounding box center [508, 385] width 69 height 16
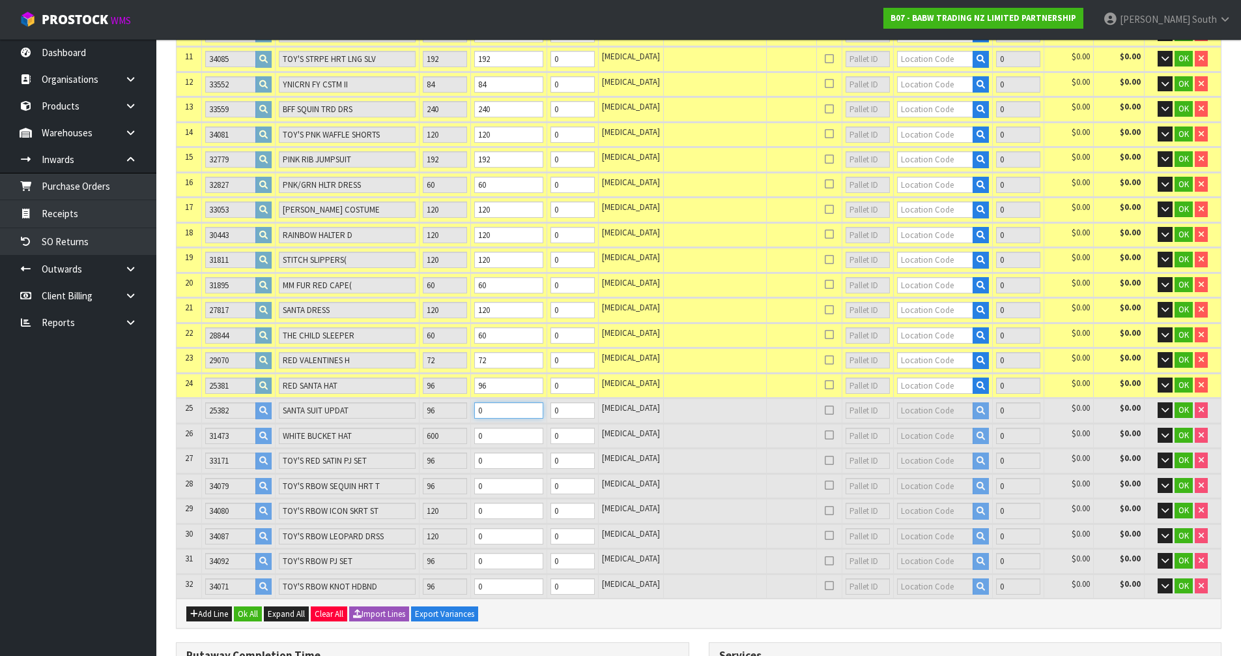
click at [478, 413] on tr "25 25382 SANTA SUIT UPDAT 96 0 0 [MEDICAL_DATA] 0 $0.00 $0.00 OK" at bounding box center [699, 410] width 1045 height 24
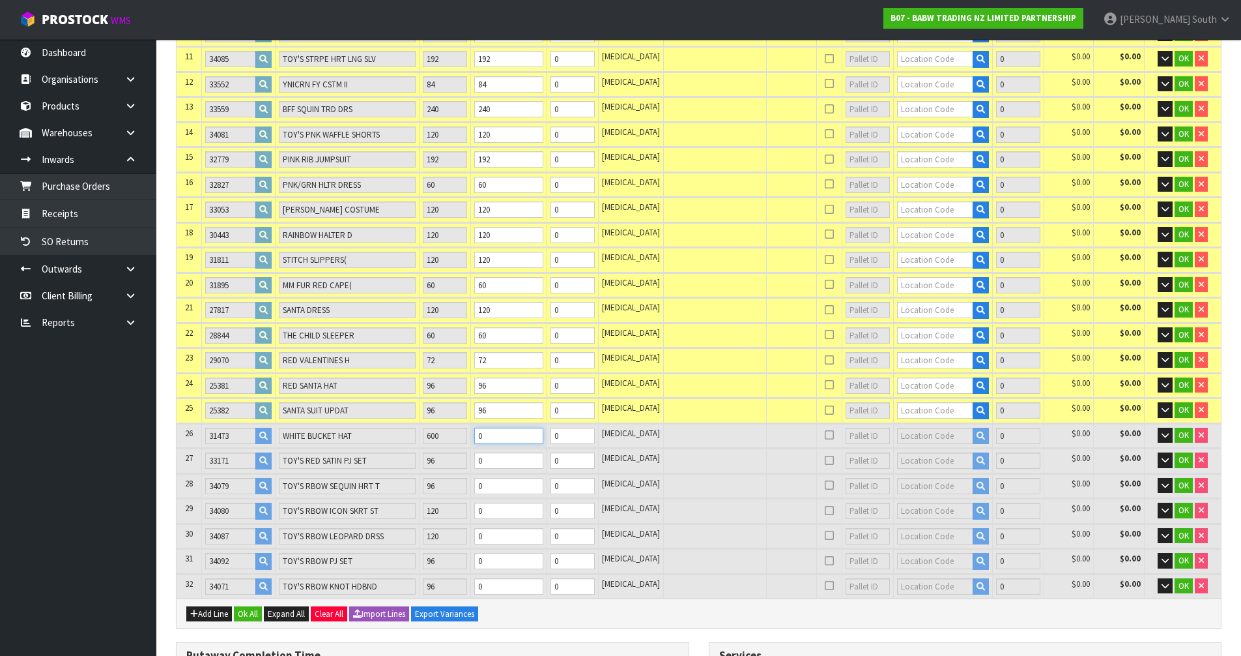
click at [443, 435] on tr "26 31473 WHITE BUCKET HAT 600 0 0 [MEDICAL_DATA] 0 $0.00 $0.00 OK" at bounding box center [699, 436] width 1045 height 24
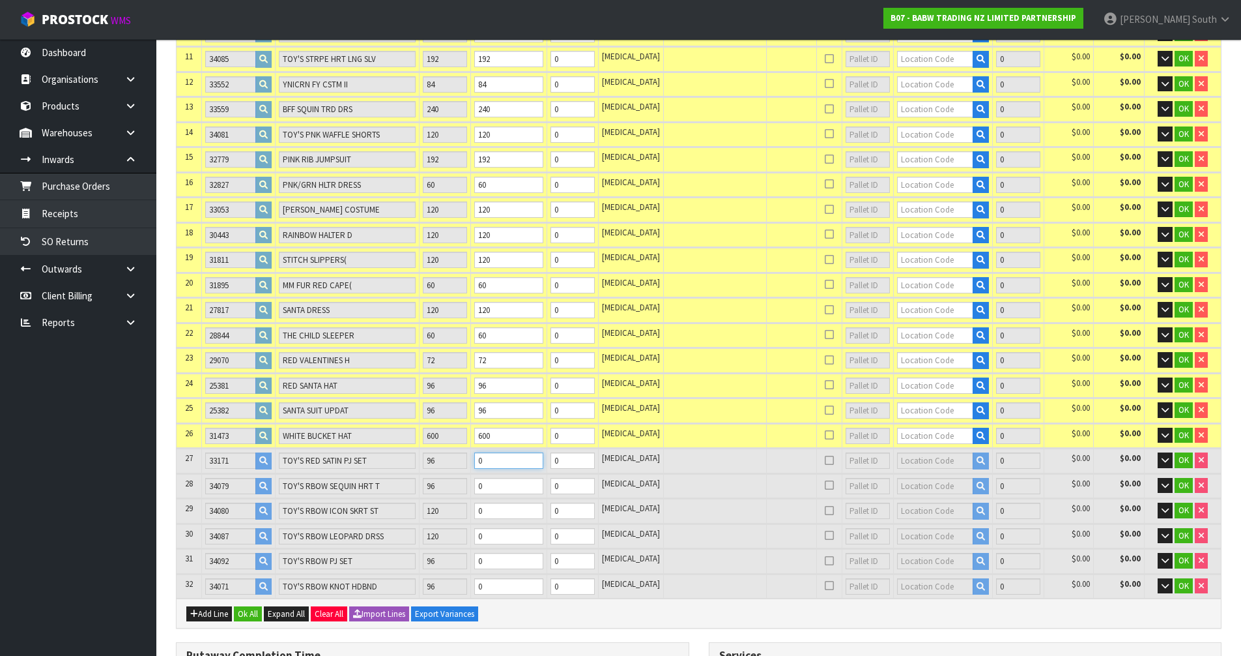
click at [475, 453] on tr "27 33171 TOY'S RED SATIN PJ SET 96 0 0 [MEDICAL_DATA] 0 $0.00 $0.00 OK" at bounding box center [699, 460] width 1045 height 24
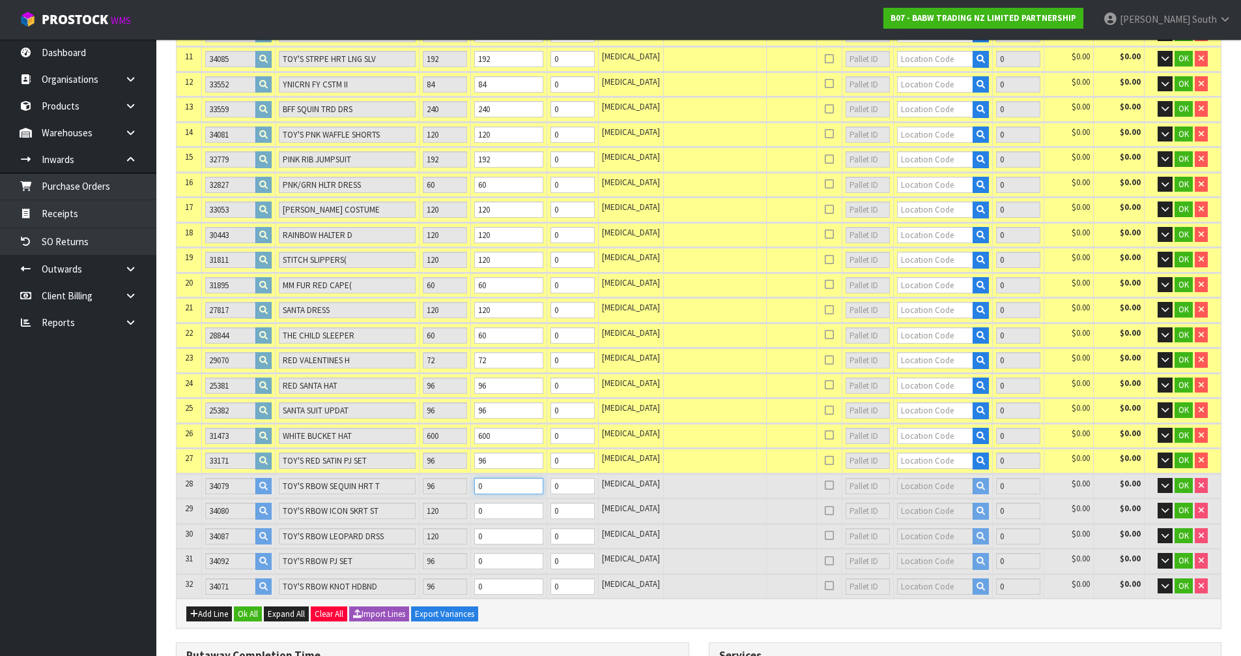
click at [460, 480] on tr "28 34079 TOY'S RBOW SEQUIN HRT T 96 0 0 [MEDICAL_DATA] 0 $0.00 $0.00 OK" at bounding box center [699, 486] width 1045 height 24
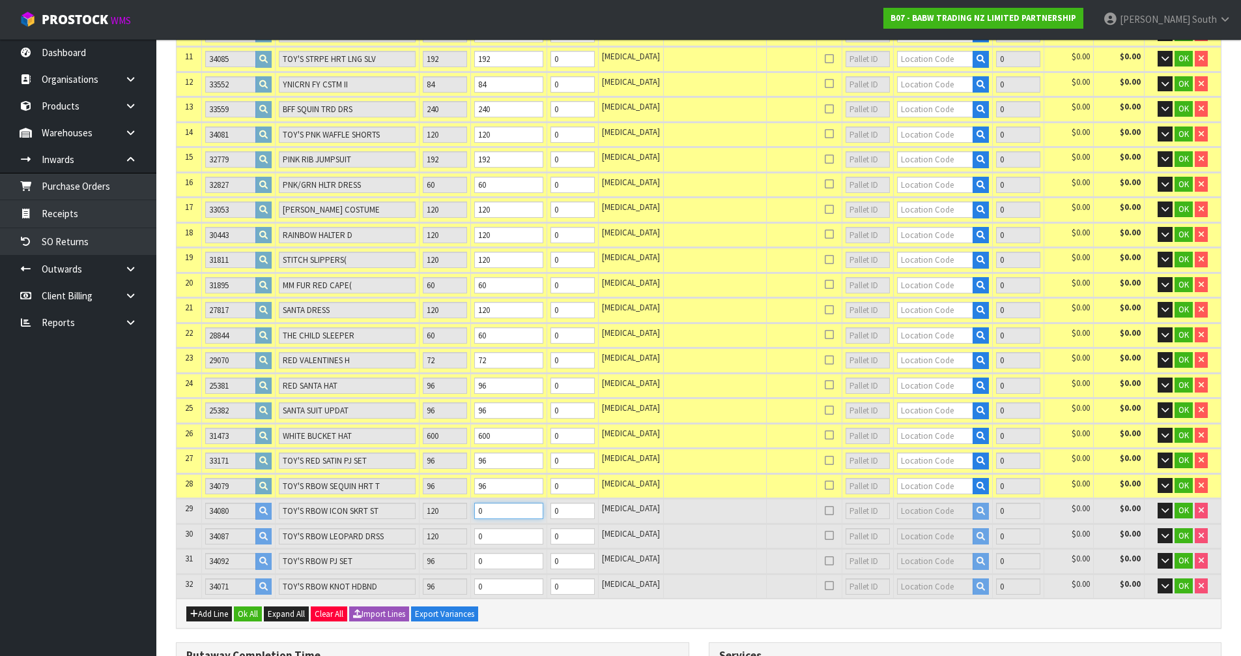
click at [443, 514] on tr "29 34080 TOY'S RBOW ICON SKRT ST 120 0 0 [MEDICAL_DATA] 0 $0.00 $0.00 OK" at bounding box center [699, 511] width 1045 height 24
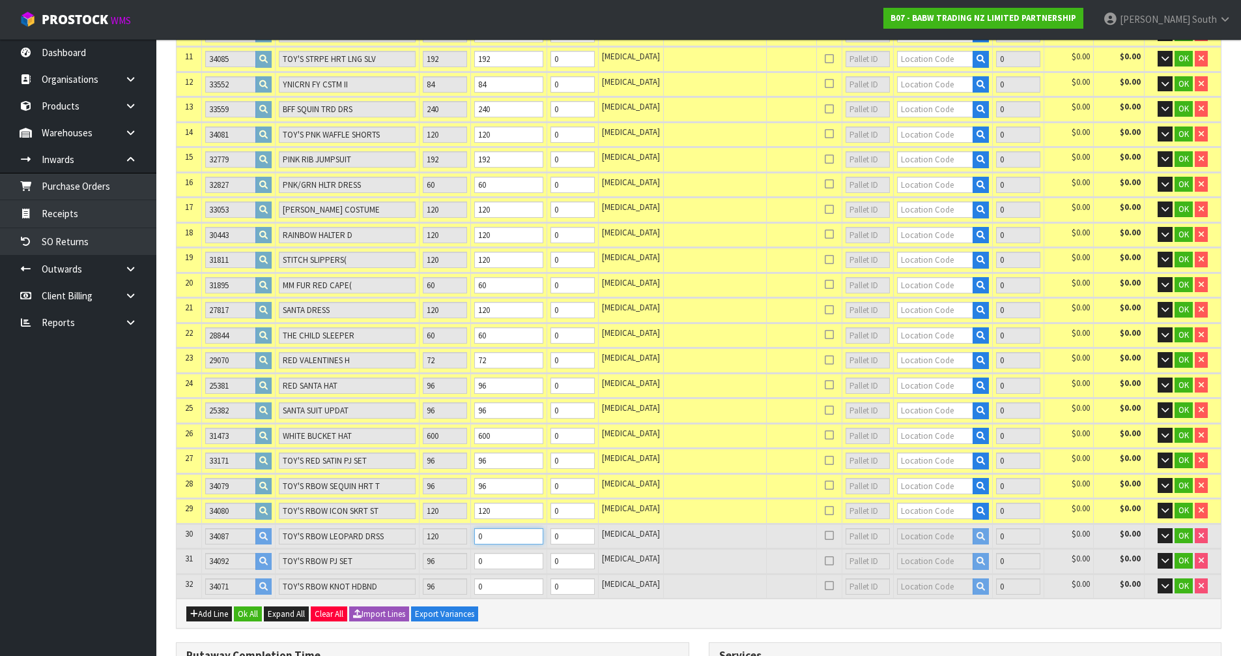
click at [407, 537] on tr "30 34087 TOY'S RBOW LEOPARD DRSS 120 0 0 [MEDICAL_DATA] 0 $0.00 $0.00 OK" at bounding box center [699, 536] width 1045 height 24
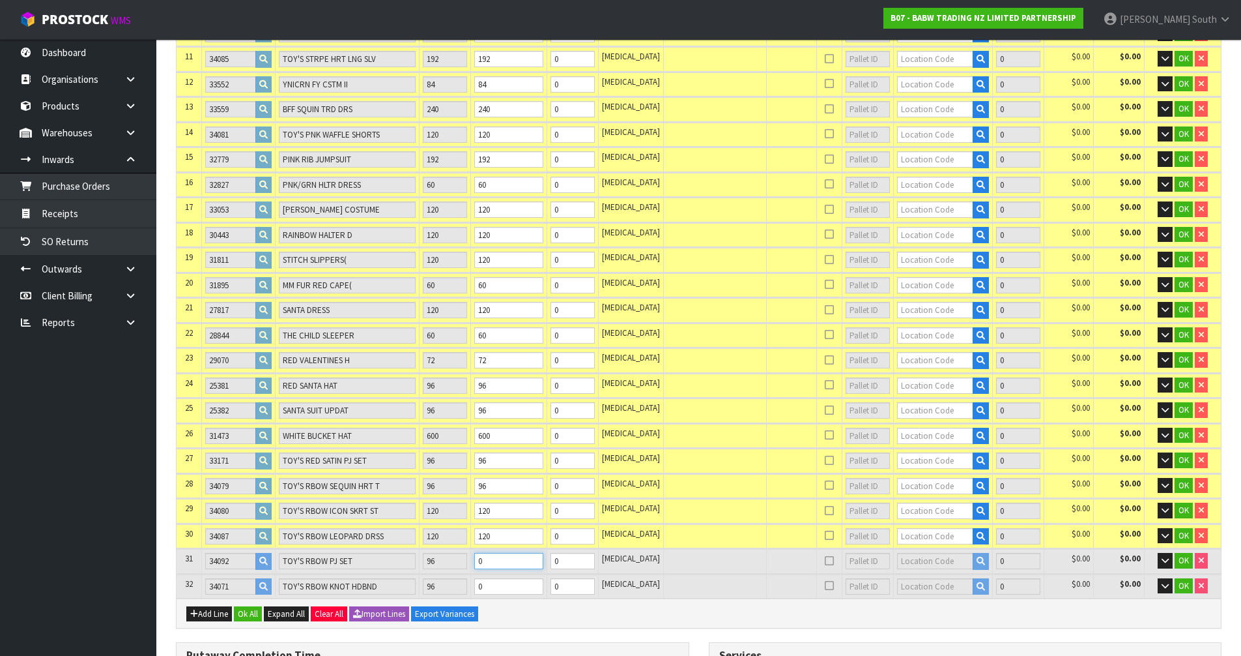
drag, startPoint x: 523, startPoint y: 554, endPoint x: 438, endPoint y: 560, distance: 85.0
click at [438, 560] on tr "31 34092 TOY'S RBOW PJ SET 96 0 0 [MEDICAL_DATA] 0 $0.00 $0.00 OK" at bounding box center [699, 561] width 1045 height 24
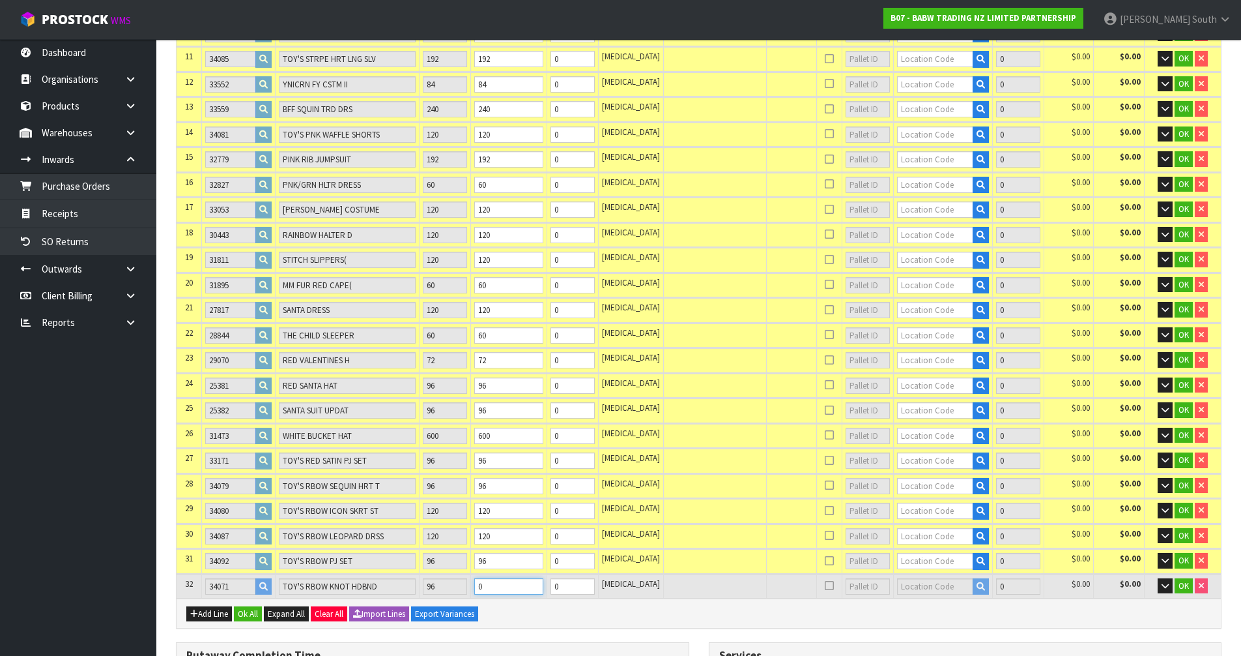
click at [383, 585] on tr "32 34071 TOY'S RBOW KNOT HDBND 96 0 0 [MEDICAL_DATA] 0 $0.00 $0.00 OK" at bounding box center [699, 586] width 1045 height 24
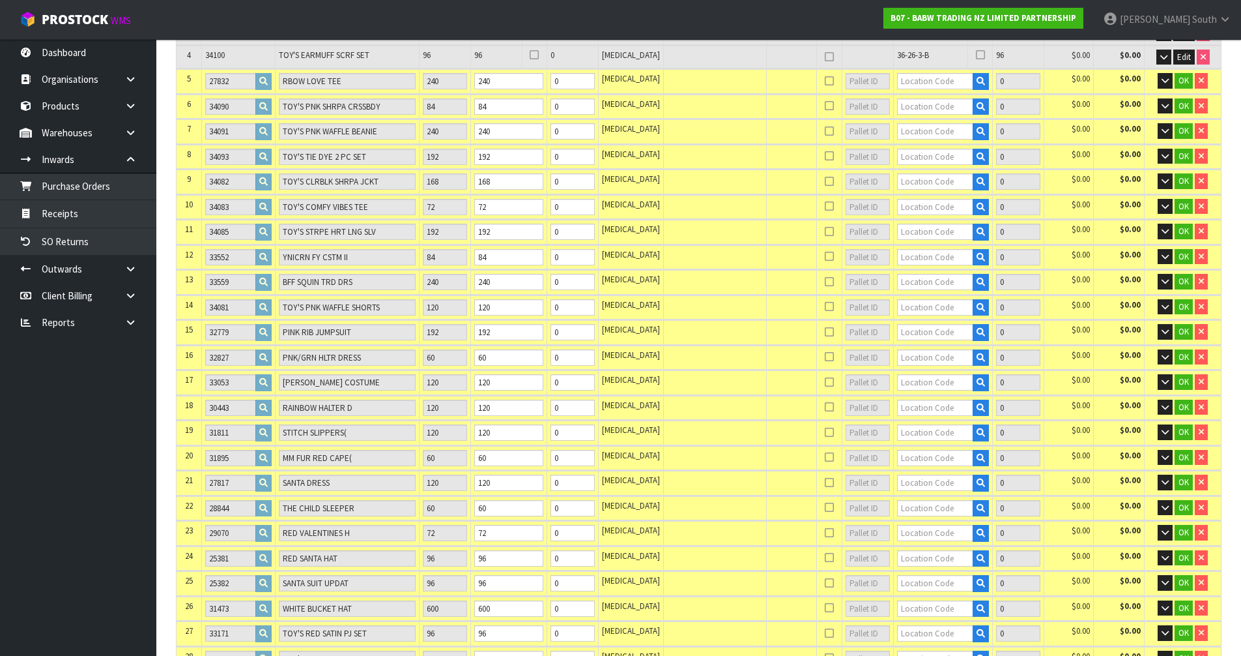
scroll to position [272, 0]
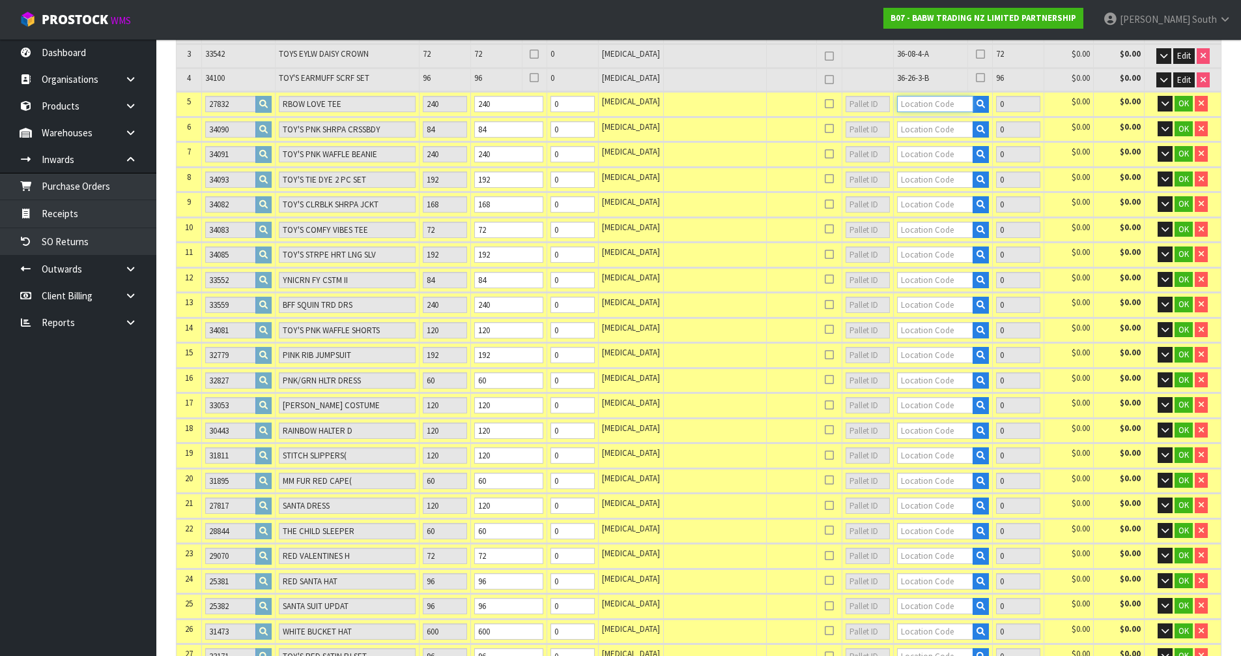
click at [914, 109] on input "text" at bounding box center [935, 104] width 77 height 16
click at [927, 121] on strong "36-14-4" at bounding box center [916, 126] width 34 height 12
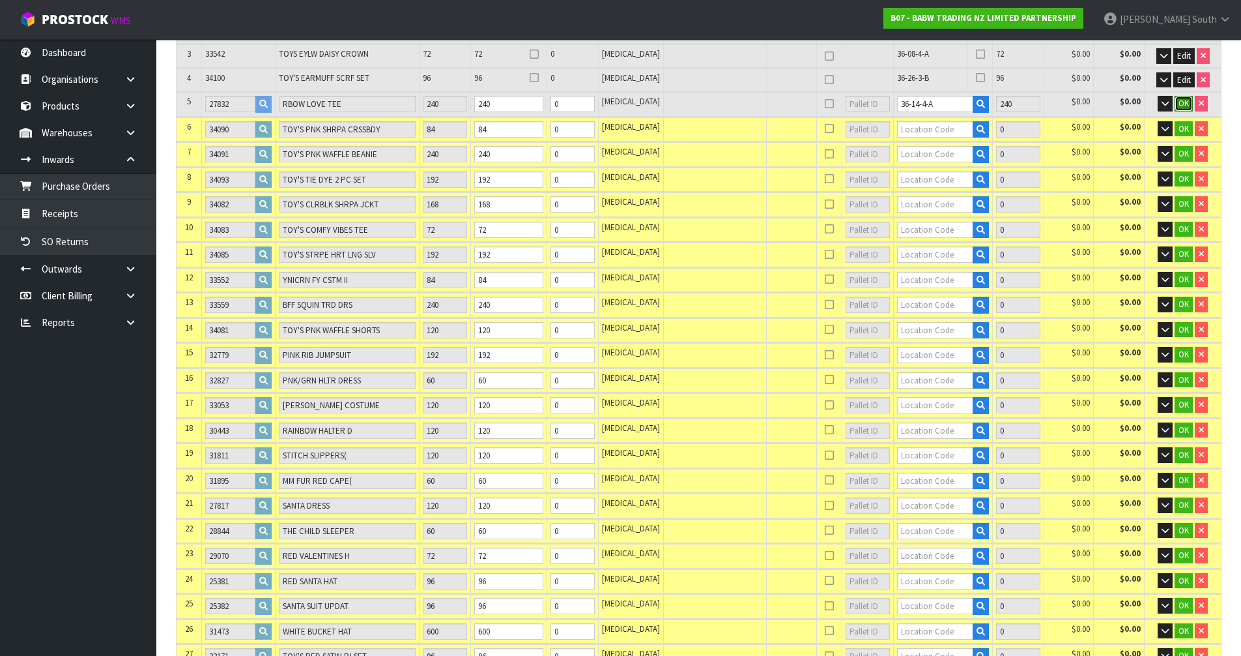
click at [1183, 108] on span "OK" at bounding box center [1184, 103] width 10 height 11
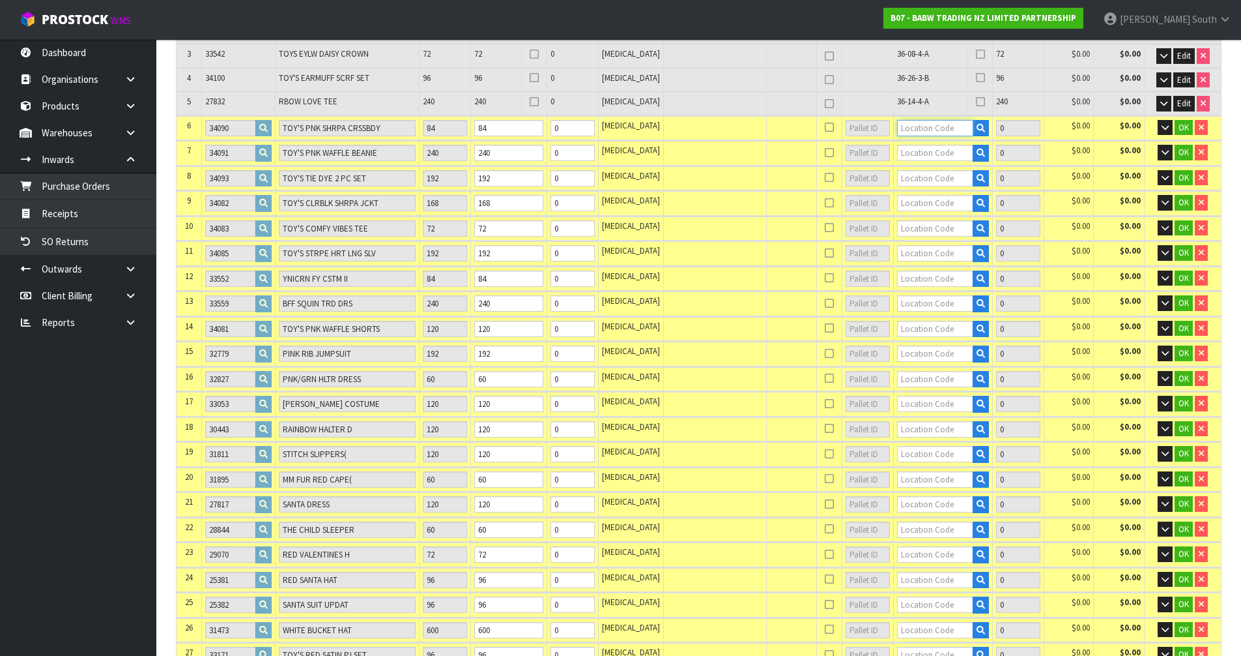
click at [938, 126] on input "text" at bounding box center [935, 128] width 77 height 16
click at [961, 150] on link "36-08-4 -A" at bounding box center [937, 150] width 103 height 18
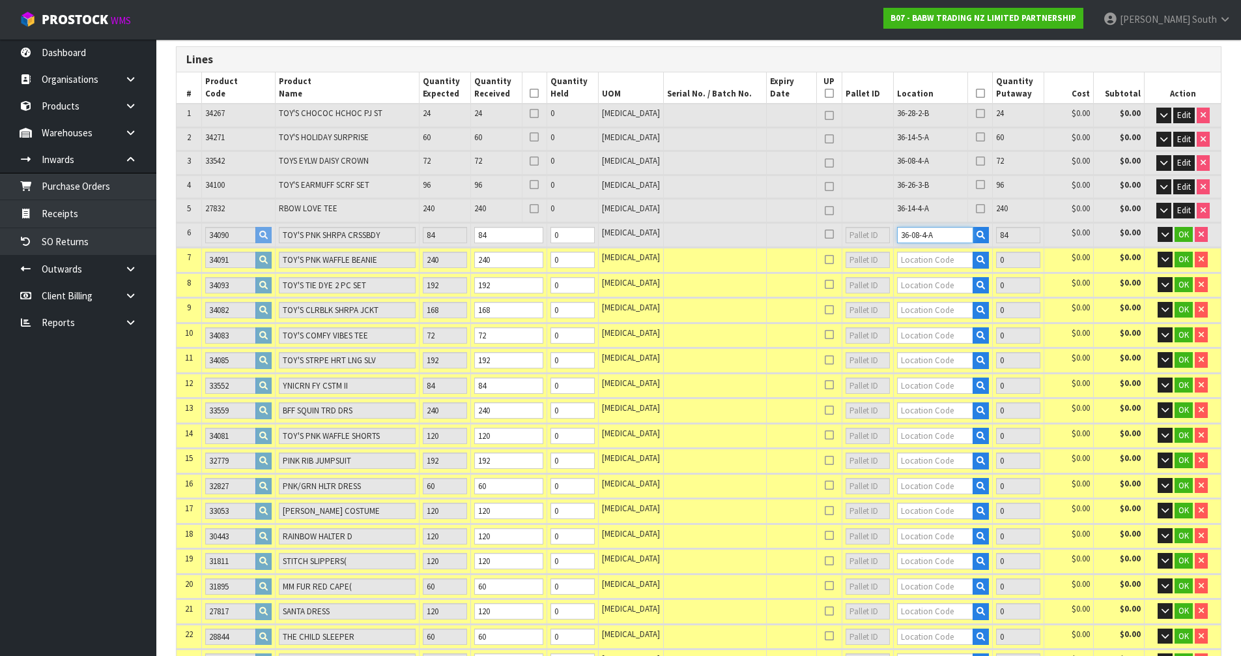
scroll to position [207, 0]
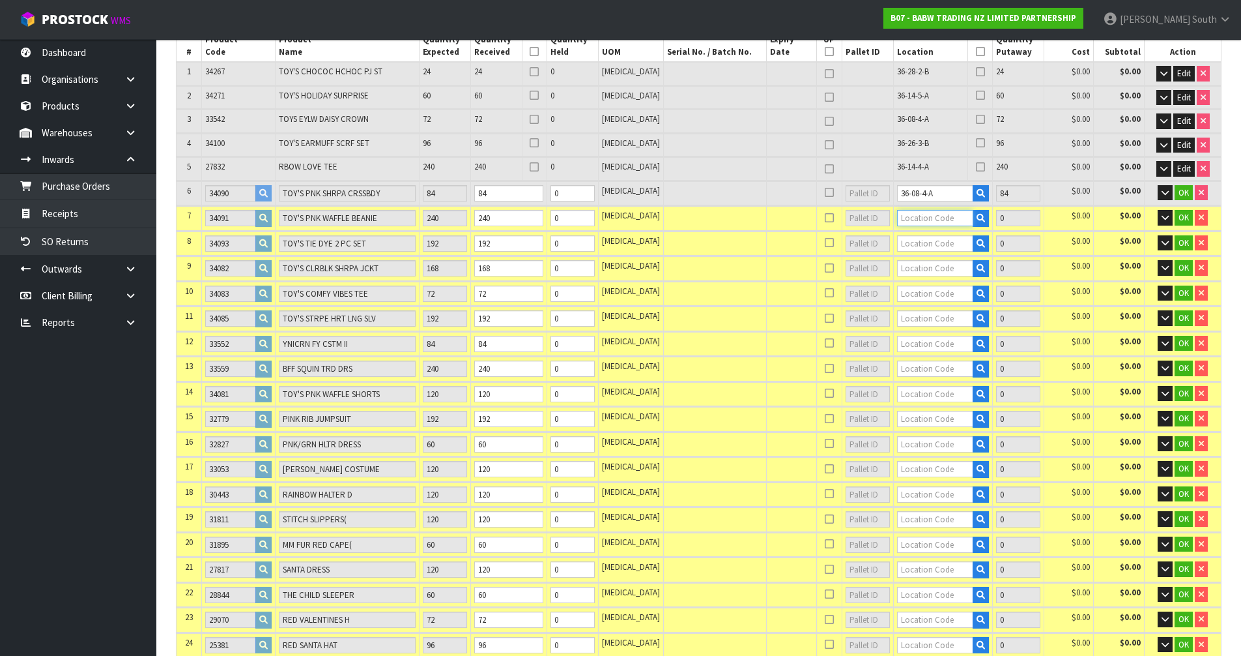
click at [902, 215] on input "text" at bounding box center [935, 218] width 77 height 16
click at [903, 235] on strong "36-28-3" at bounding box center [916, 240] width 34 height 12
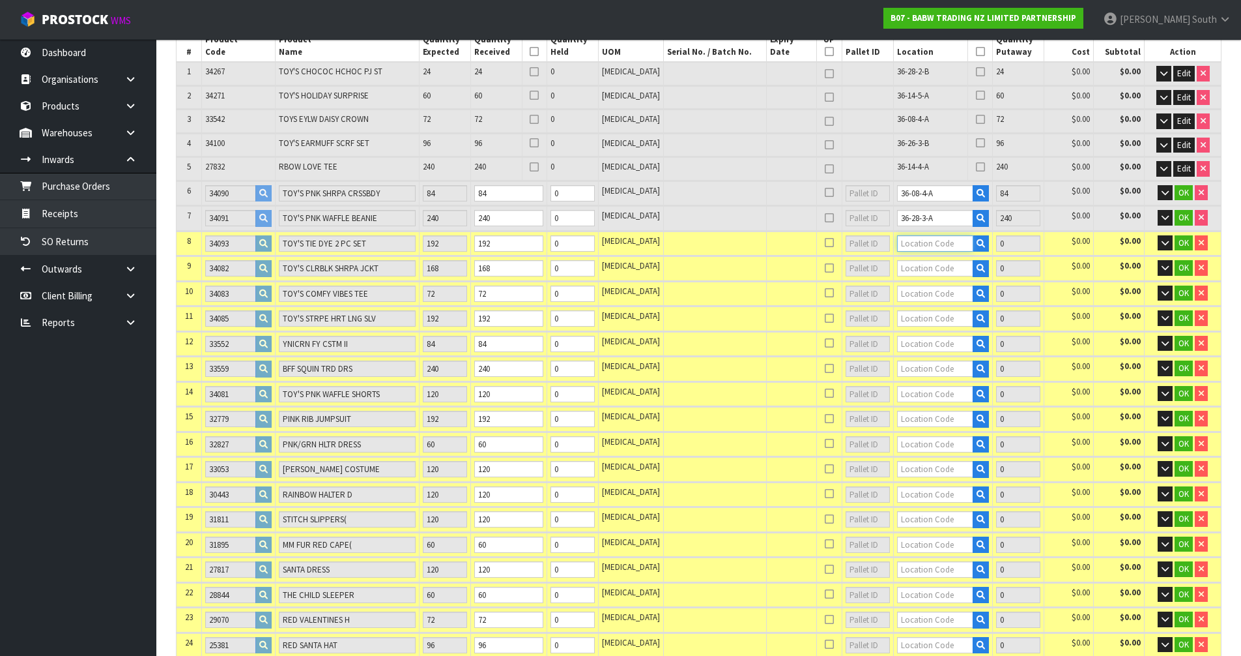
click at [938, 243] on input "text" at bounding box center [935, 243] width 77 height 16
click at [938, 283] on link "36-30-5 -B" at bounding box center [937, 283] width 103 height 18
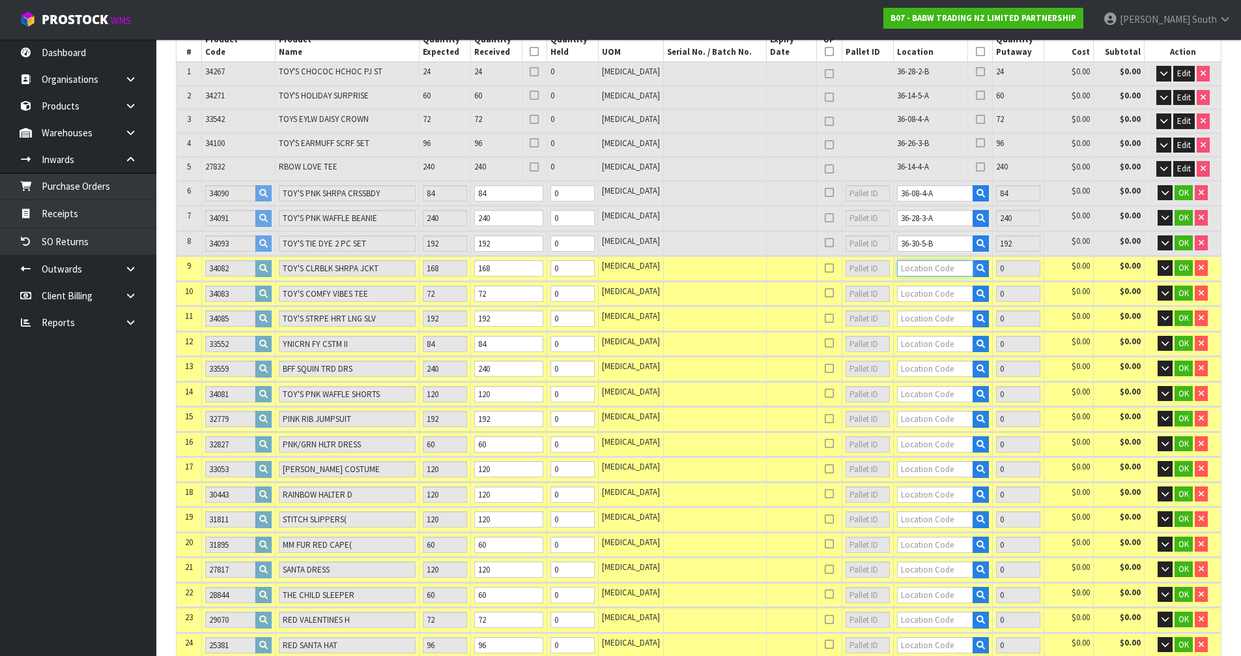
click at [938, 268] on input "text" at bounding box center [935, 268] width 77 height 16
click at [974, 312] on link "36-04-4 -B" at bounding box center [937, 308] width 103 height 18
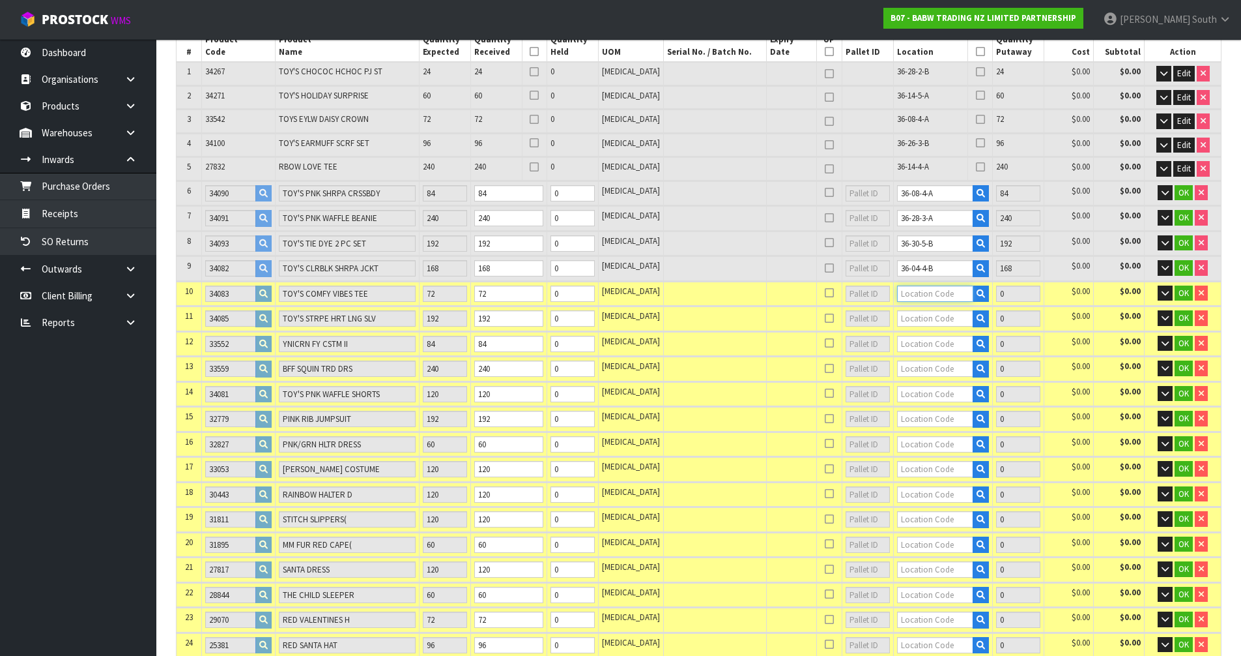
click at [953, 295] on input "text" at bounding box center [935, 293] width 77 height 16
click at [953, 343] on link "36-26-2 -C" at bounding box center [937, 352] width 103 height 18
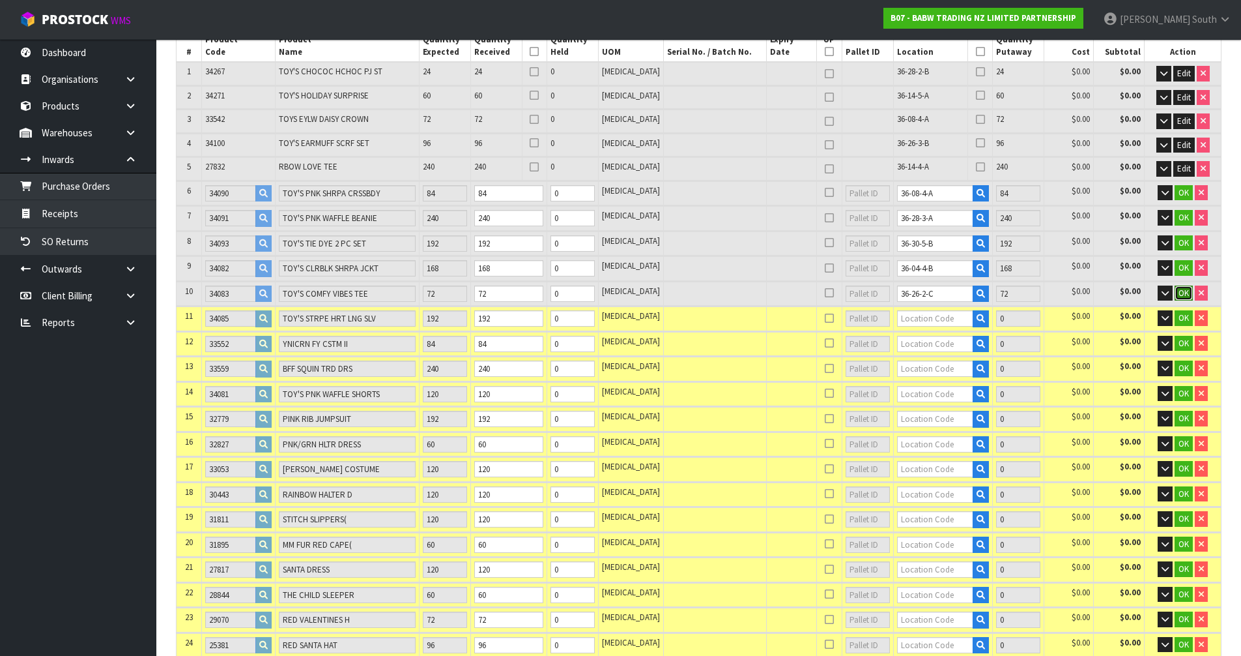
click at [1183, 285] on button "OK" at bounding box center [1184, 293] width 18 height 16
click at [1185, 269] on span "OK" at bounding box center [1184, 267] width 10 height 11
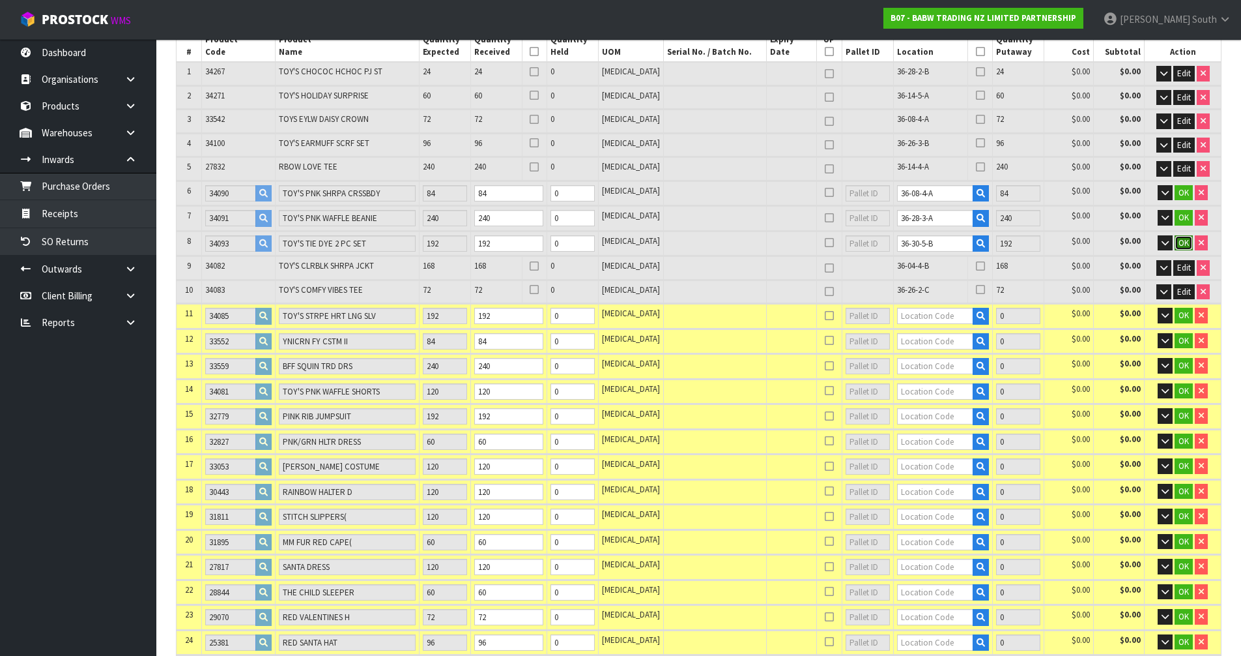
click at [1185, 246] on span "OK" at bounding box center [1184, 242] width 10 height 11
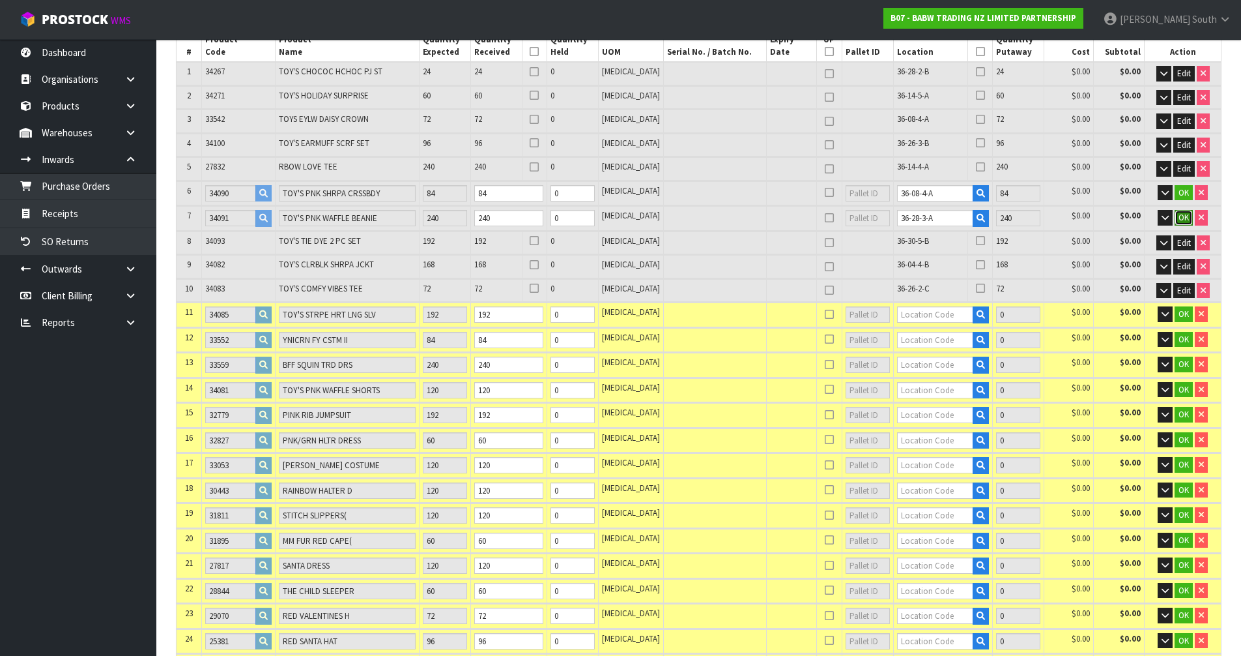
click at [1187, 222] on span "OK" at bounding box center [1184, 217] width 10 height 11
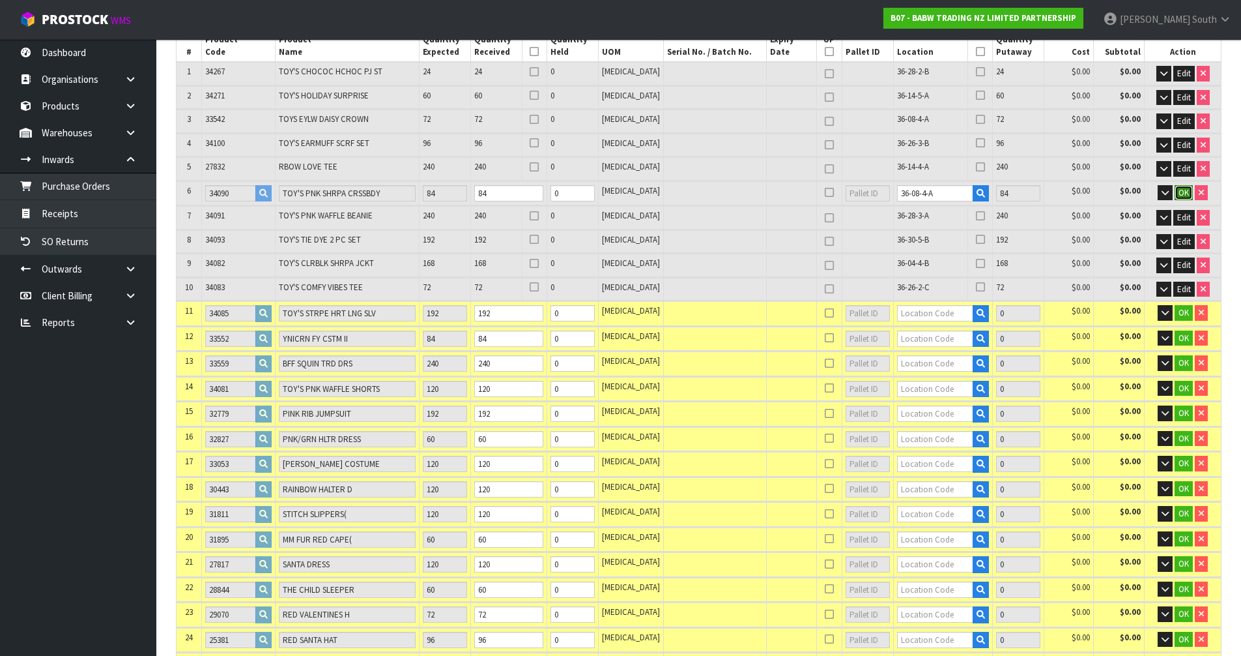
click at [1187, 199] on button "OK" at bounding box center [1184, 193] width 18 height 16
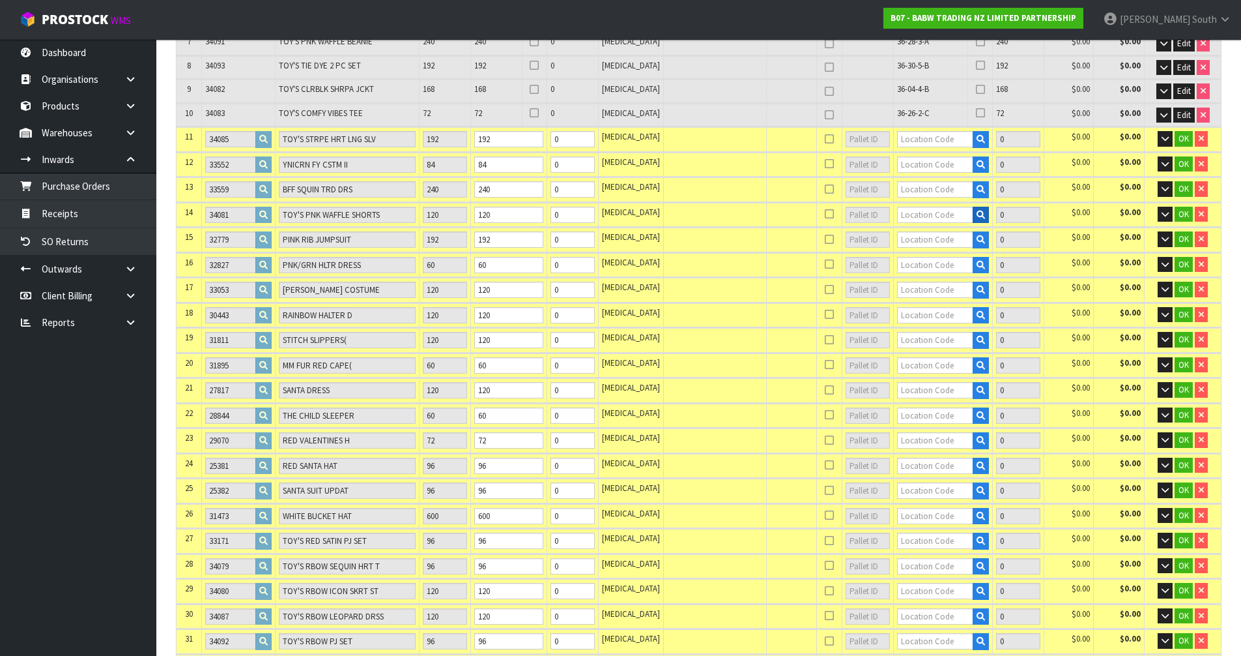
scroll to position [403, 0]
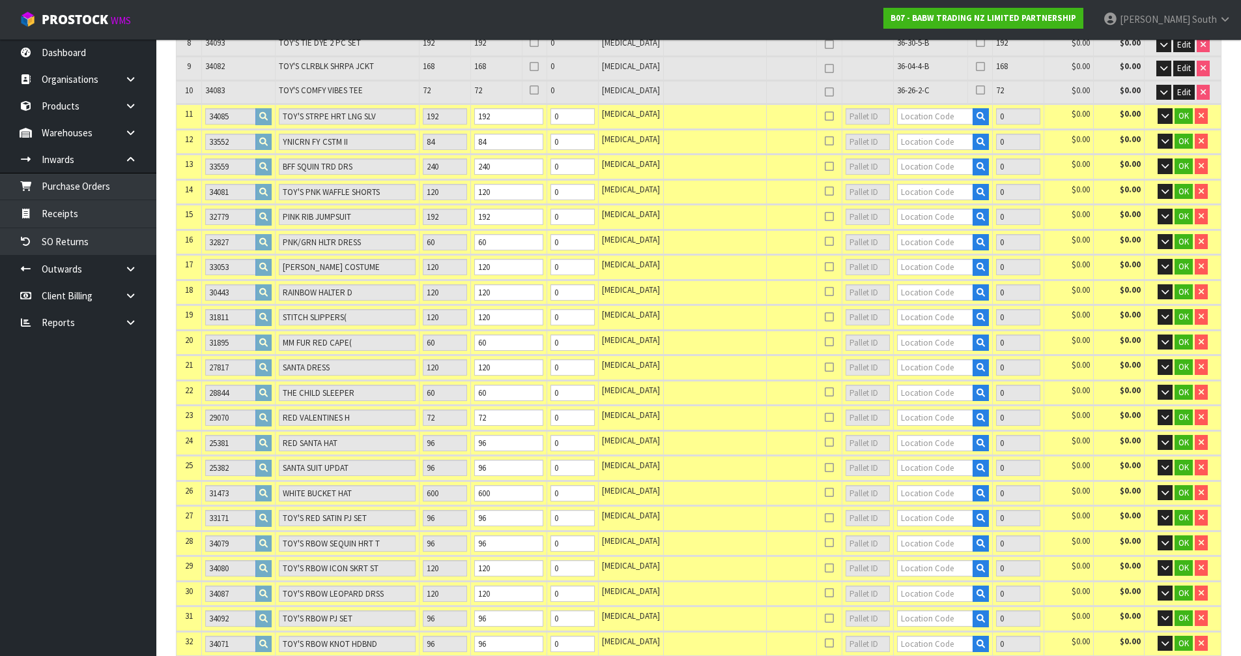
click at [931, 128] on td at bounding box center [943, 116] width 100 height 24
click at [933, 118] on input "text" at bounding box center [935, 116] width 77 height 16
click at [930, 171] on strong "36-32-2" at bounding box center [916, 174] width 34 height 12
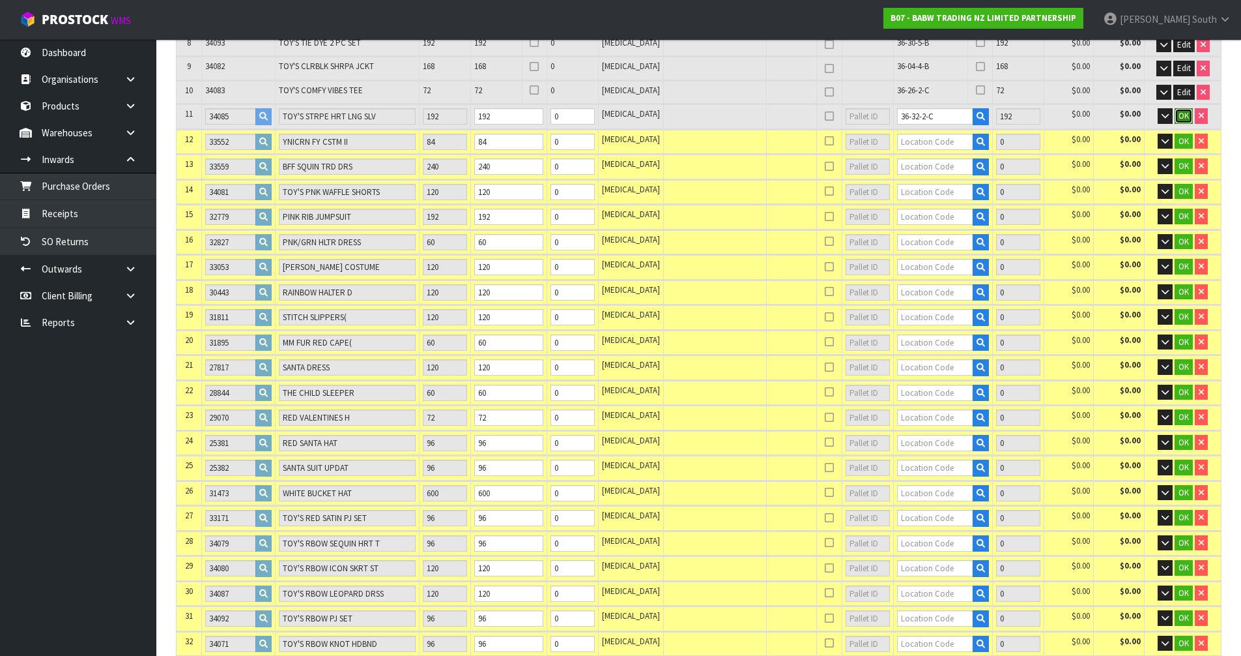
click at [1179, 116] on span "OK" at bounding box center [1184, 115] width 10 height 11
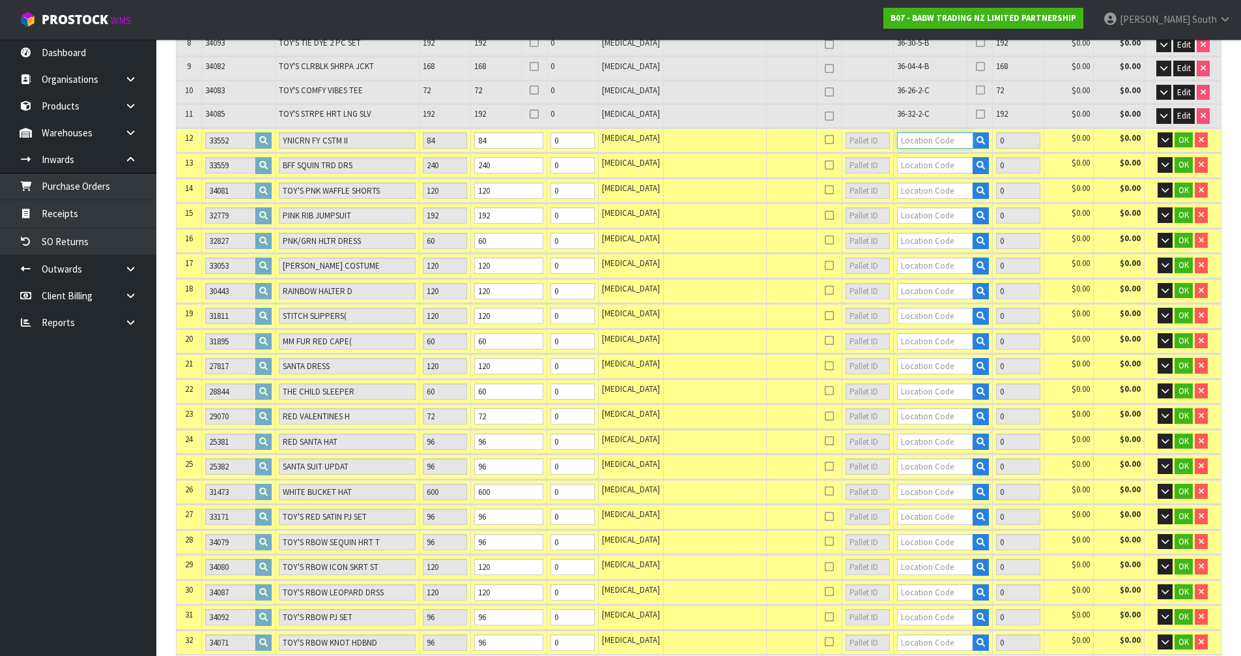
click at [933, 138] on input "text" at bounding box center [935, 140] width 77 height 16
click at [951, 180] on link "36-24-5 -B" at bounding box center [937, 180] width 103 height 18
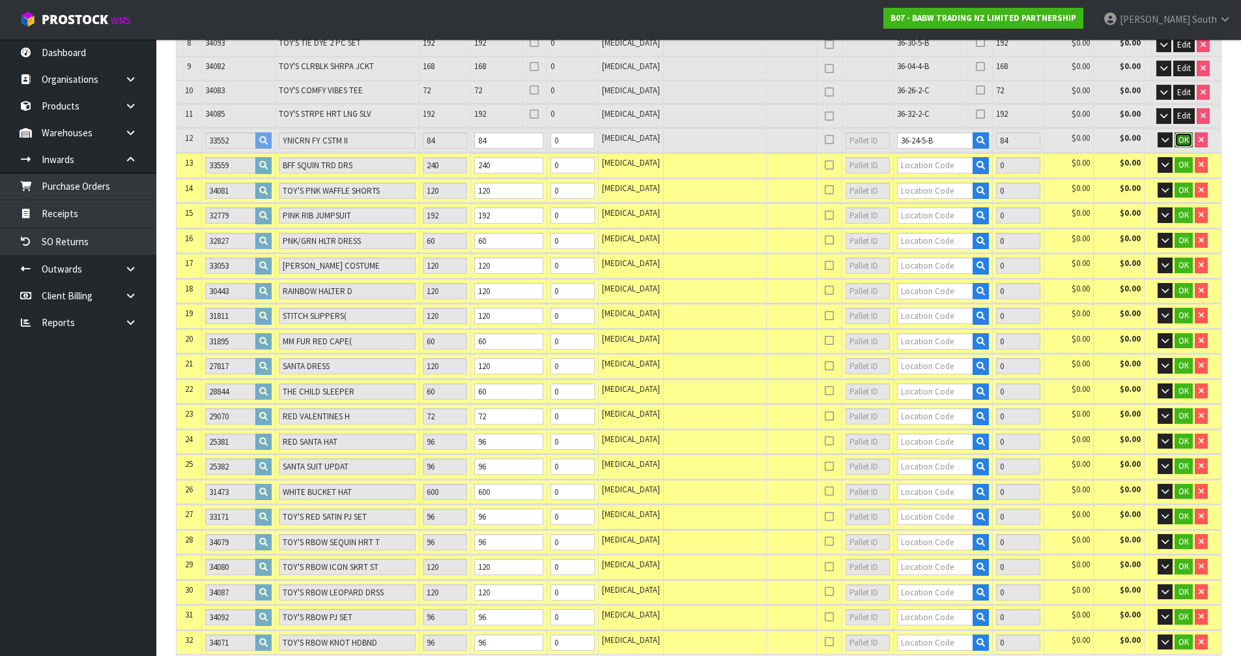
click at [1181, 140] on span "OK" at bounding box center [1184, 139] width 10 height 11
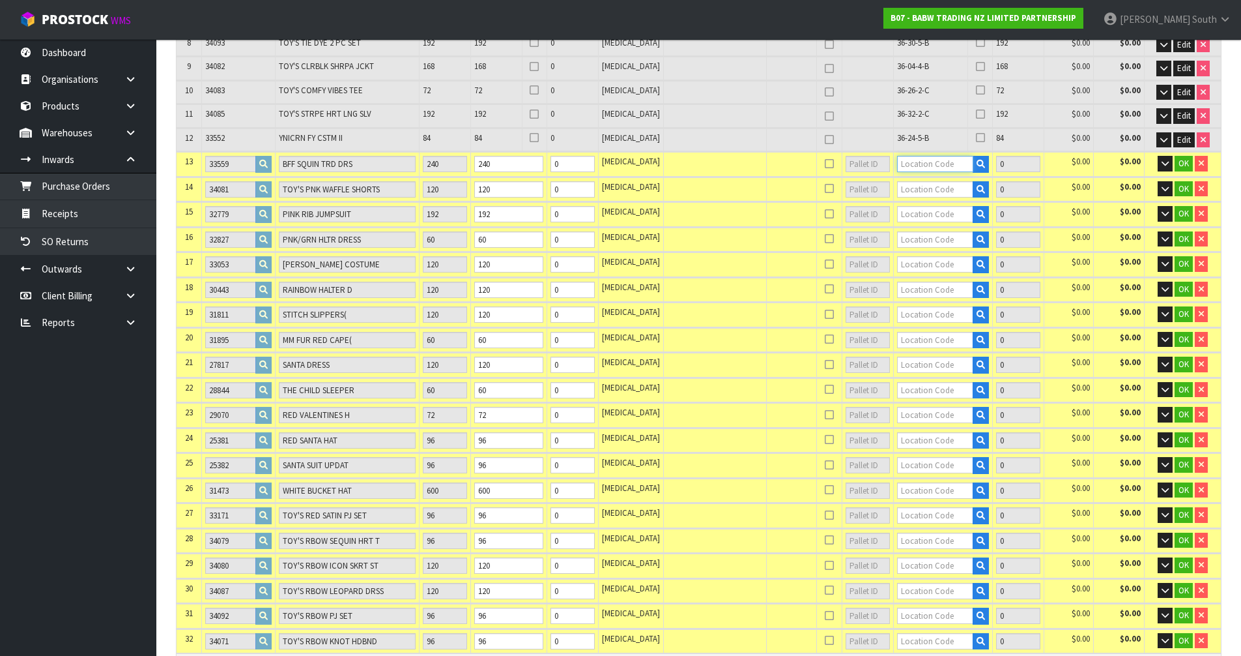
click at [918, 168] on input "text" at bounding box center [935, 164] width 77 height 16
click at [938, 199] on link "36-36-3 -B" at bounding box center [937, 204] width 103 height 18
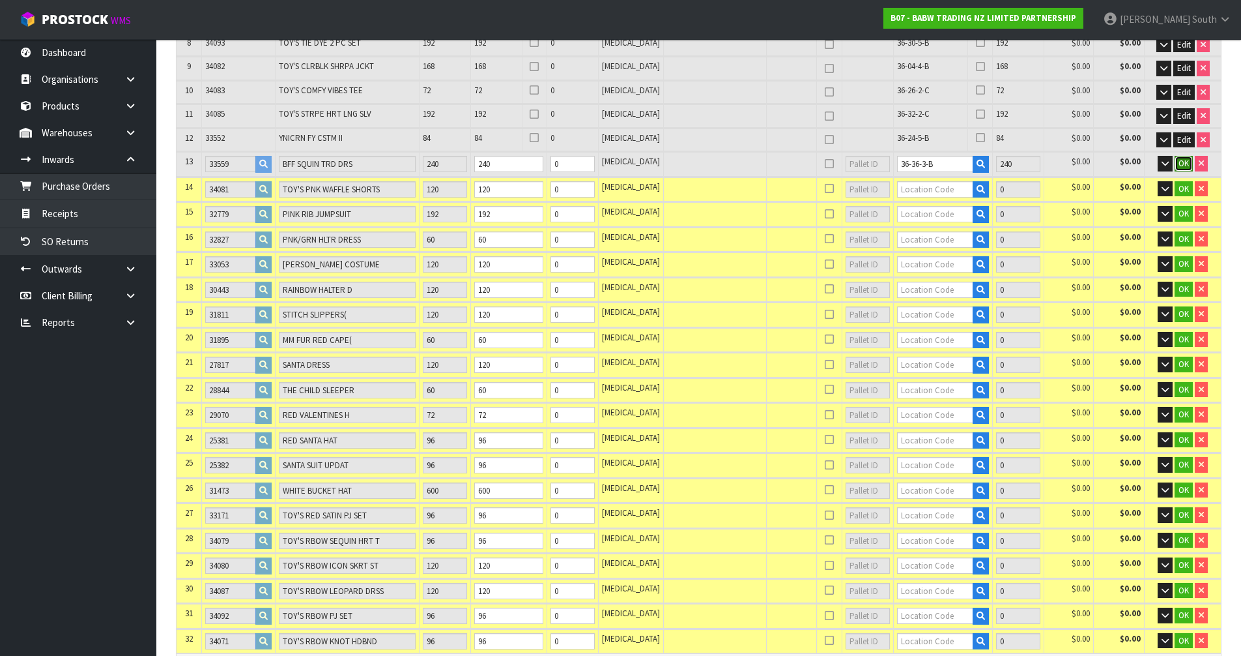
click at [1181, 164] on span "OK" at bounding box center [1184, 163] width 10 height 11
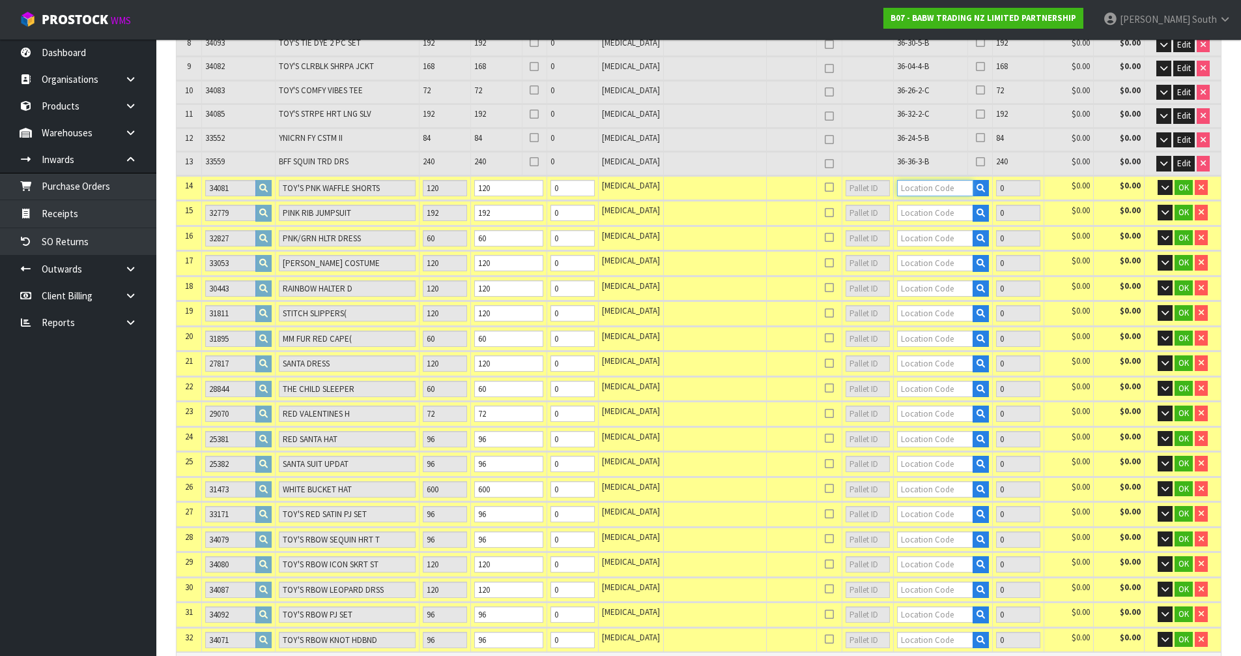
click at [910, 195] on input "text" at bounding box center [935, 188] width 77 height 16
drag, startPoint x: 218, startPoint y: 113, endPoint x: 201, endPoint y: 113, distance: 16.9
click at [201, 113] on tr "11 34085 TOY'S STRPE HRT LNG SLV 192 192 0 [MEDICAL_DATA] 36-32-2-C 192 $0.00 $…" at bounding box center [699, 115] width 1045 height 23
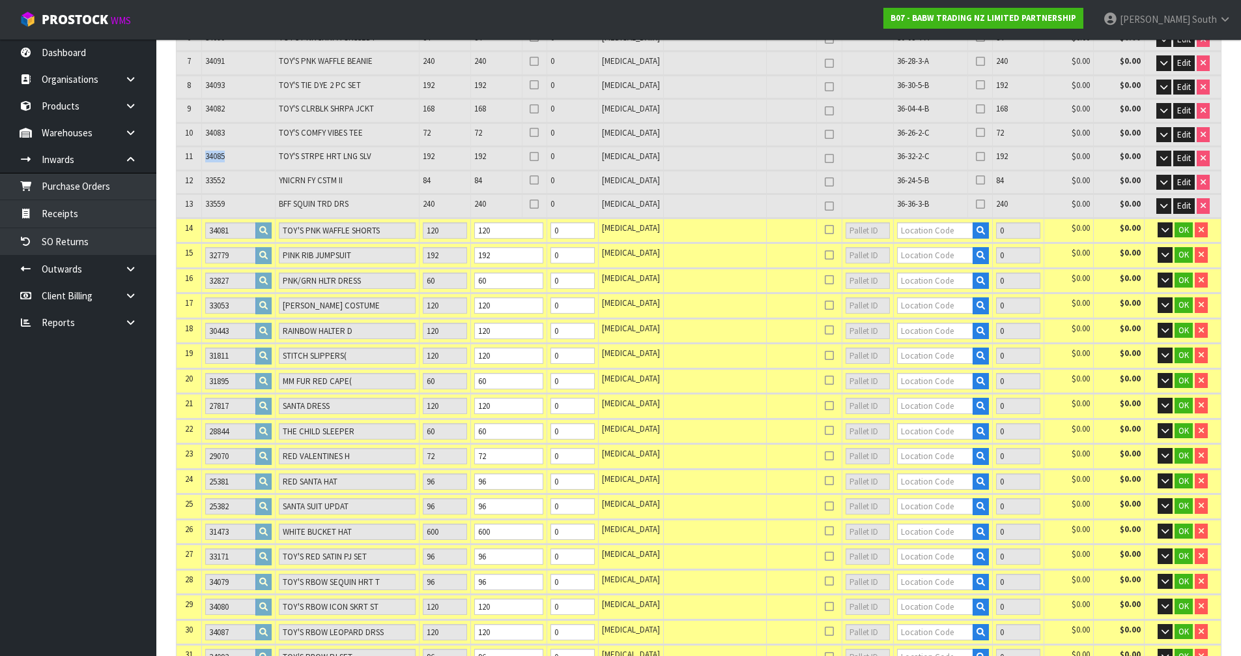
scroll to position [338, 0]
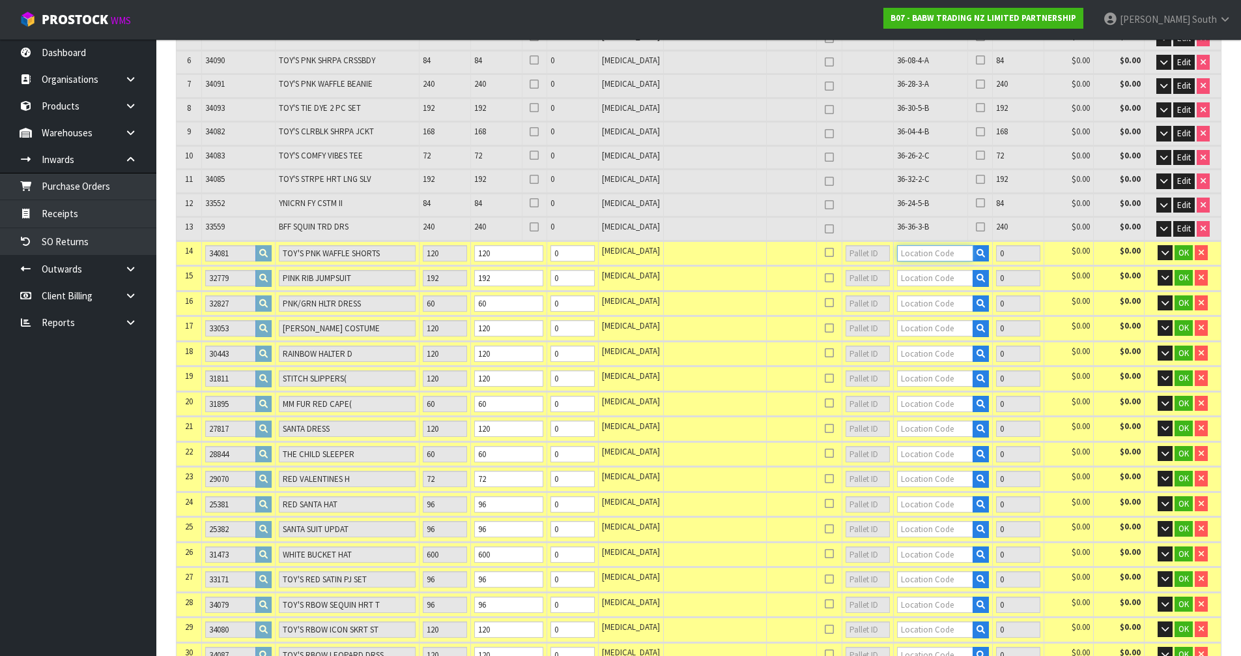
click at [915, 257] on input "text" at bounding box center [935, 253] width 77 height 16
click at [953, 295] on link "36-18-5 -B" at bounding box center [937, 293] width 103 height 18
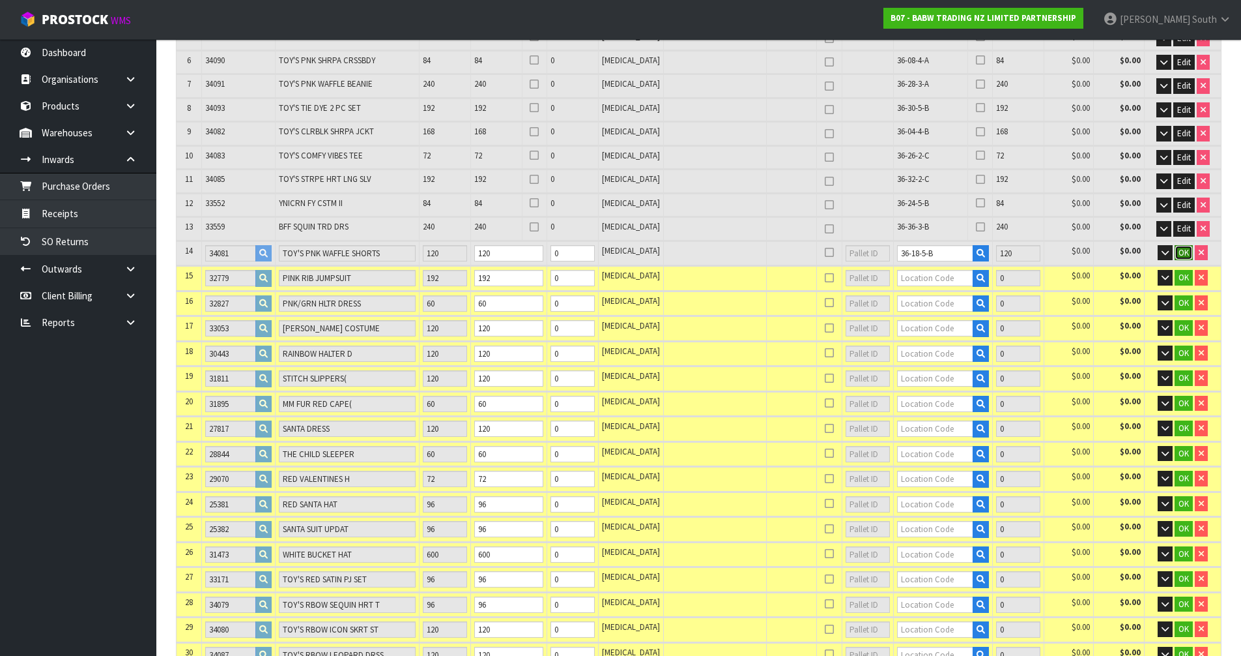
click at [1182, 250] on span "OK" at bounding box center [1184, 252] width 10 height 11
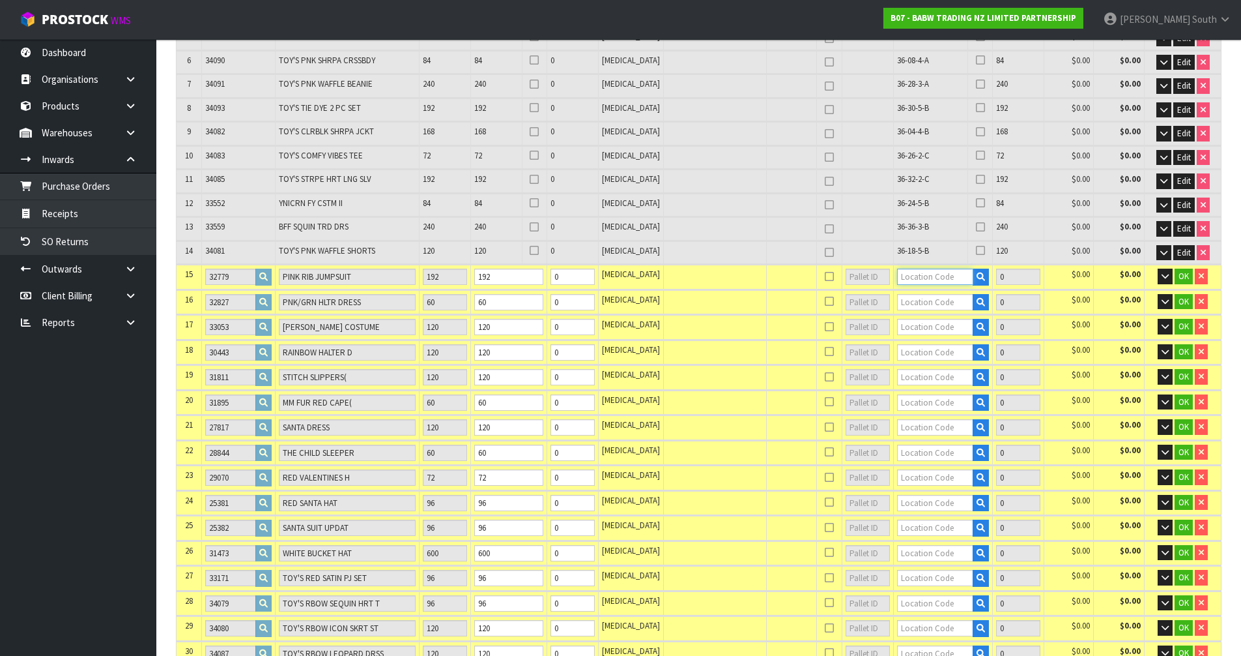
click at [905, 278] on input "text" at bounding box center [935, 276] width 77 height 16
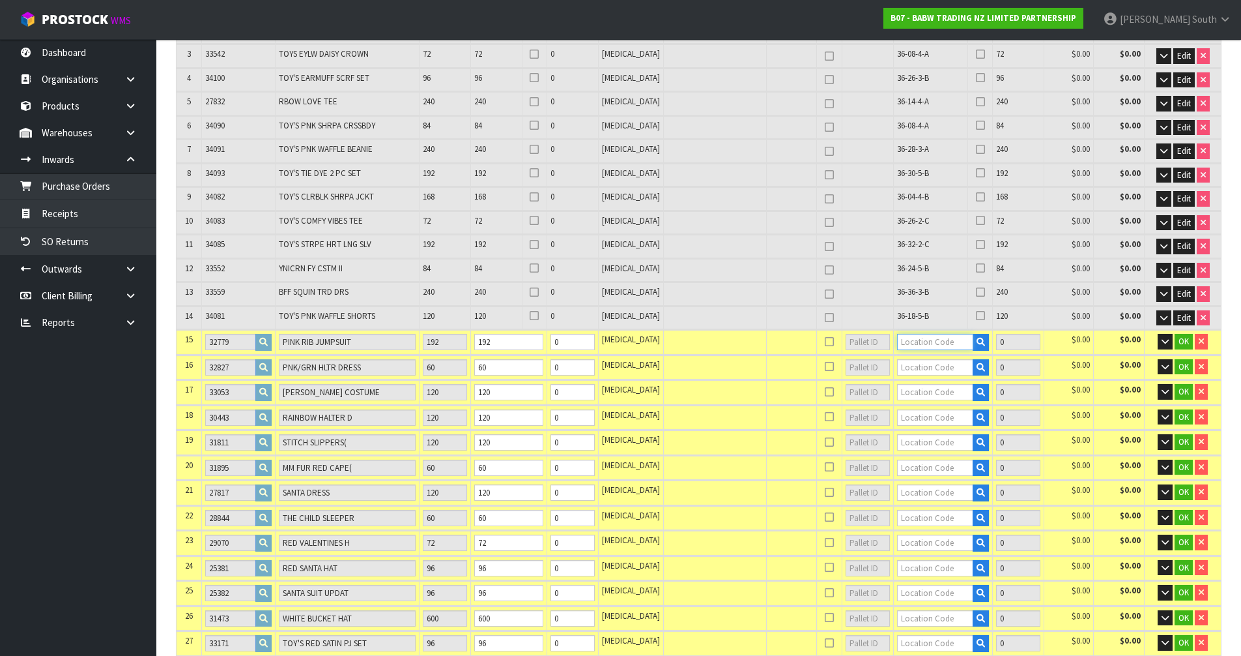
scroll to position [468, 0]
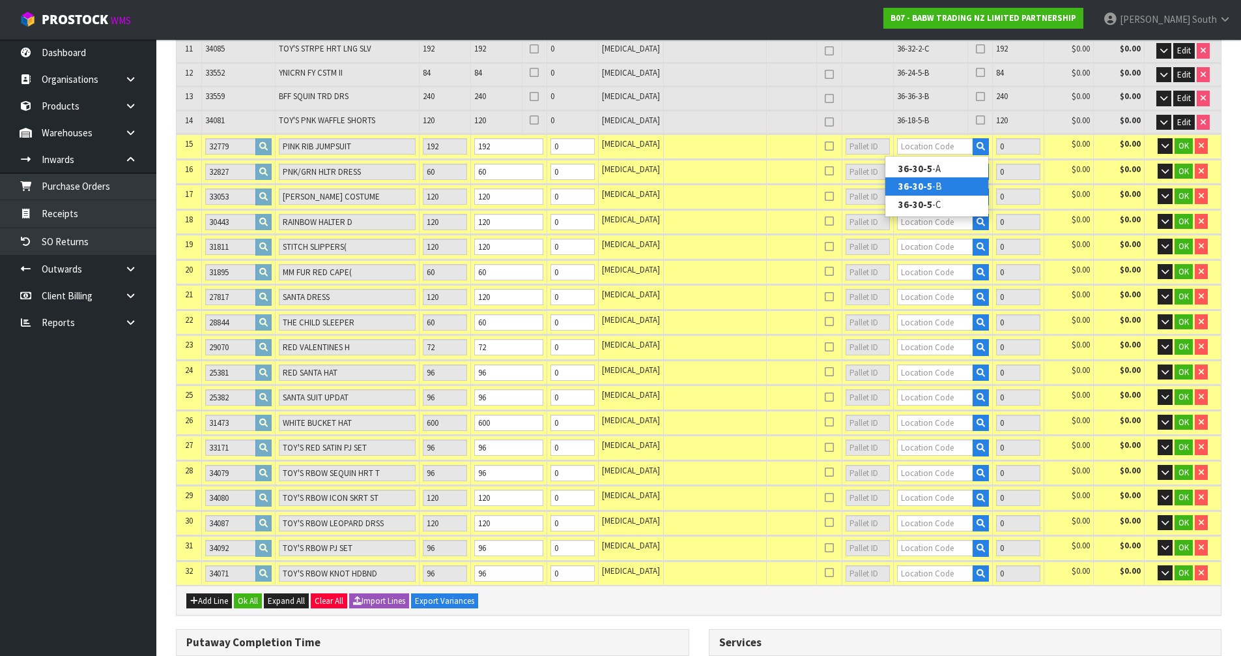
click at [933, 183] on link "36-30-5 -B" at bounding box center [937, 186] width 103 height 18
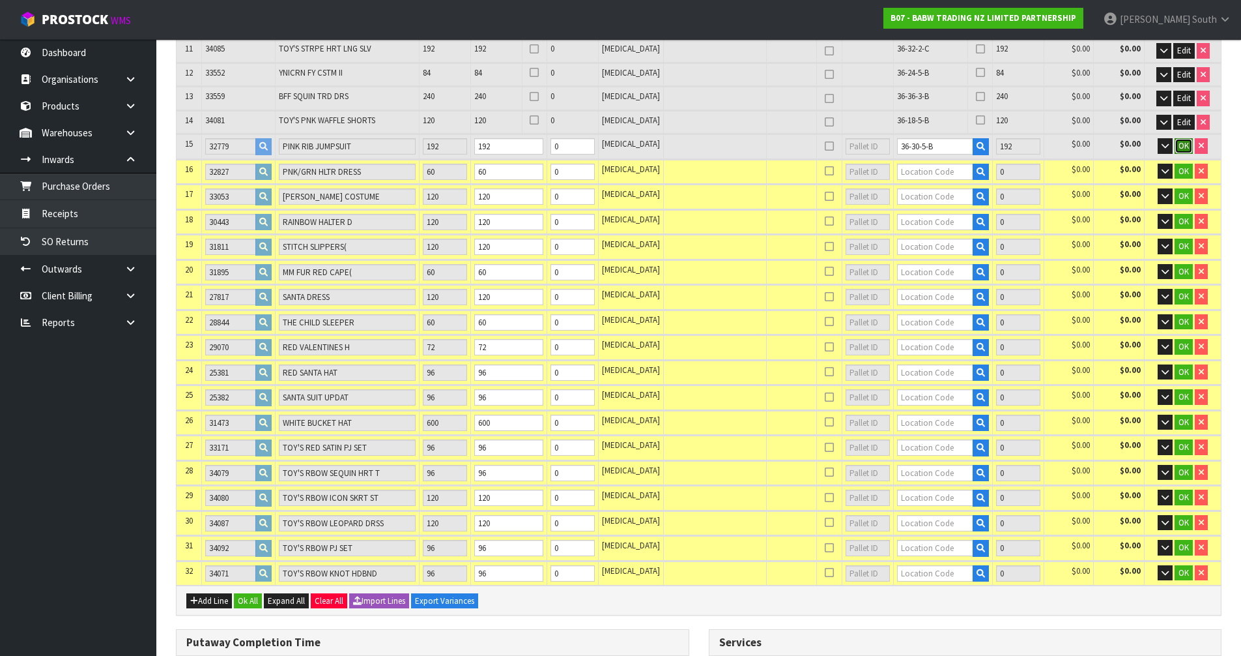
click at [1182, 150] on span "OK" at bounding box center [1184, 145] width 10 height 11
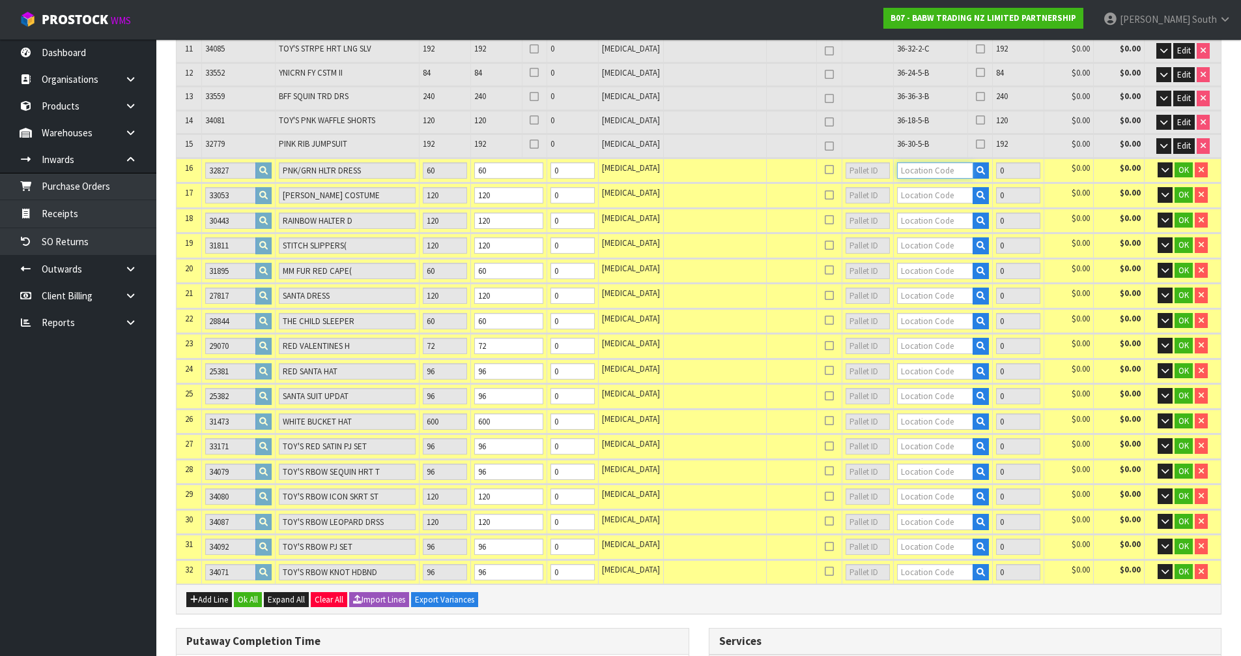
click at [948, 171] on input "text" at bounding box center [935, 170] width 77 height 16
click at [928, 215] on strong "36-28-3" at bounding box center [916, 210] width 34 height 12
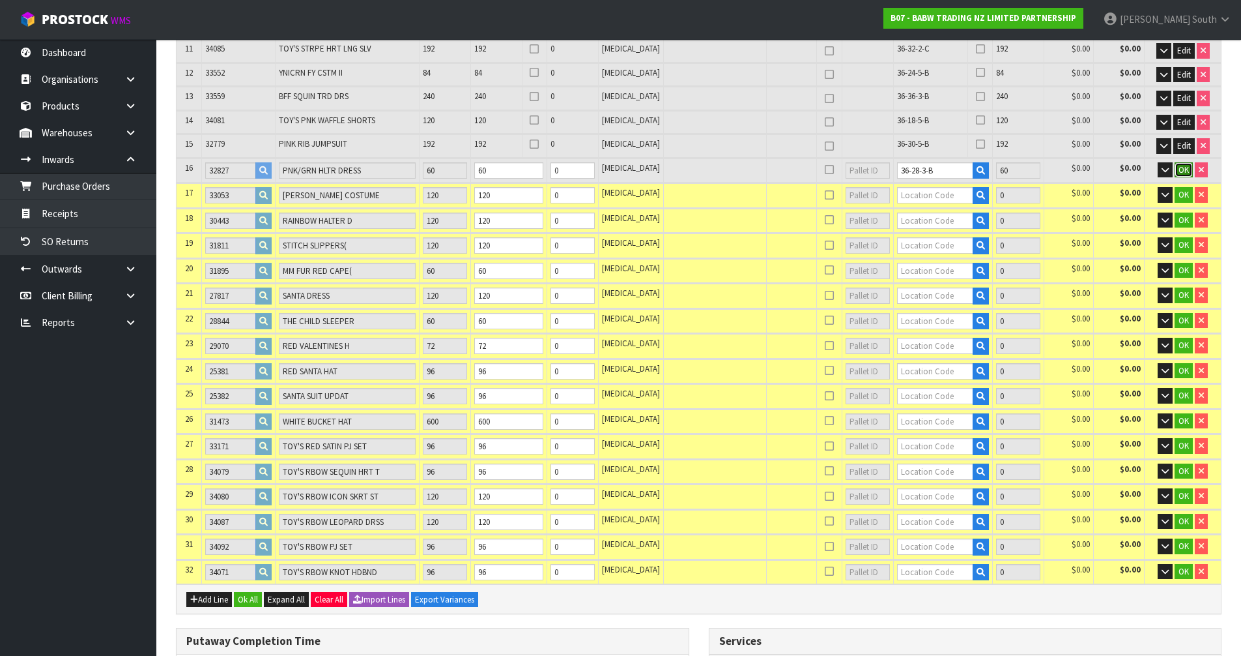
click at [1191, 176] on button "OK" at bounding box center [1184, 170] width 18 height 16
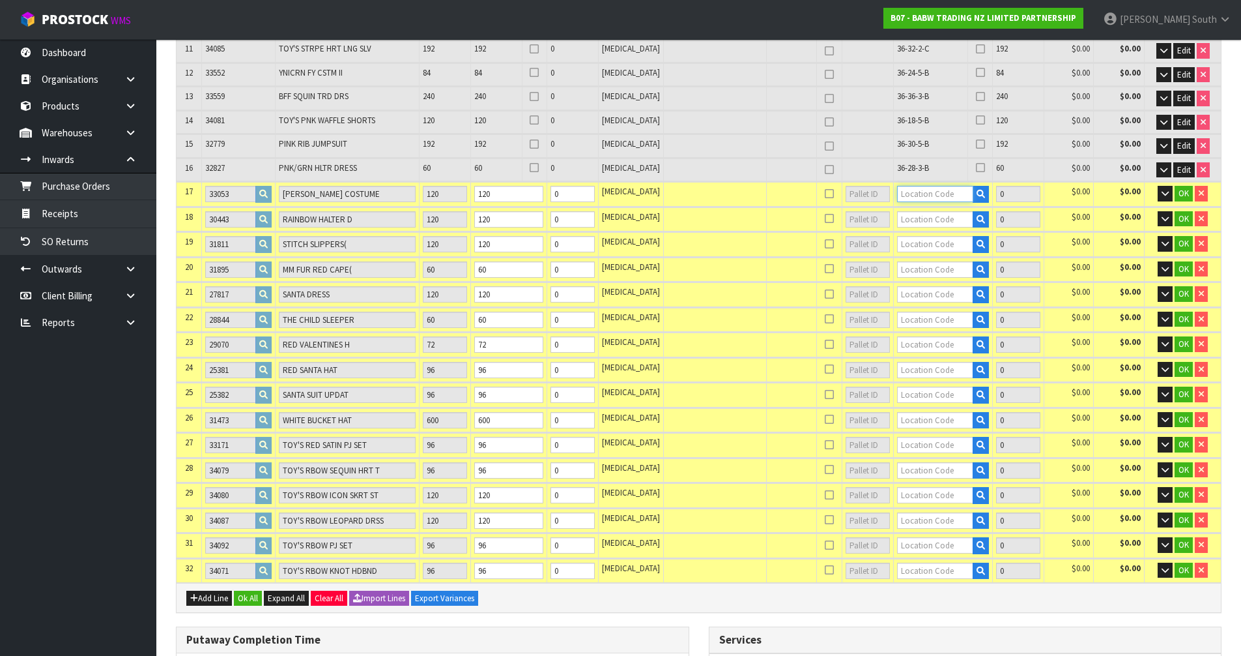
click at [936, 200] on input "text" at bounding box center [935, 194] width 77 height 16
click at [951, 235] on link "36-30-5 -B" at bounding box center [937, 234] width 103 height 18
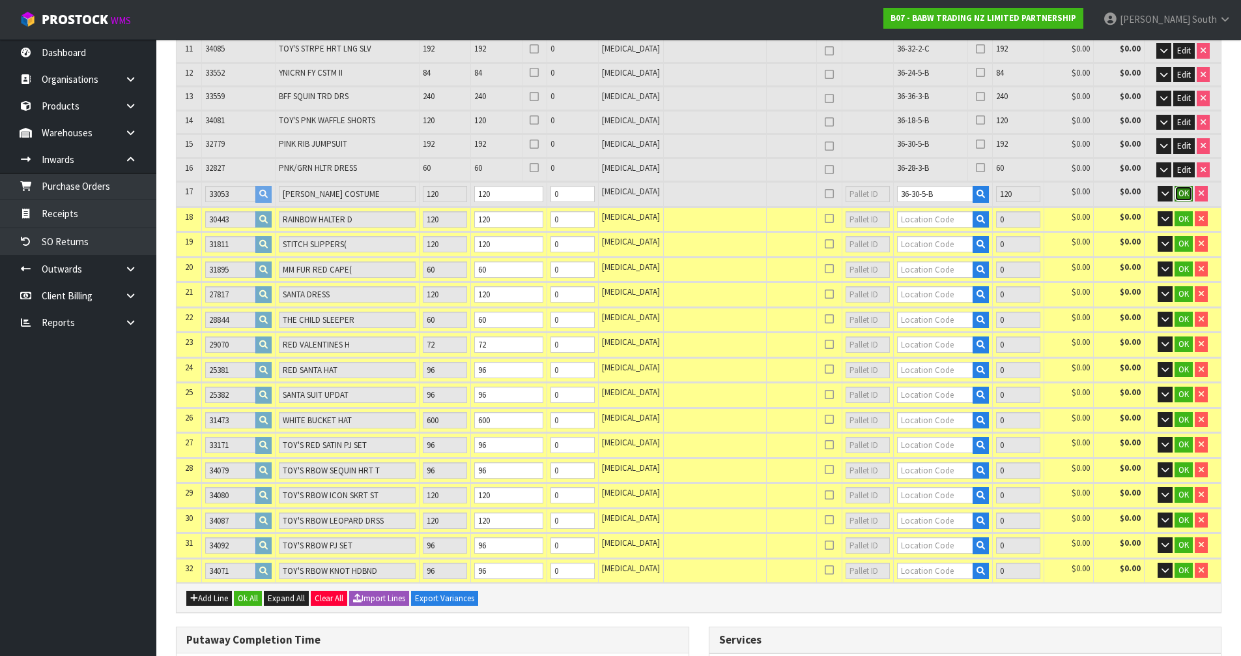
click at [1180, 193] on span "OK" at bounding box center [1184, 193] width 10 height 11
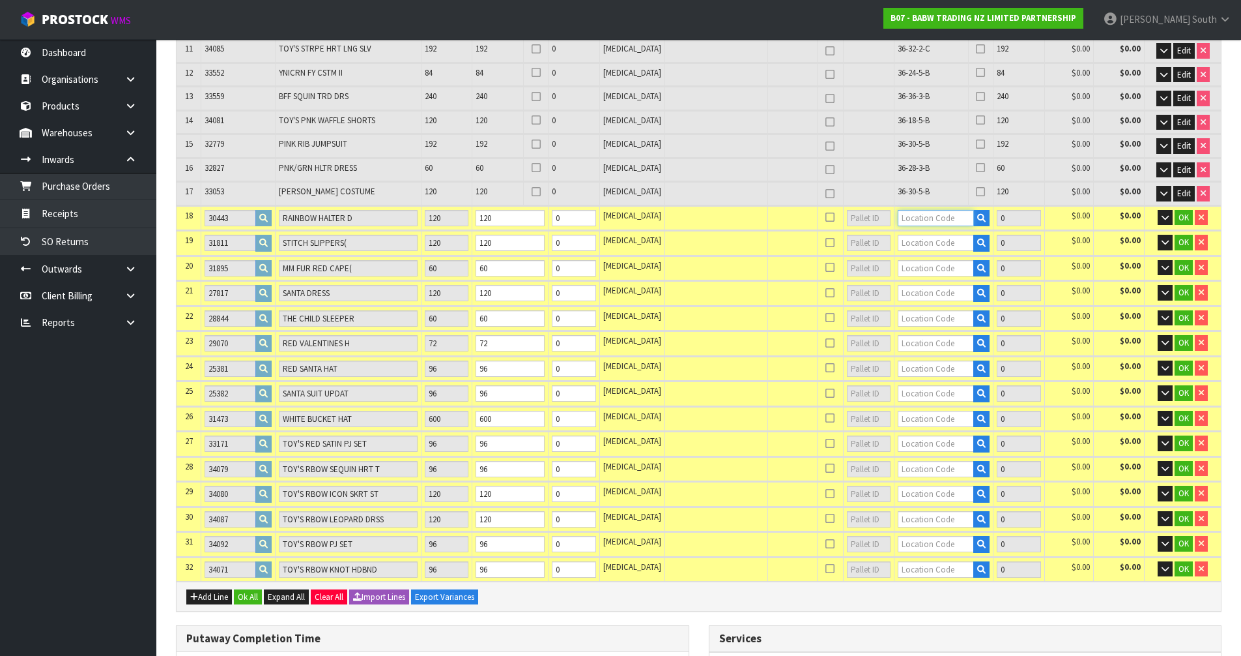
click at [927, 220] on input "text" at bounding box center [936, 218] width 76 height 16
click at [951, 282] on link "36-30-3 -C" at bounding box center [937, 276] width 103 height 18
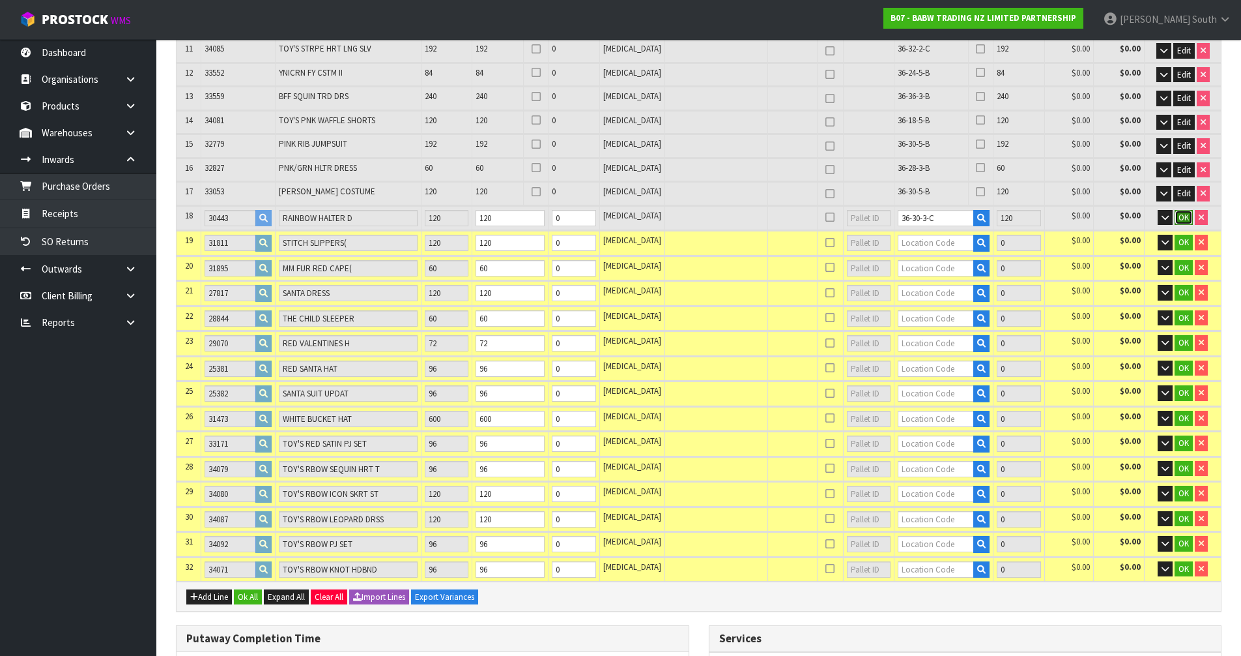
click at [1180, 217] on span "OK" at bounding box center [1184, 217] width 10 height 11
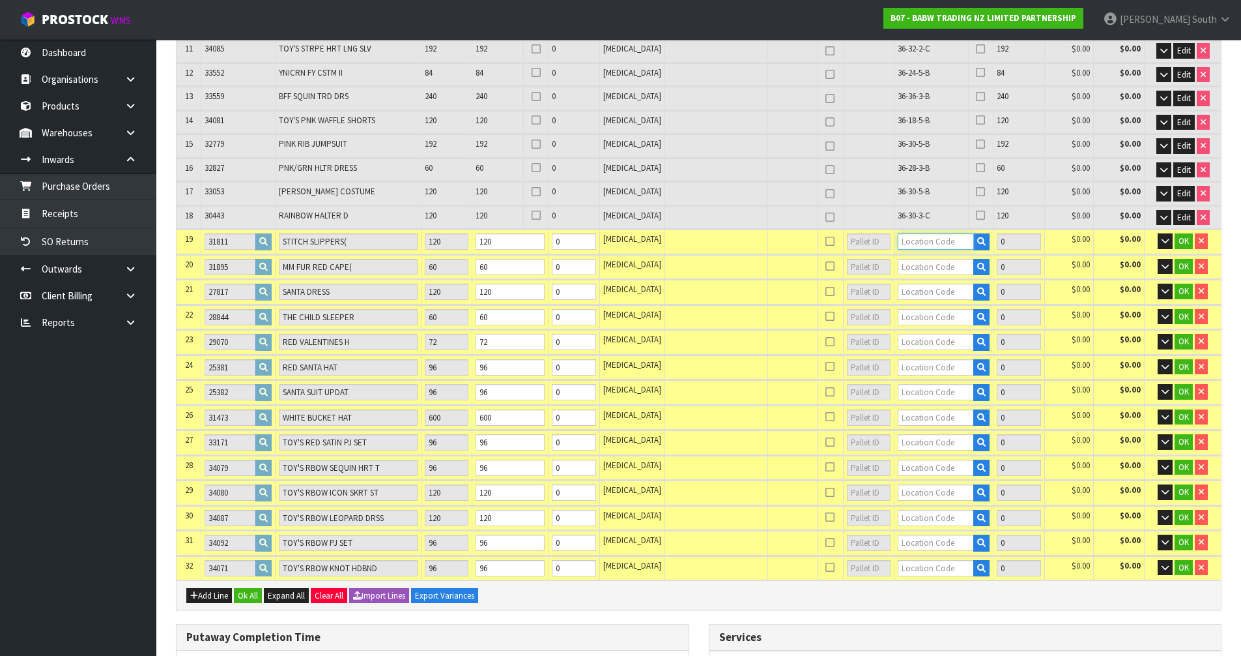
click at [930, 239] on input "text" at bounding box center [936, 241] width 76 height 16
click at [929, 281] on strong "36-18-5" at bounding box center [916, 281] width 34 height 12
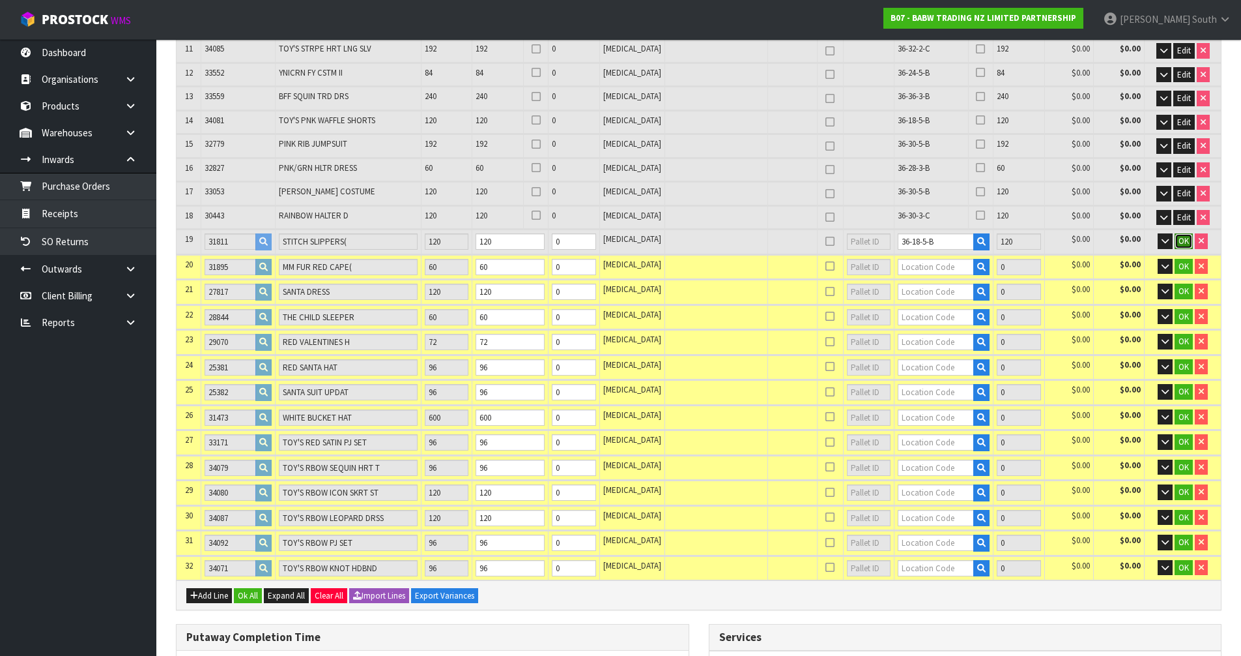
click at [1179, 239] on span "OK" at bounding box center [1184, 240] width 10 height 11
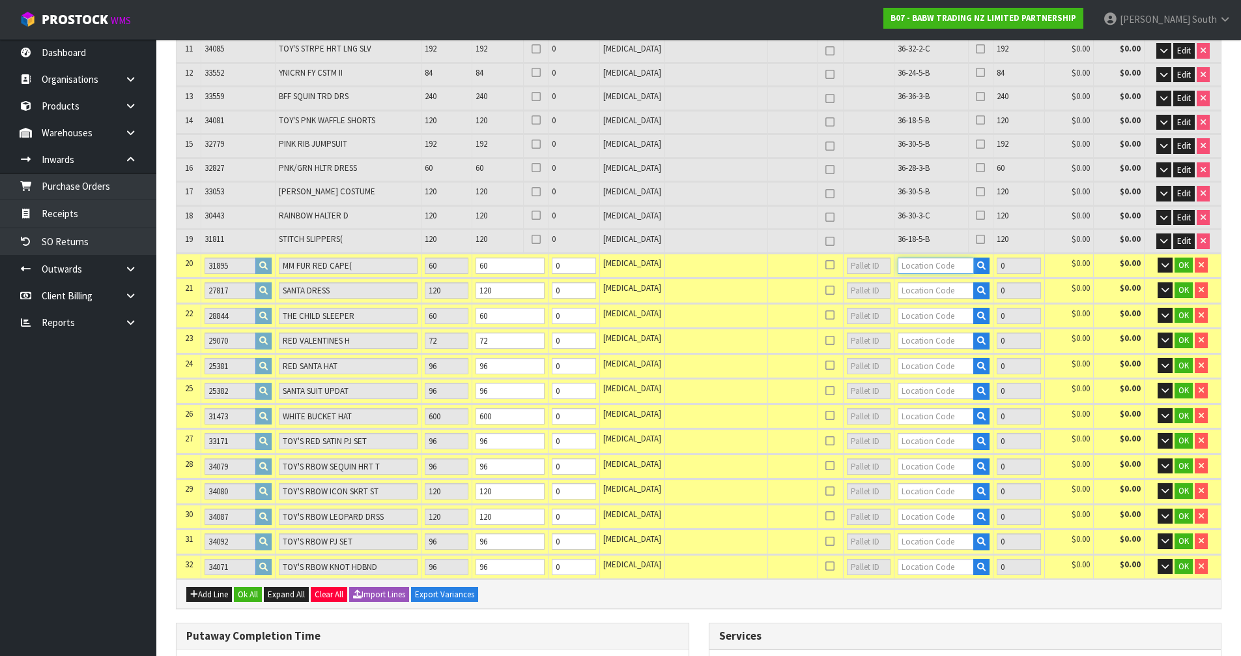
click at [936, 266] on input "text" at bounding box center [936, 265] width 76 height 16
click at [940, 293] on link "36-24-3 -A" at bounding box center [937, 288] width 103 height 18
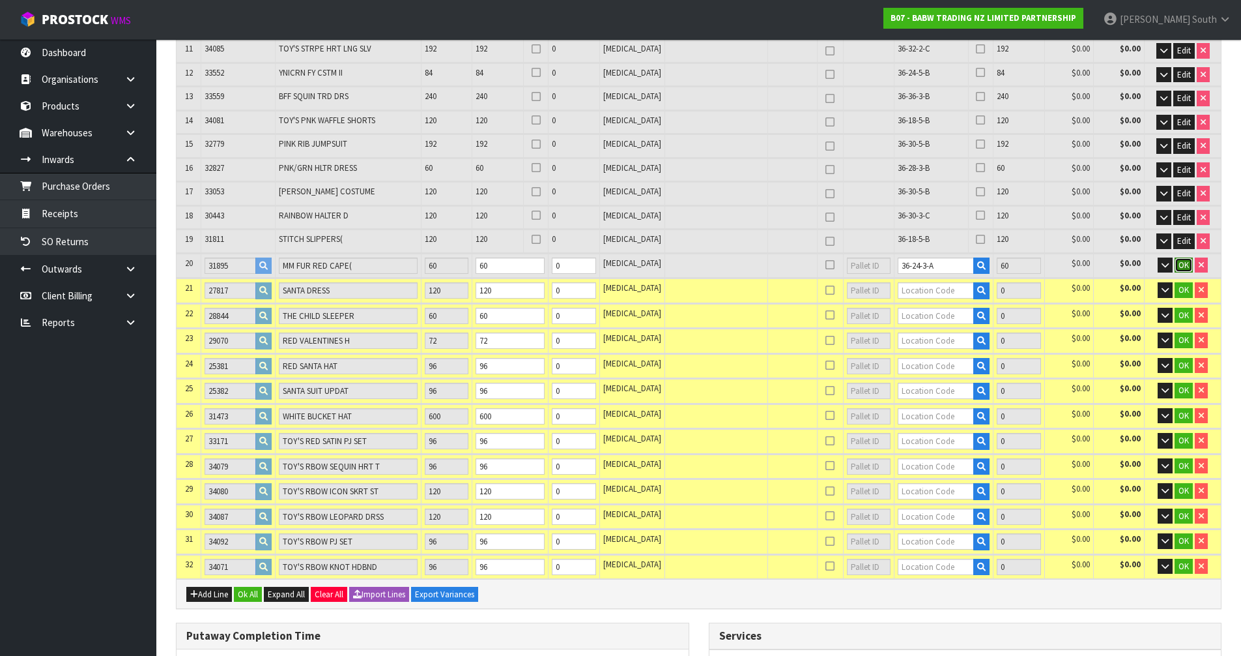
click at [1180, 268] on span "OK" at bounding box center [1184, 264] width 10 height 11
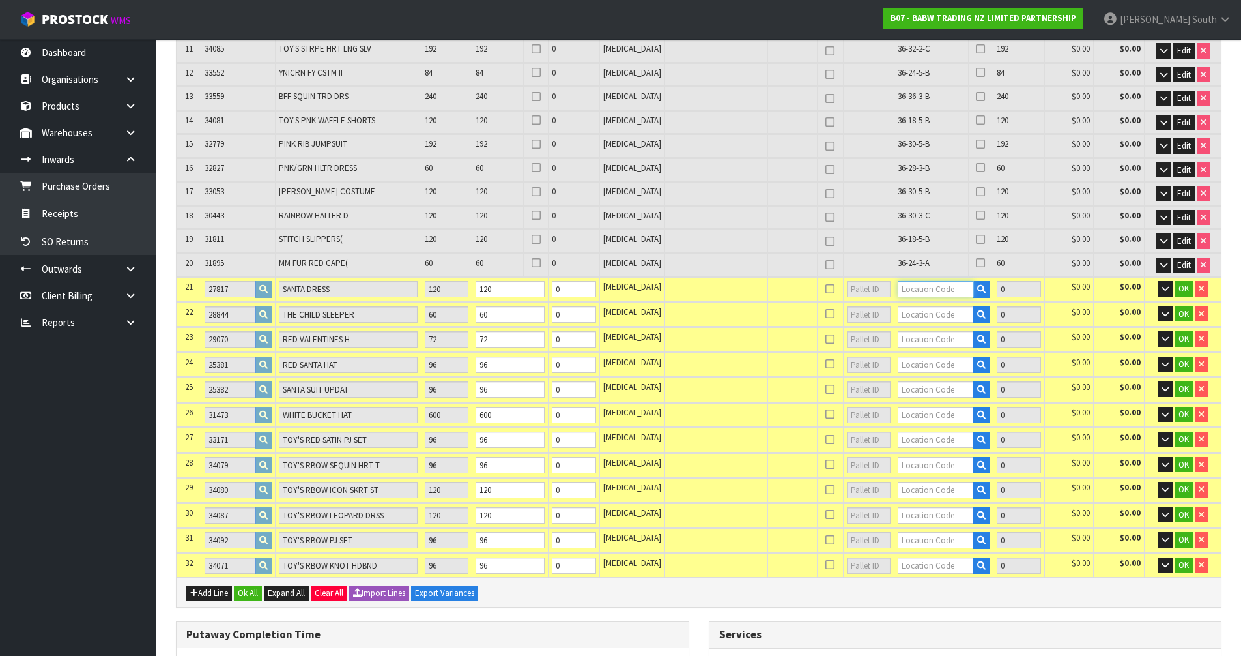
click at [900, 293] on input "text" at bounding box center [936, 289] width 76 height 16
click at [257, 587] on button "Ok All" at bounding box center [248, 593] width 28 height 16
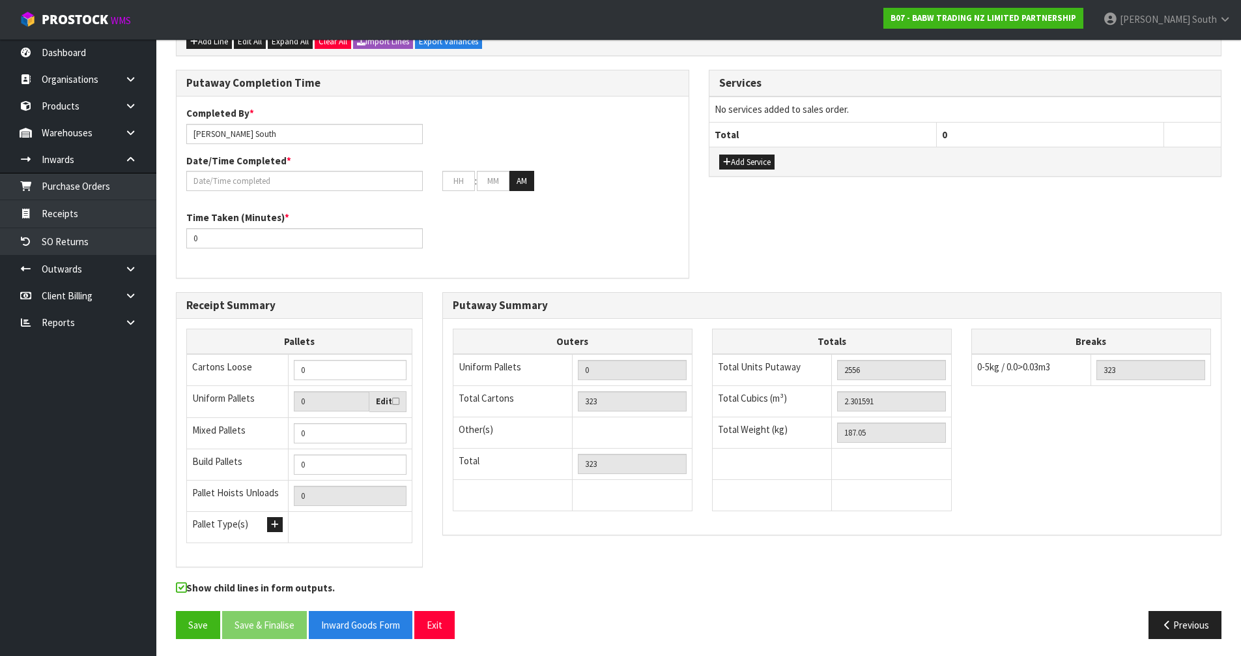
scroll to position [1006, 0]
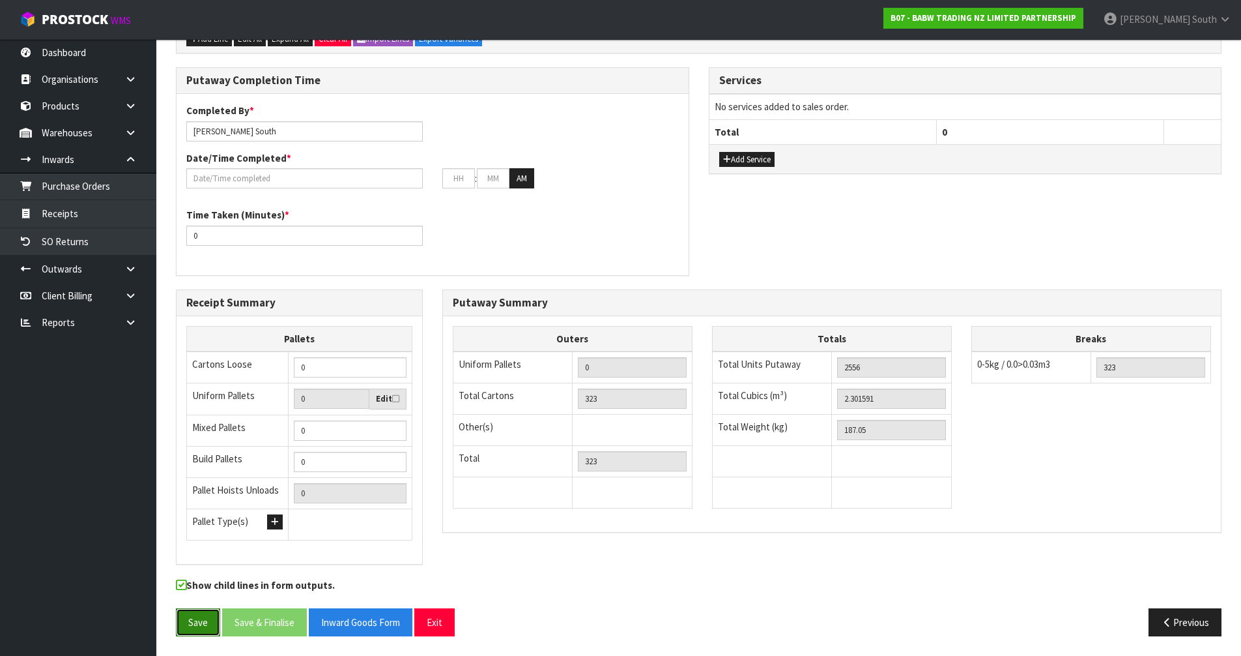
click at [199, 620] on button "Save" at bounding box center [198, 622] width 44 height 28
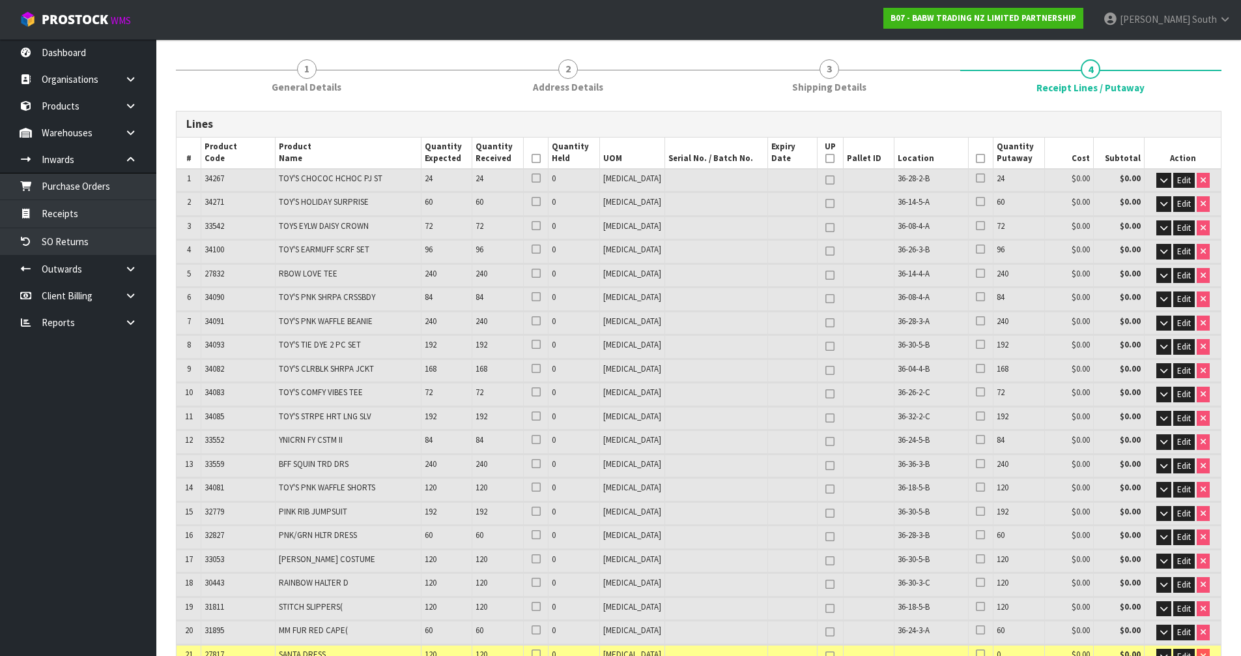
scroll to position [261, 0]
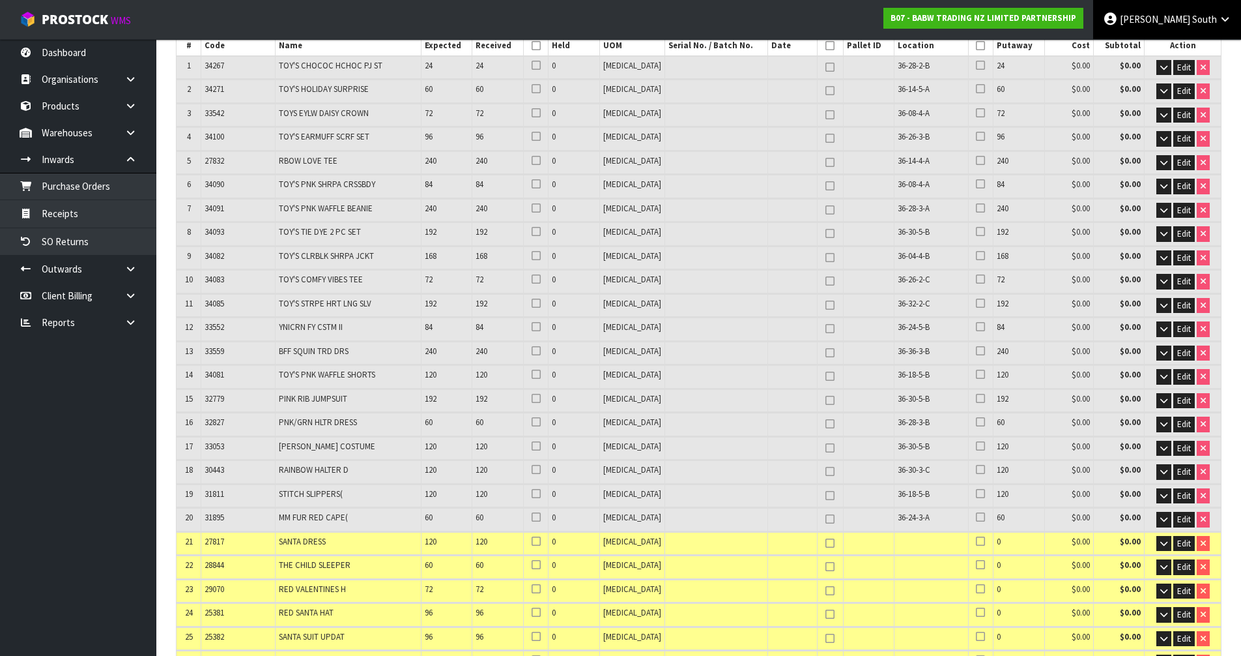
click at [1174, 20] on span "[PERSON_NAME]" at bounding box center [1155, 19] width 70 height 12
click at [1173, 48] on link "Logout" at bounding box center [1189, 52] width 103 height 18
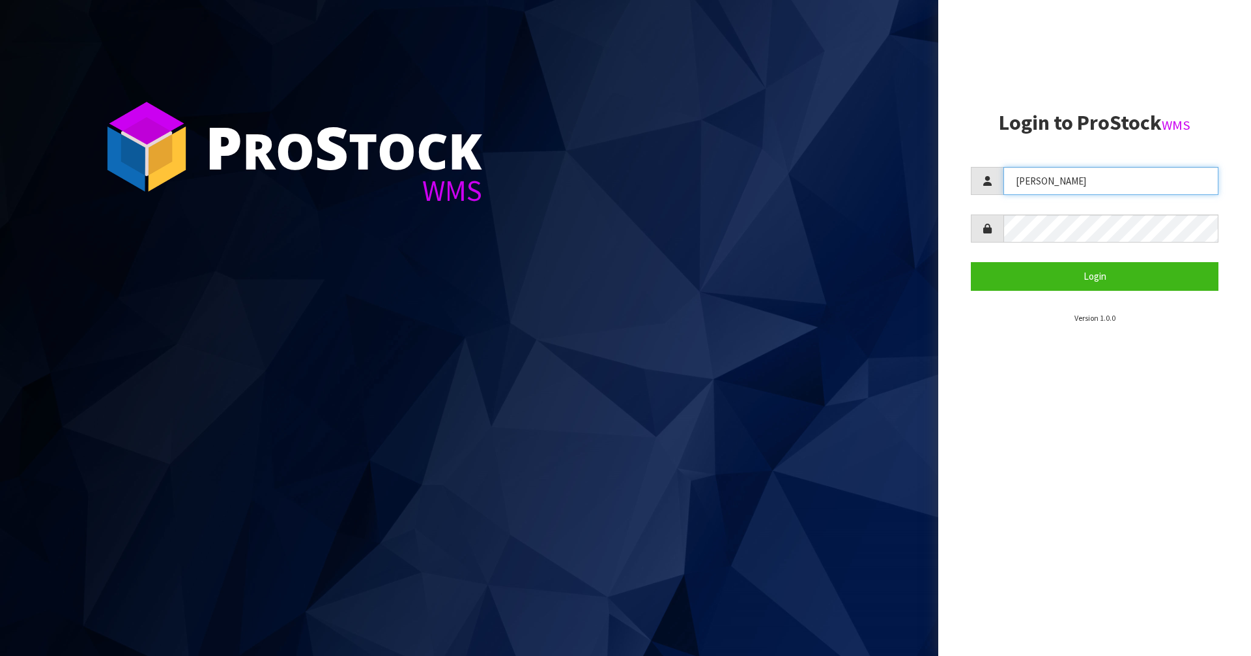
click at [1096, 190] on input "[PERSON_NAME]" at bounding box center [1111, 181] width 215 height 28
type input "Mana"
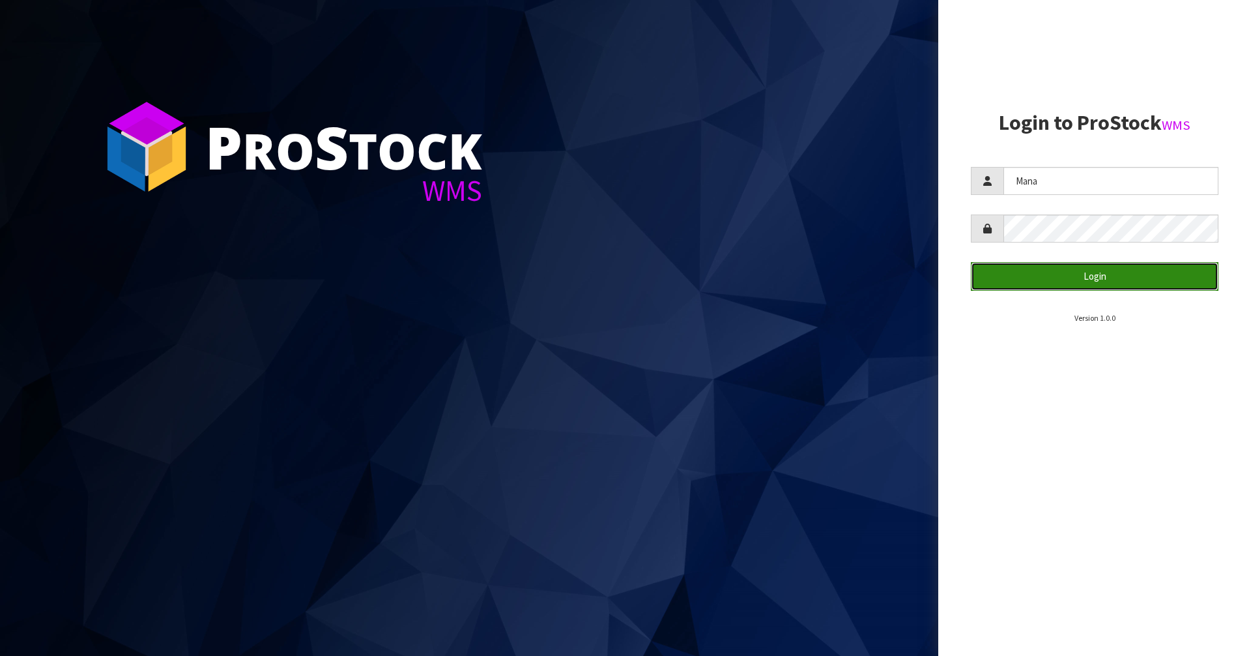
click at [1034, 272] on button "Login" at bounding box center [1095, 276] width 248 height 28
